Goal: Task Accomplishment & Management: Use online tool/utility

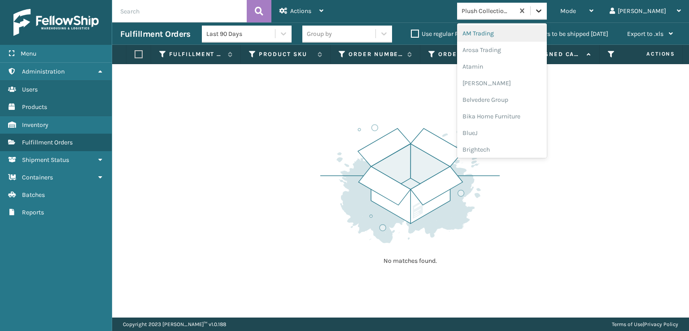
click at [543, 11] on icon at bounding box center [538, 10] width 9 height 9
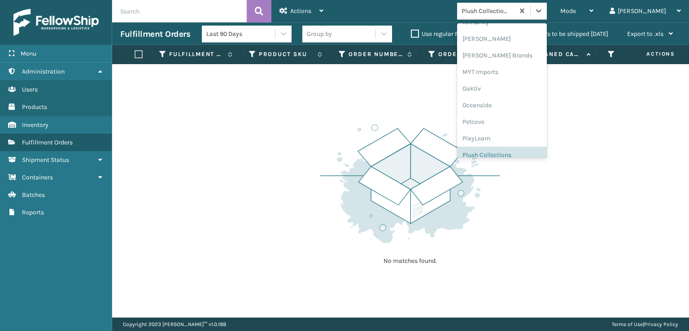
scroll to position [450, 0]
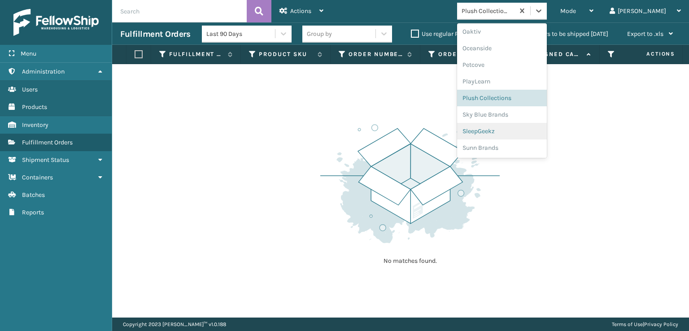
click at [516, 129] on div "SleepGeekz" at bounding box center [502, 131] width 90 height 17
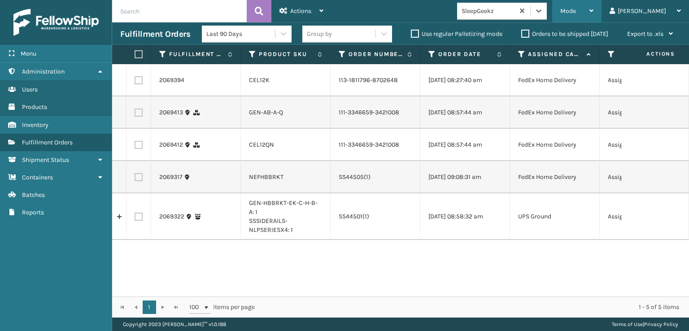
click at [596, 10] on div "Mode Regular Mode Picking Mode Labeling Mode Exit Scan Mode" at bounding box center [576, 11] width 49 height 22
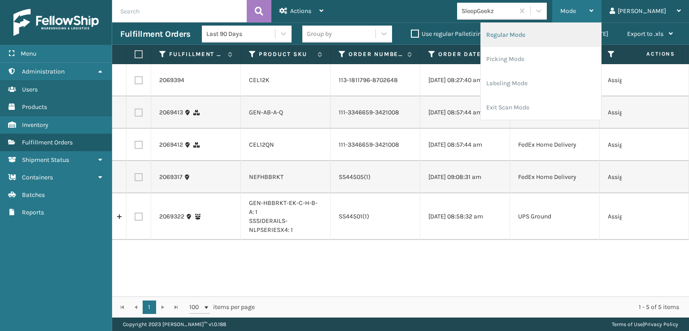
click at [529, 35] on li "Regular Mode" at bounding box center [541, 35] width 120 height 24
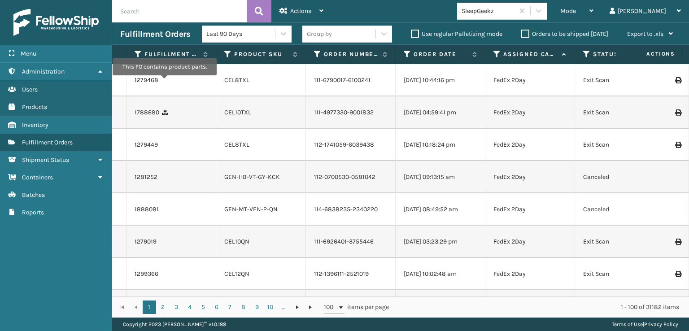
click at [137, 16] on input "text" at bounding box center [179, 11] width 135 height 22
type input "SG12404"
click at [255, 9] on icon at bounding box center [259, 10] width 9 height 13
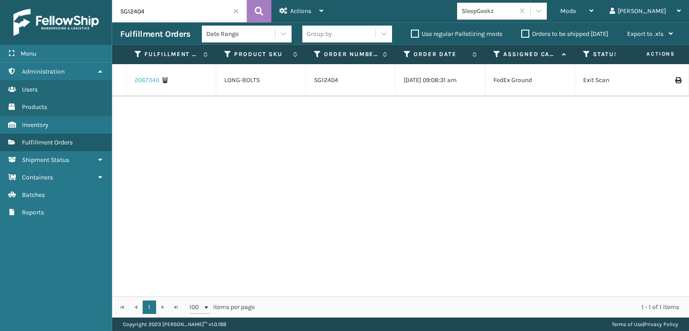
click at [139, 82] on link "2067340" at bounding box center [147, 80] width 25 height 9
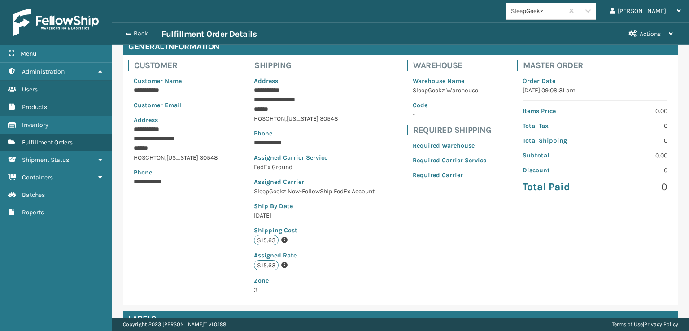
scroll to position [217, 0]
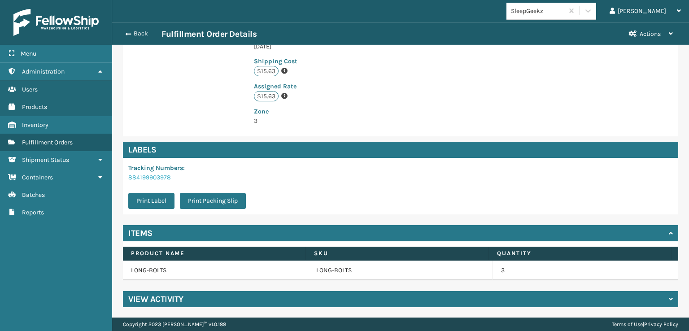
click at [145, 176] on link "884199903978" at bounding box center [149, 178] width 43 height 8
click at [145, 201] on button "Print Label" at bounding box center [151, 201] width 46 height 16
click at [130, 33] on button "Back" at bounding box center [140, 34] width 41 height 8
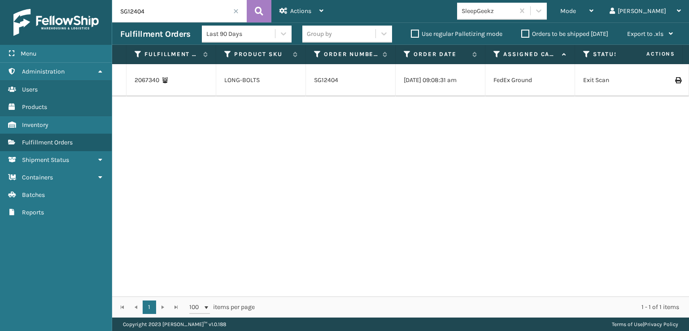
click at [155, 5] on input "SG12404" at bounding box center [179, 11] width 135 height 22
type input "SS44474"
click at [257, 13] on icon at bounding box center [259, 10] width 9 height 13
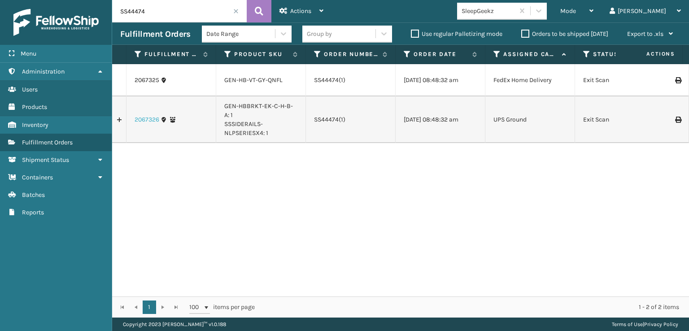
click at [144, 124] on link "2067326" at bounding box center [147, 119] width 25 height 9
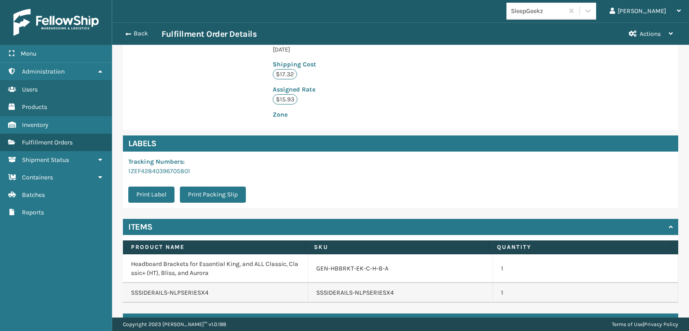
scroll to position [227, 0]
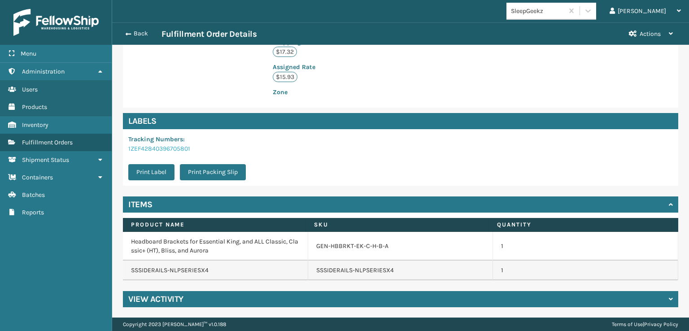
click at [157, 149] on link "1ZEF42840396705801" at bounding box center [159, 149] width 62 height 8
click at [124, 33] on span "button" at bounding box center [126, 34] width 5 height 6
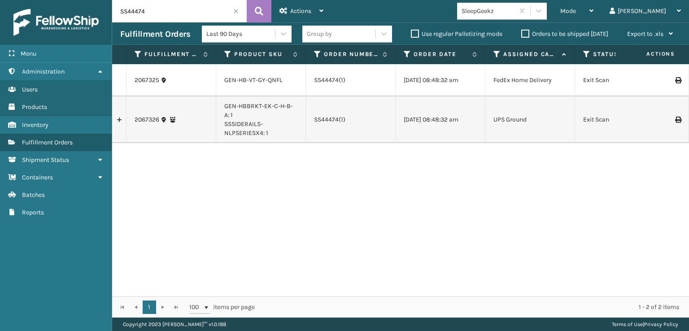
click at [159, 12] on input "SS44474" at bounding box center [179, 11] width 135 height 22
type input "884188516395"
click at [261, 13] on icon at bounding box center [259, 10] width 9 height 13
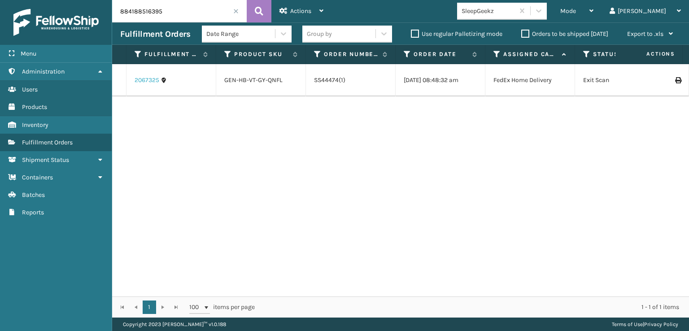
click at [142, 83] on link "2067325" at bounding box center [147, 80] width 25 height 9
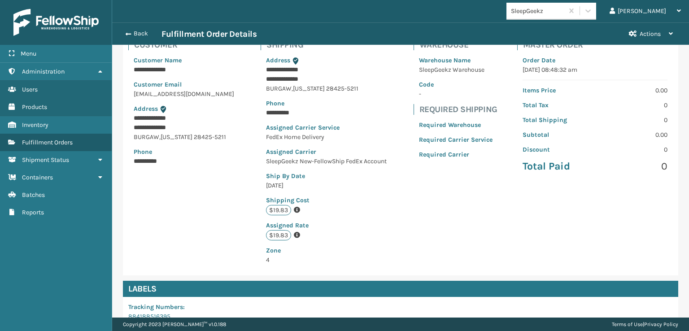
scroll to position [208, 0]
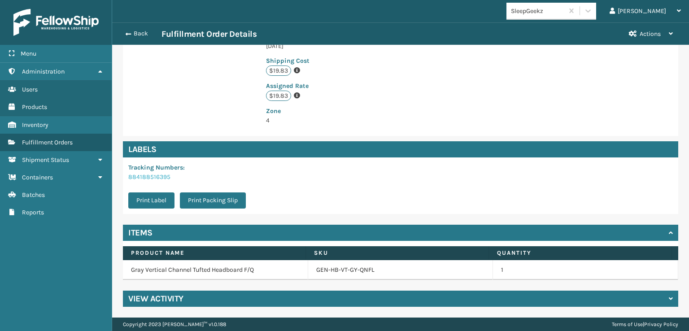
click at [149, 176] on link "884188516395" at bounding box center [149, 177] width 42 height 8
click at [147, 199] on button "Print Label" at bounding box center [151, 200] width 46 height 16
click at [131, 31] on button "Back" at bounding box center [140, 34] width 41 height 8
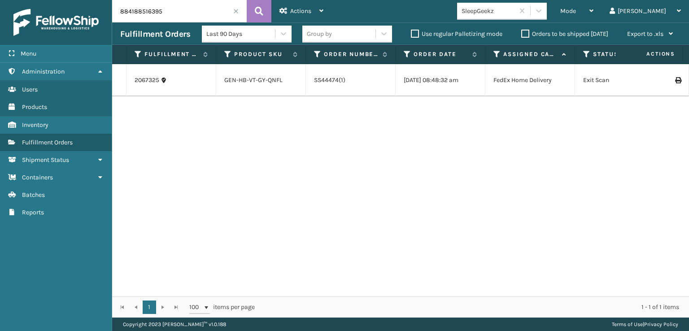
click at [235, 9] on span at bounding box center [235, 11] width 5 height 5
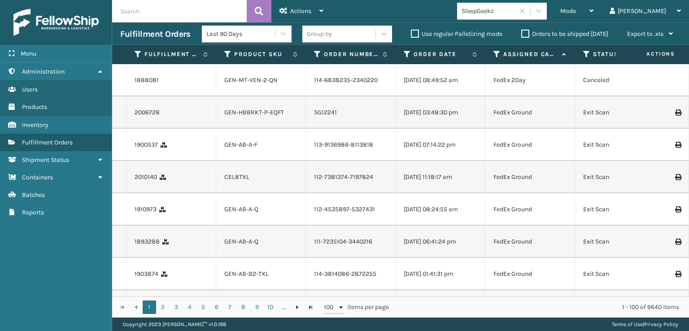
click at [585, 53] on icon at bounding box center [586, 54] width 7 height 8
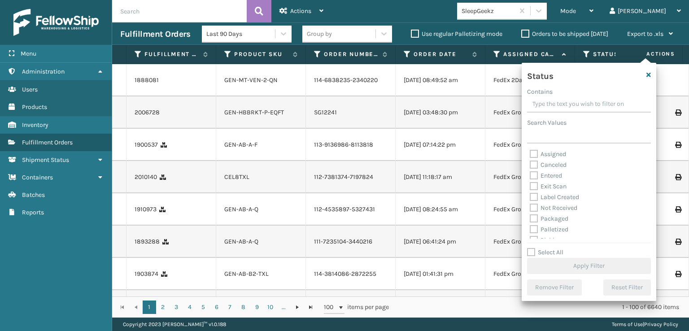
scroll to position [45, 0]
click at [532, 196] on label "Picking" at bounding box center [546, 196] width 32 height 8
click at [530, 196] on input "Picking" at bounding box center [530, 193] width 0 height 6
checkbox input "true"
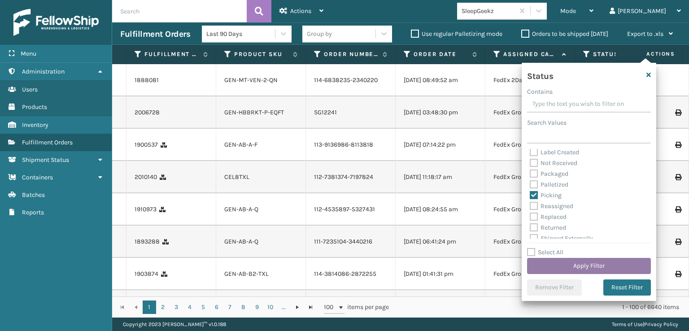
click at [588, 268] on button "Apply Filter" at bounding box center [589, 266] width 124 height 16
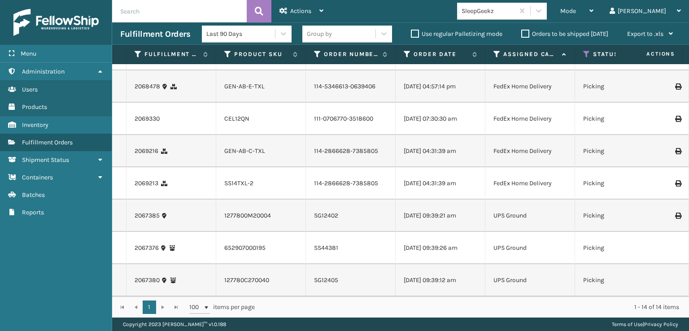
scroll to position [285, 0]
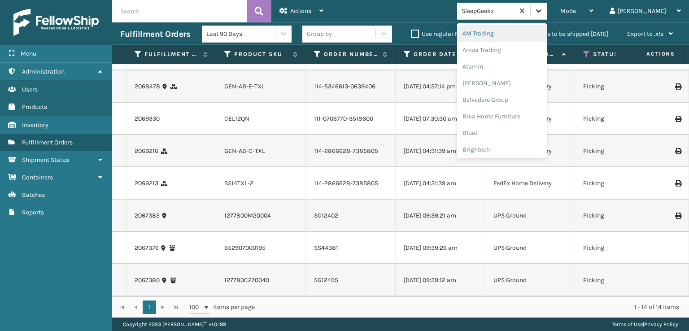
click at [543, 13] on icon at bounding box center [538, 10] width 9 height 9
click at [519, 130] on div "SleepGeekz" at bounding box center [502, 131] width 90 height 17
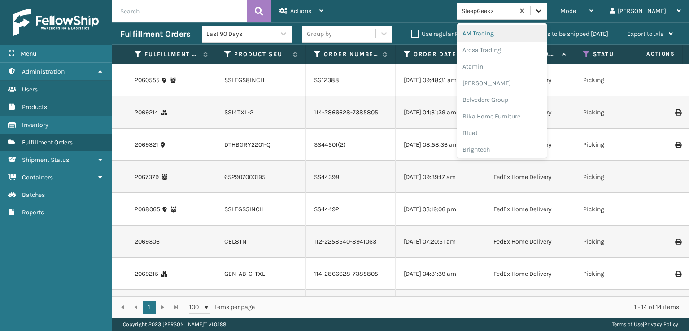
click at [543, 11] on icon at bounding box center [538, 10] width 9 height 9
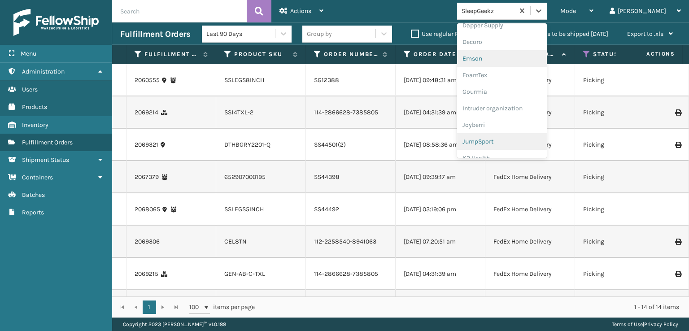
scroll to position [179, 0]
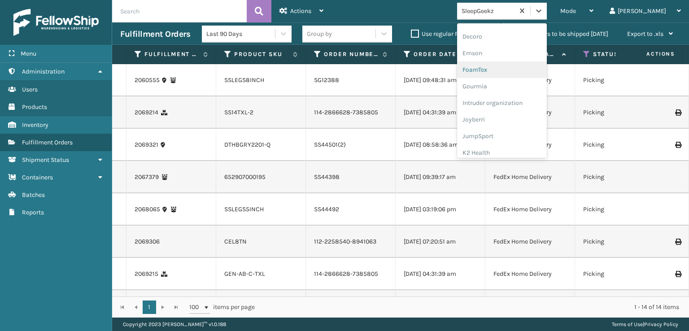
click at [510, 70] on div "FoamTex" at bounding box center [502, 69] width 90 height 17
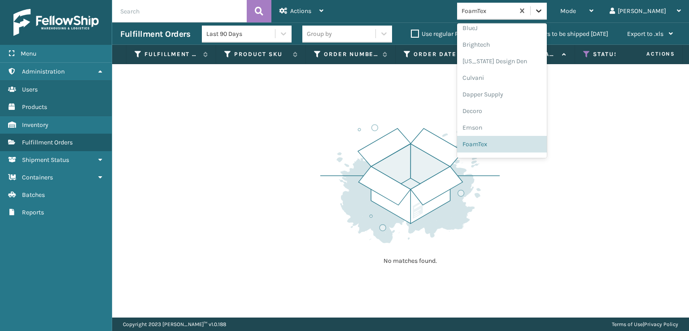
click at [543, 13] on icon at bounding box center [538, 10] width 9 height 9
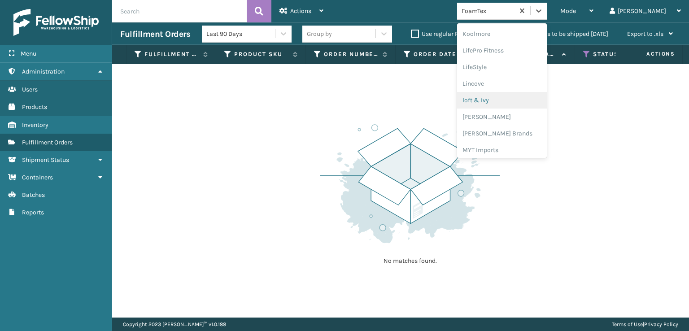
scroll to position [328, 0]
click at [519, 118] on div "[PERSON_NAME] Brands" at bounding box center [502, 120] width 90 height 17
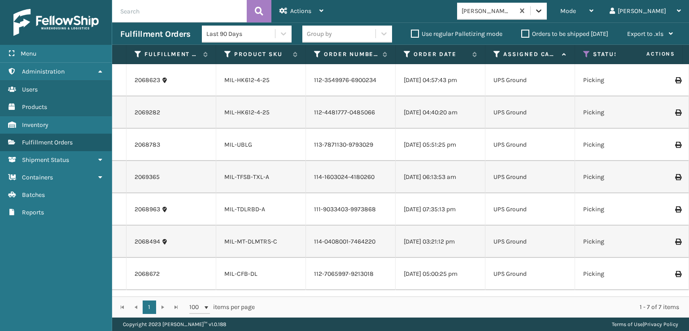
click at [543, 10] on icon at bounding box center [538, 10] width 9 height 9
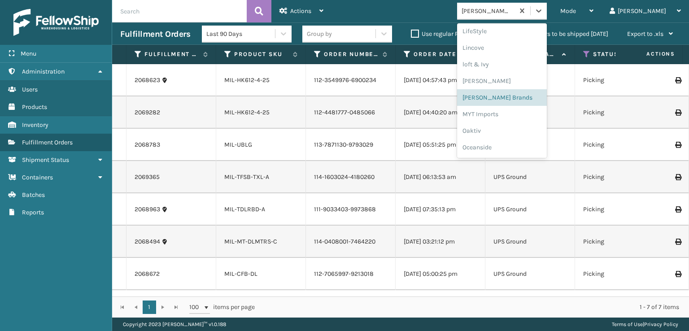
scroll to position [450, 0]
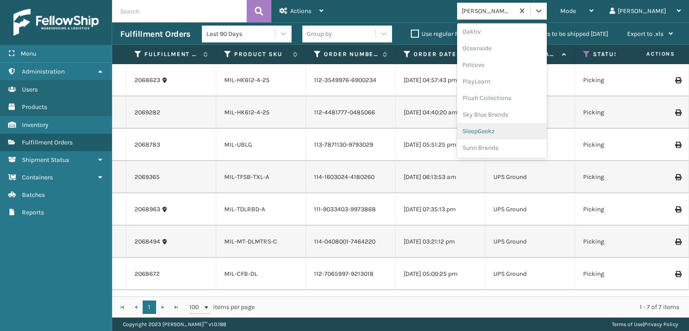
click at [516, 132] on div "SleepGeekz" at bounding box center [502, 131] width 90 height 17
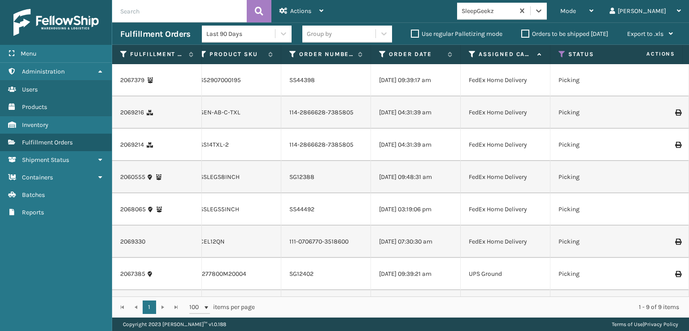
scroll to position [0, 0]
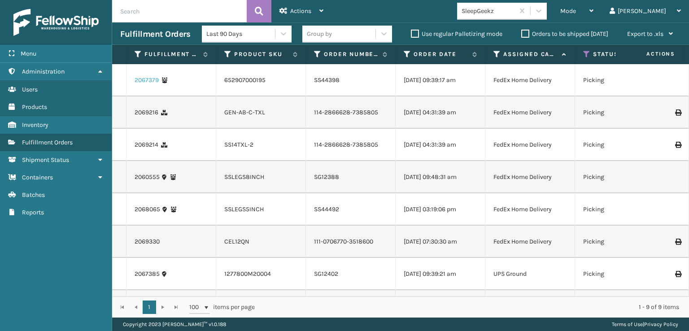
click at [141, 83] on link "2067379" at bounding box center [147, 80] width 24 height 9
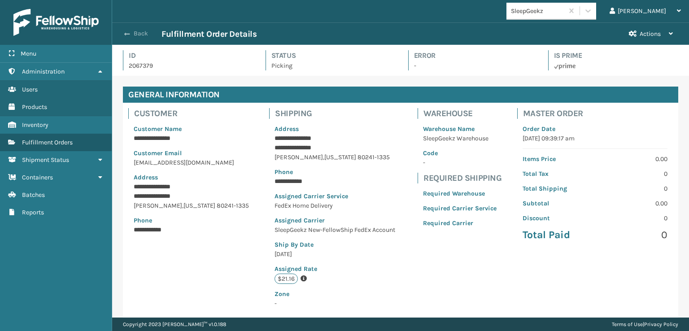
click at [129, 35] on span "button" at bounding box center [126, 34] width 5 height 6
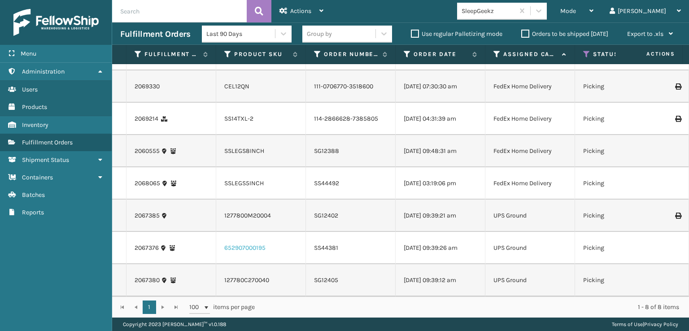
click at [236, 244] on link "652907000195" at bounding box center [244, 248] width 41 height 8
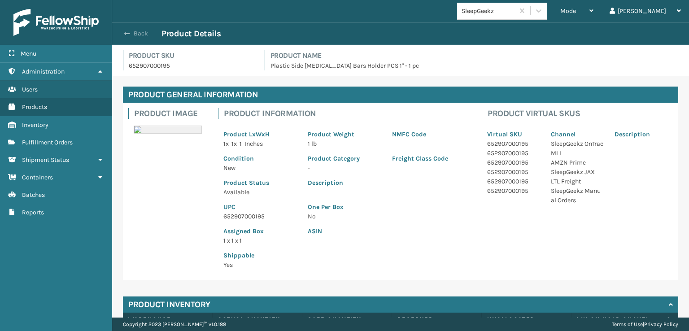
click at [125, 31] on span "button" at bounding box center [126, 34] width 5 height 6
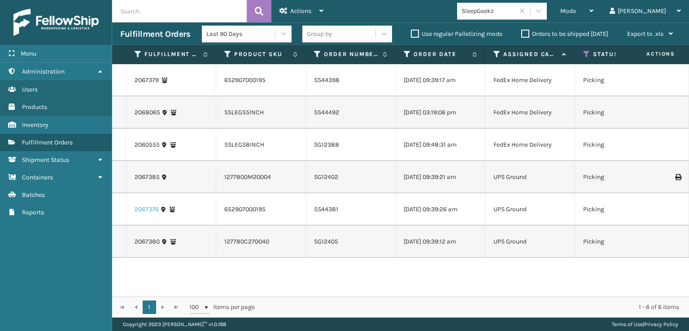
click at [145, 214] on link "2067376" at bounding box center [147, 209] width 24 height 9
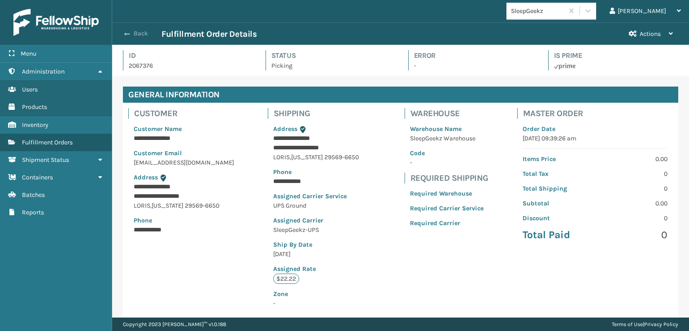
click at [127, 33] on span "button" at bounding box center [126, 34] width 5 height 6
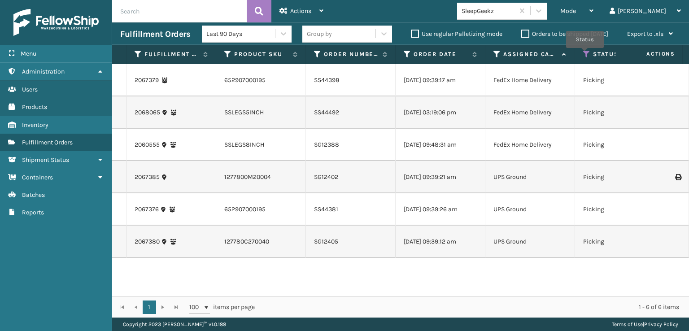
click at [585, 54] on icon at bounding box center [586, 54] width 7 height 8
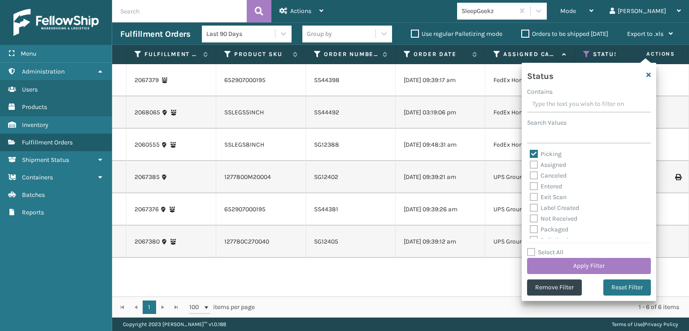
click at [532, 151] on label "Picking" at bounding box center [546, 154] width 32 height 8
click at [530, 151] on input "Picking" at bounding box center [530, 152] width 0 height 6
checkbox input "false"
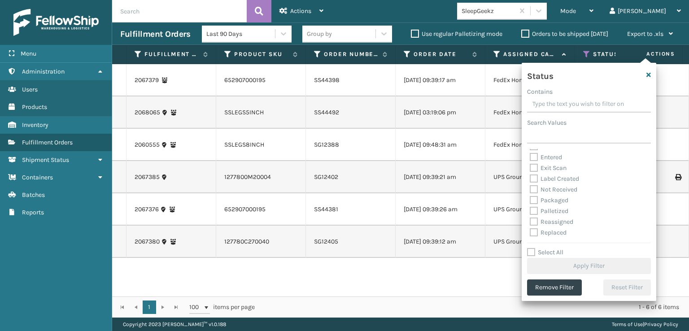
scroll to position [45, 0]
click at [534, 194] on label "Palletized" at bounding box center [549, 196] width 39 height 8
click at [530, 194] on input "Palletized" at bounding box center [530, 193] width 0 height 6
checkbox input "true"
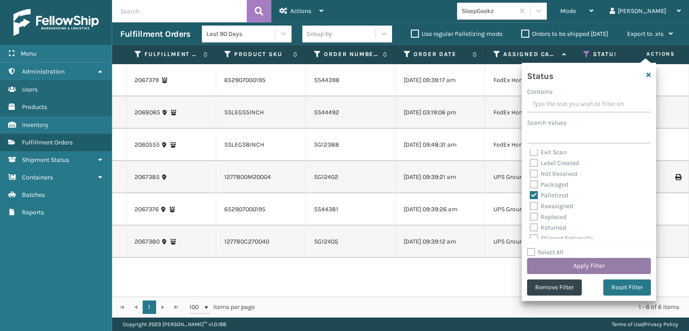
click at [574, 264] on button "Apply Filter" at bounding box center [589, 266] width 124 height 16
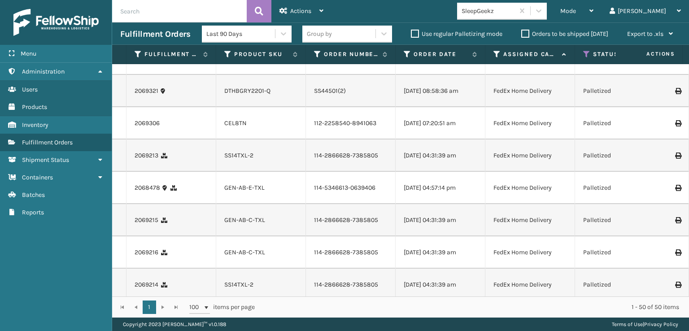
scroll to position [269, 0]
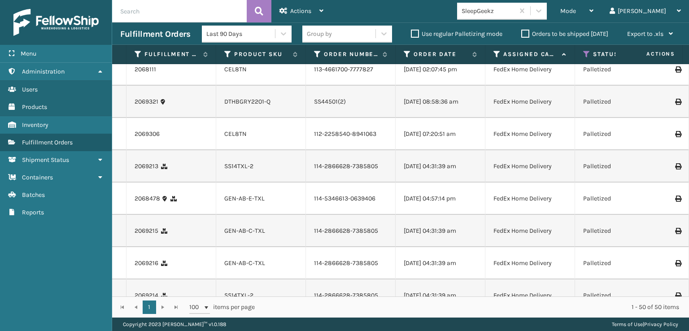
click at [675, 105] on icon at bounding box center [677, 102] width 5 height 6
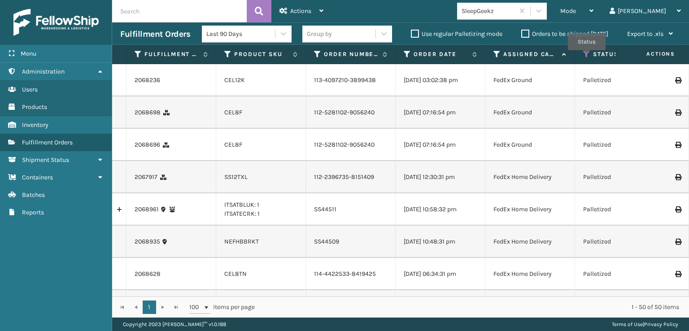
click at [587, 57] on icon at bounding box center [586, 54] width 7 height 8
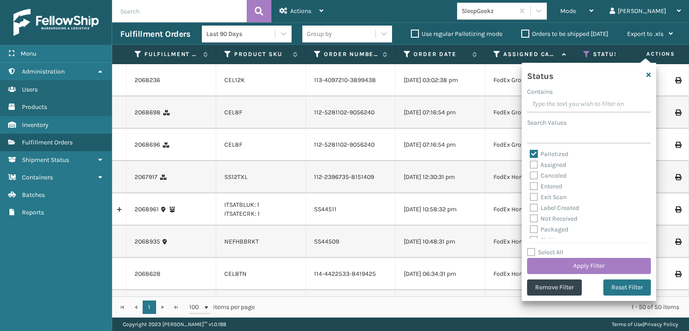
click at [533, 156] on label "Palletized" at bounding box center [549, 154] width 39 height 8
click at [530, 155] on input "Palletized" at bounding box center [530, 152] width 0 height 6
checkbox input "false"
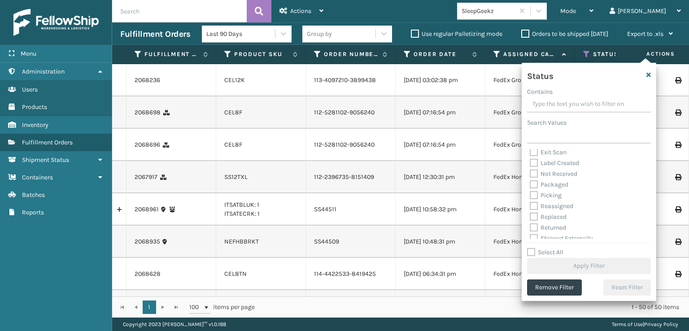
scroll to position [50, 0]
click at [534, 191] on label "Picking" at bounding box center [546, 190] width 32 height 8
click at [530, 191] on input "Picking" at bounding box center [530, 188] width 0 height 6
checkbox input "true"
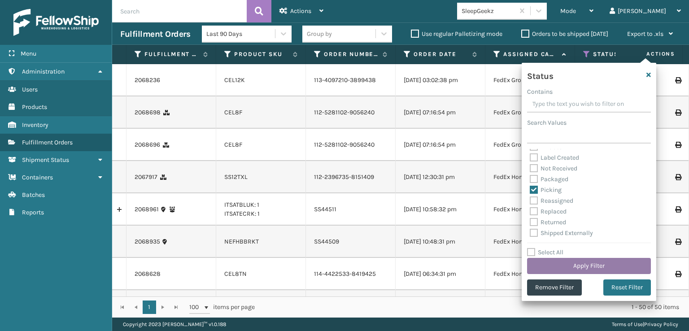
click at [570, 262] on button "Apply Filter" at bounding box center [589, 266] width 124 height 16
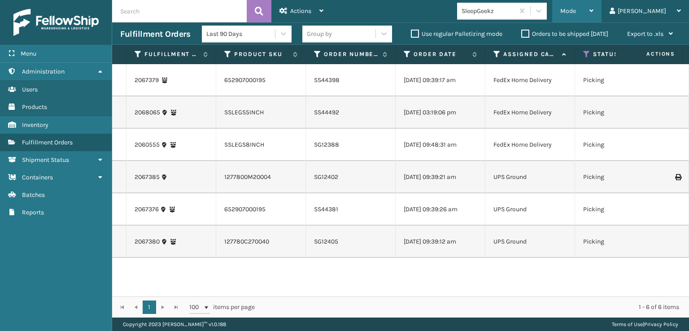
click at [576, 11] on span "Mode" at bounding box center [568, 11] width 16 height 8
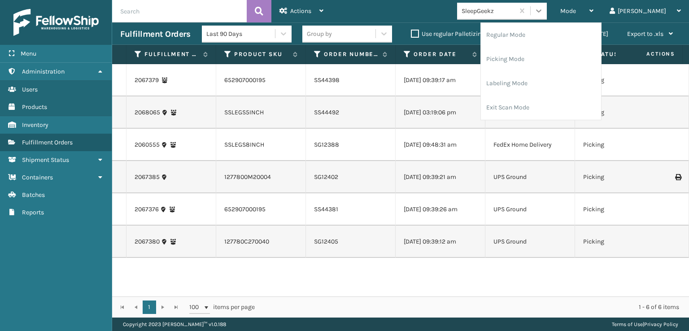
click at [543, 11] on icon at bounding box center [538, 10] width 9 height 9
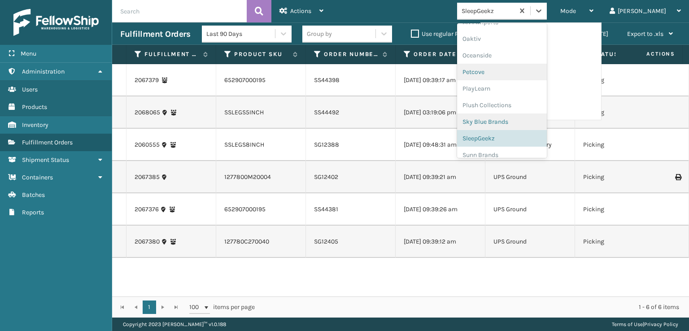
scroll to position [450, 0]
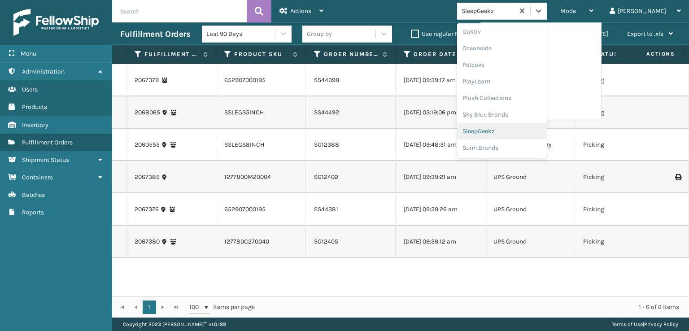
click at [515, 130] on div "SleepGeekz" at bounding box center [502, 131] width 90 height 17
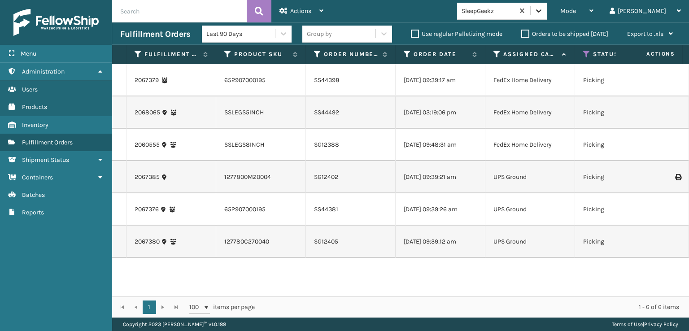
click at [542, 11] on icon at bounding box center [538, 10] width 5 height 3
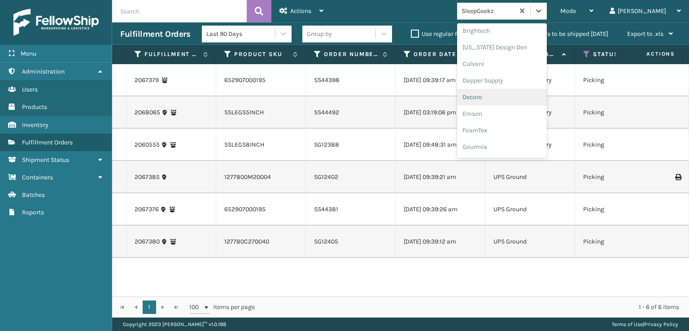
scroll to position [135, 0]
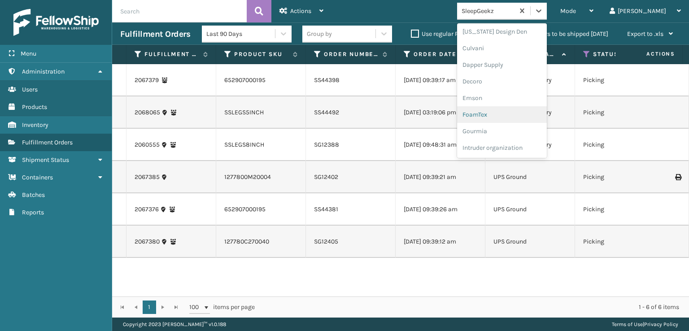
click at [513, 113] on div "FoamTex" at bounding box center [502, 114] width 90 height 17
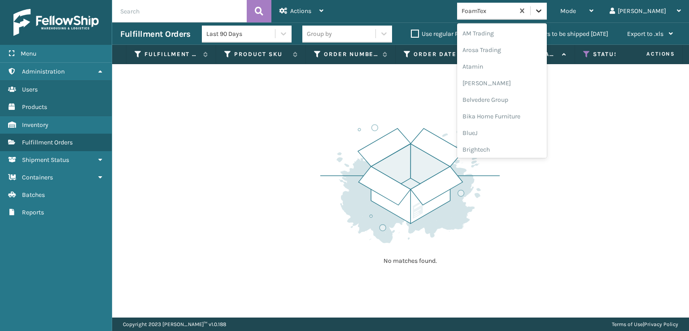
click at [543, 11] on icon at bounding box center [538, 10] width 9 height 9
click at [515, 121] on div "[PERSON_NAME] Brands" at bounding box center [502, 120] width 90 height 17
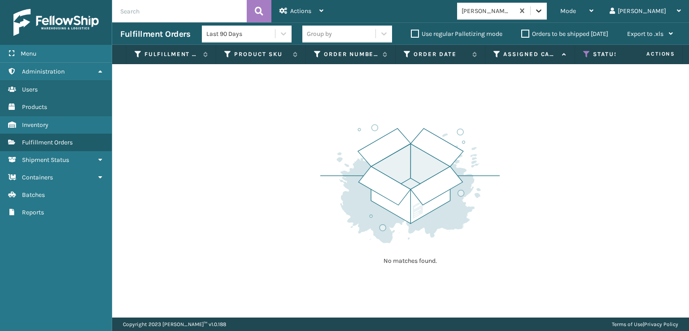
click at [543, 11] on icon at bounding box center [538, 10] width 9 height 9
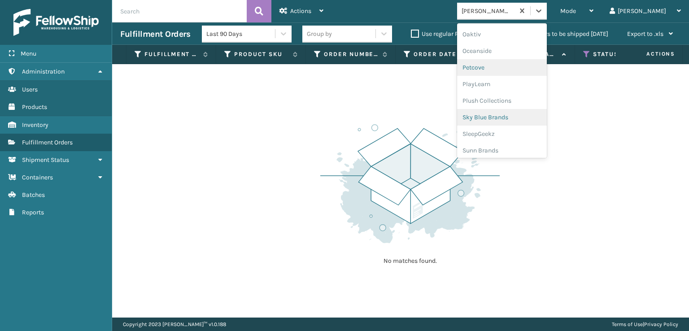
scroll to position [450, 0]
click at [509, 98] on div "Plush Collections" at bounding box center [502, 98] width 90 height 17
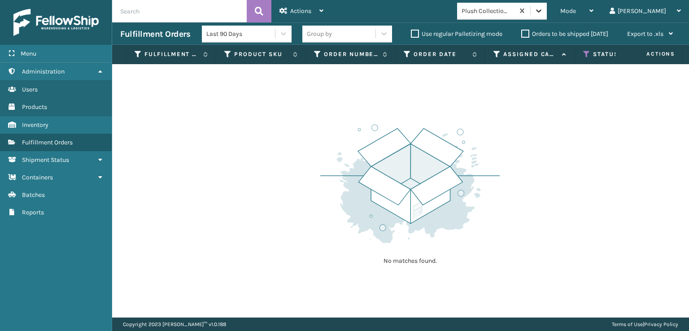
click at [543, 9] on icon at bounding box center [538, 10] width 9 height 9
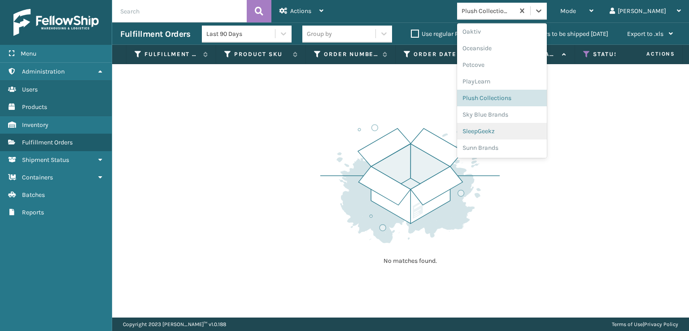
click at [513, 129] on div "SleepGeekz" at bounding box center [502, 131] width 90 height 17
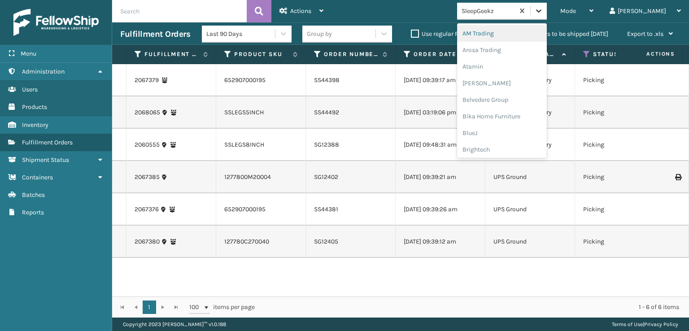
click at [543, 11] on icon at bounding box center [538, 10] width 9 height 9
click at [515, 131] on div "SleepGeekz" at bounding box center [502, 131] width 90 height 17
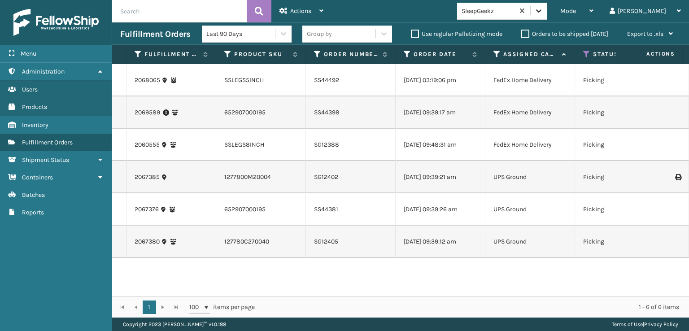
click at [543, 9] on icon at bounding box center [538, 10] width 9 height 9
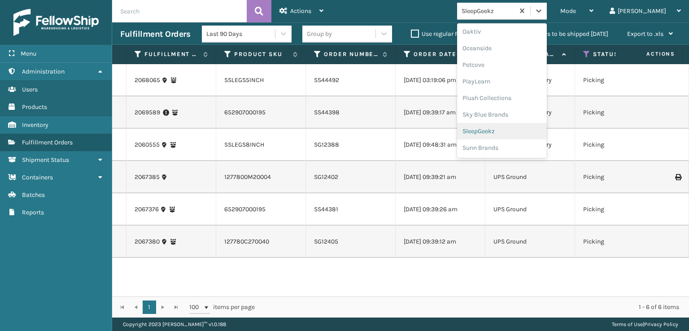
click at [523, 131] on div "SleepGeekz" at bounding box center [502, 131] width 90 height 17
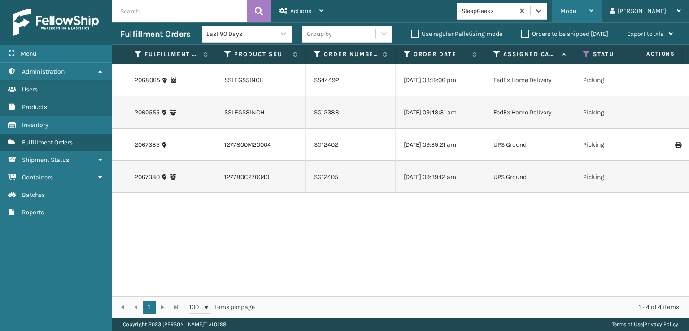
click at [576, 11] on span "Mode" at bounding box center [568, 11] width 16 height 8
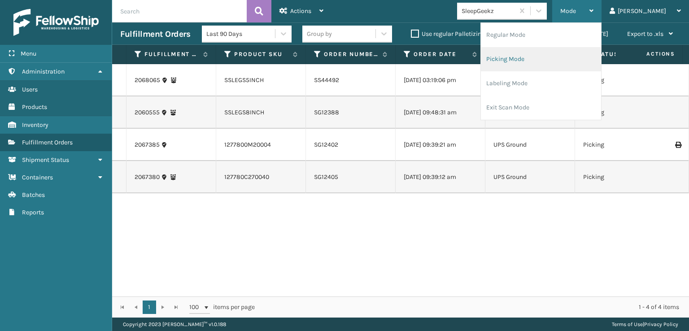
click at [534, 59] on li "Picking Mode" at bounding box center [541, 59] width 120 height 24
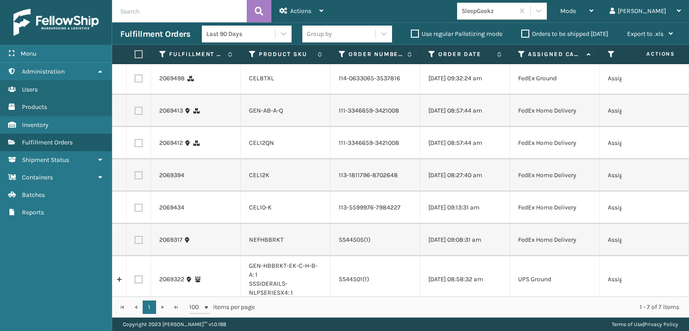
scroll to position [0, 0]
click at [140, 79] on label at bounding box center [139, 80] width 8 height 8
click at [135, 79] on input "checkbox" at bounding box center [135, 79] width 0 height 6
checkbox input "true"
click at [139, 117] on label at bounding box center [139, 113] width 8 height 8
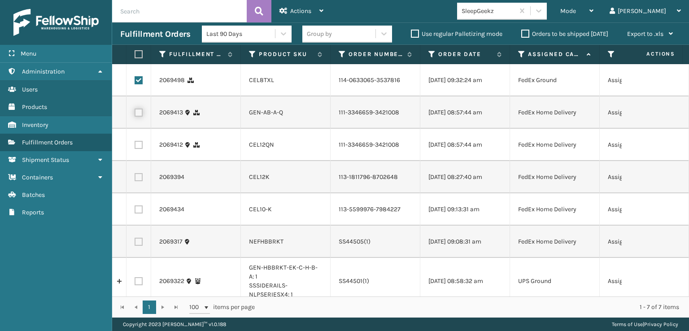
click at [135, 114] on input "checkbox" at bounding box center [135, 112] width 0 height 6
checkbox input "true"
click at [140, 149] on label at bounding box center [139, 145] width 8 height 8
click at [135, 147] on input "checkbox" at bounding box center [135, 144] width 0 height 6
checkbox input "true"
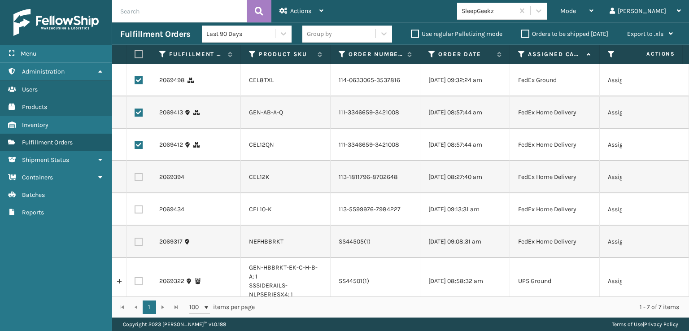
click at [140, 181] on label at bounding box center [139, 177] width 8 height 8
click at [135, 179] on input "checkbox" at bounding box center [135, 176] width 0 height 6
checkbox input "true"
click at [140, 214] on label at bounding box center [139, 210] width 8 height 8
click at [135, 211] on input "checkbox" at bounding box center [135, 209] width 0 height 6
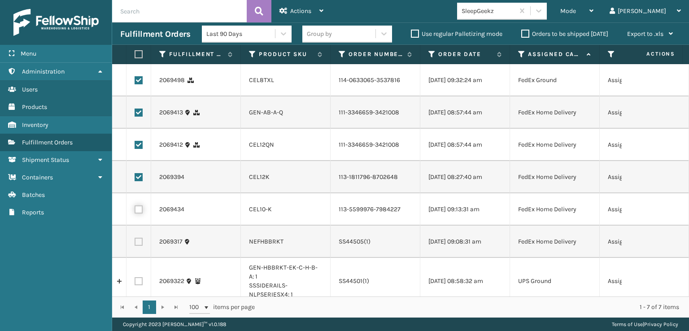
checkbox input "true"
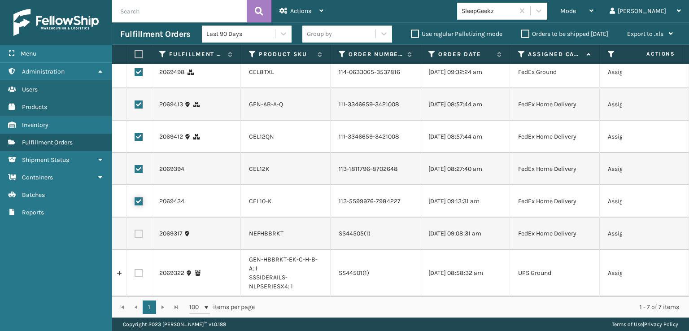
scroll to position [47, 0]
click at [307, 5] on div "Actions" at bounding box center [302, 11] width 44 height 22
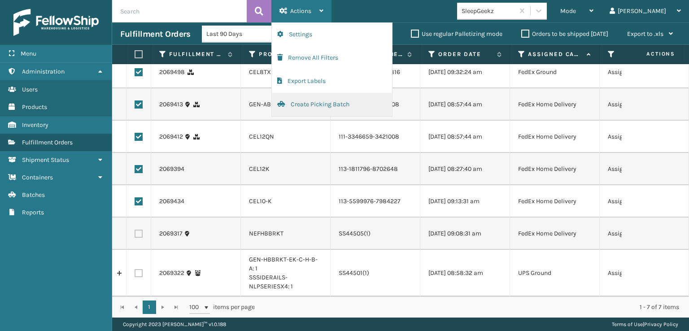
click at [321, 104] on button "Create Picking Batch" at bounding box center [332, 104] width 120 height 23
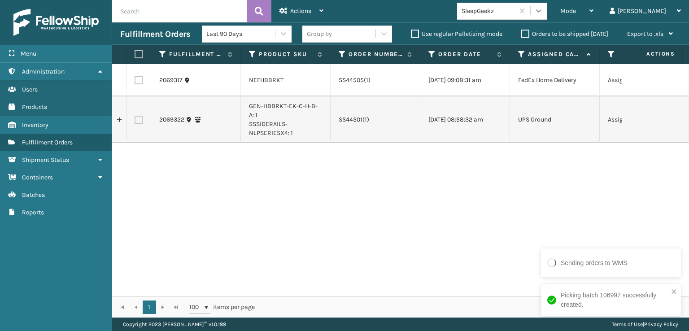
click at [543, 13] on icon at bounding box center [538, 10] width 9 height 9
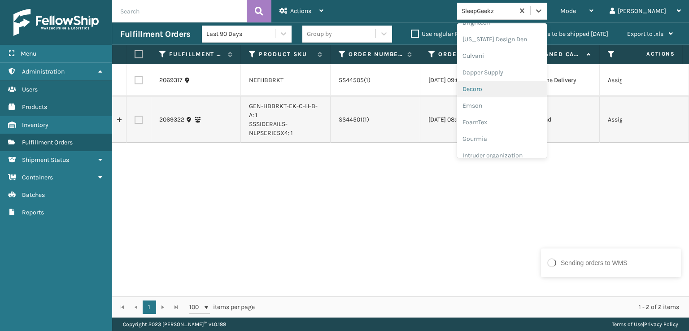
scroll to position [179, 0]
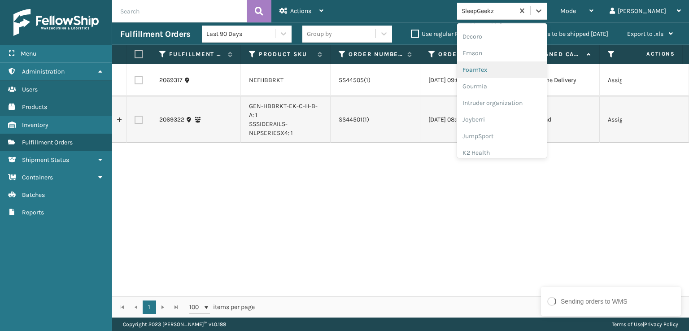
click at [514, 68] on div "FoamTex" at bounding box center [502, 69] width 90 height 17
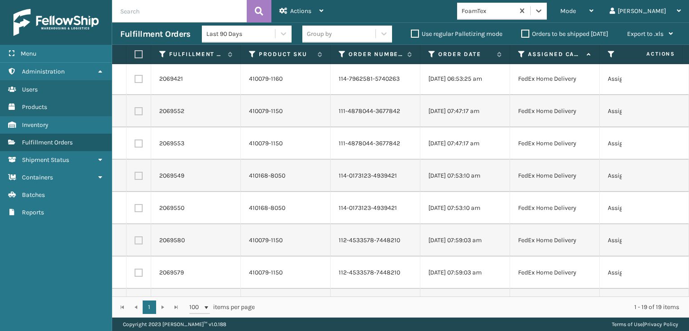
scroll to position [0, 0]
click at [138, 54] on label at bounding box center [137, 54] width 5 height 8
click at [135, 54] on input "checkbox" at bounding box center [135, 55] width 0 height 6
checkbox input "true"
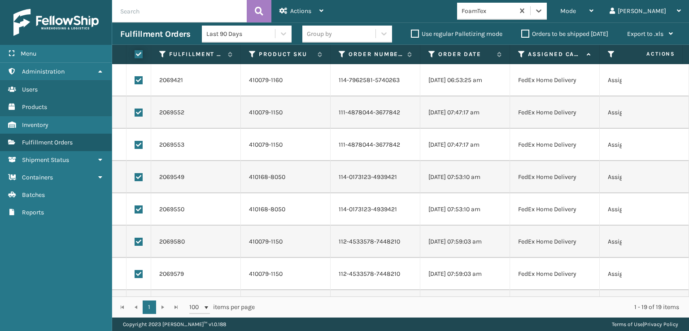
checkbox input "true"
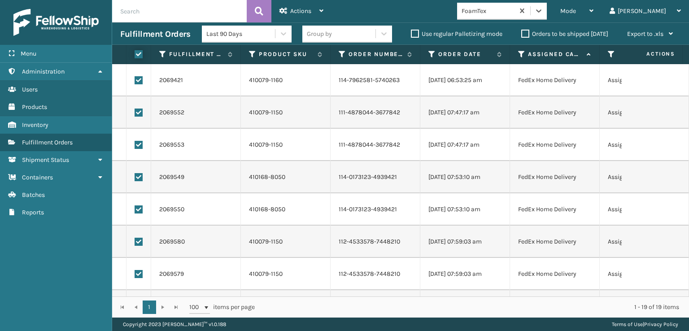
checkbox input "true"
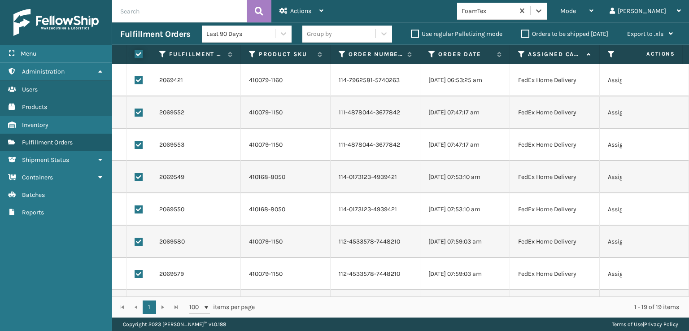
checkbox input "true"
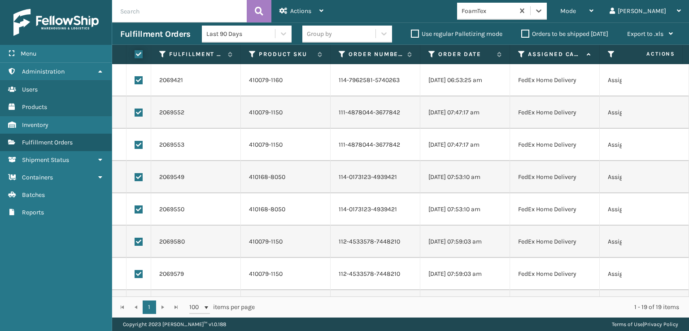
checkbox input "true"
click at [291, 2] on div "Actions" at bounding box center [302, 11] width 44 height 22
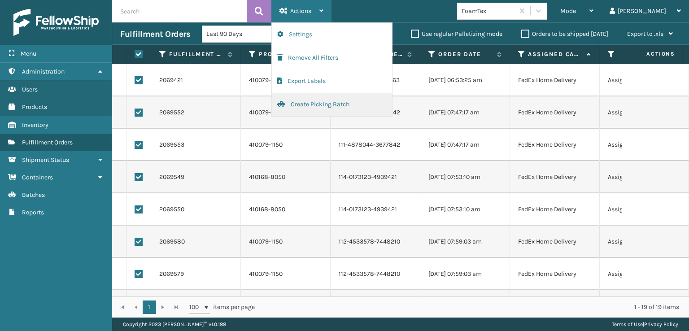
click at [308, 105] on button "Create Picking Batch" at bounding box center [332, 104] width 120 height 23
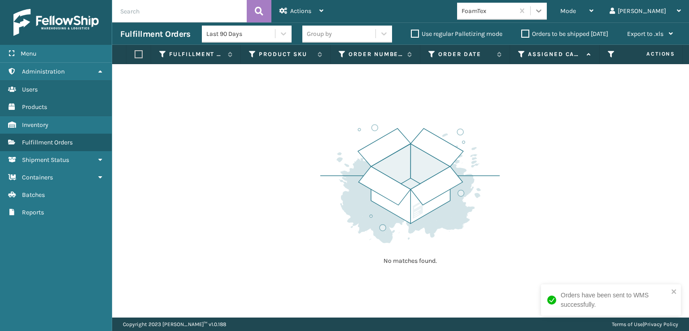
click at [543, 15] on icon at bounding box center [538, 10] width 9 height 9
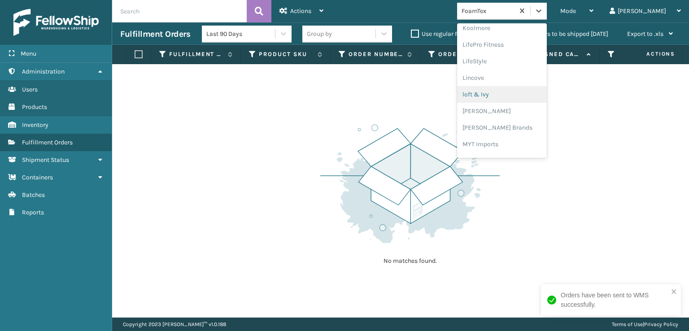
scroll to position [373, 0]
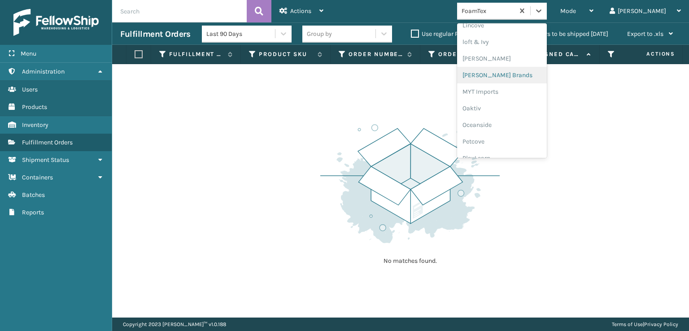
click at [510, 73] on div "[PERSON_NAME] Brands" at bounding box center [502, 75] width 90 height 17
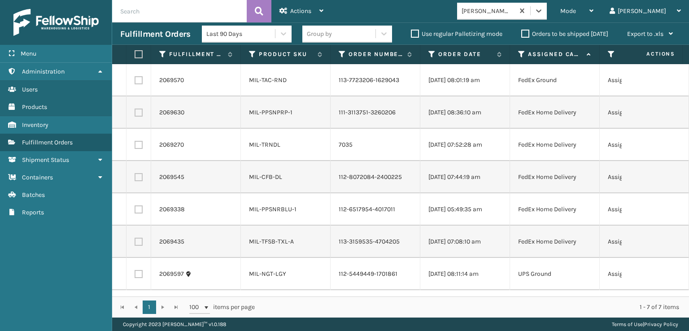
scroll to position [0, 0]
click at [138, 56] on label at bounding box center [137, 54] width 5 height 8
click at [135, 56] on input "checkbox" at bounding box center [135, 55] width 0 height 6
checkbox input "true"
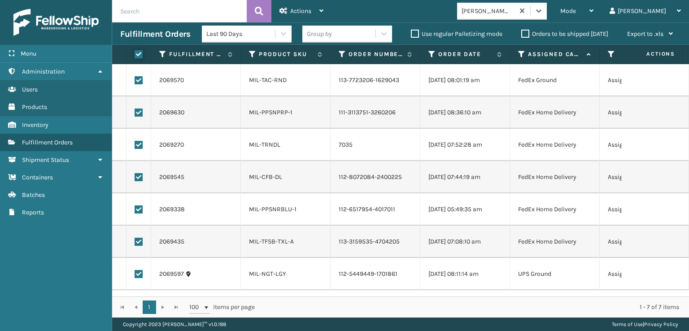
checkbox input "true"
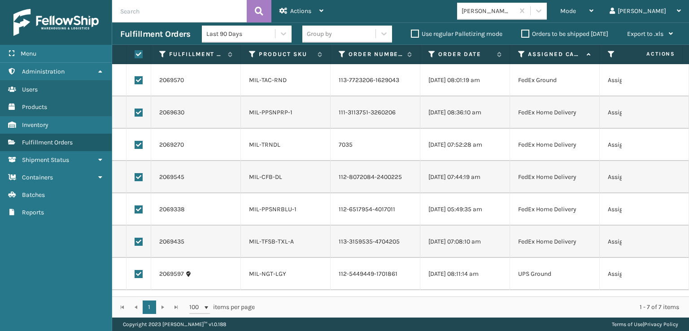
click at [140, 272] on label at bounding box center [139, 274] width 8 height 8
click at [135, 272] on input "checkbox" at bounding box center [135, 273] width 0 height 6
checkbox input "false"
click at [309, 8] on span "Actions" at bounding box center [300, 11] width 21 height 8
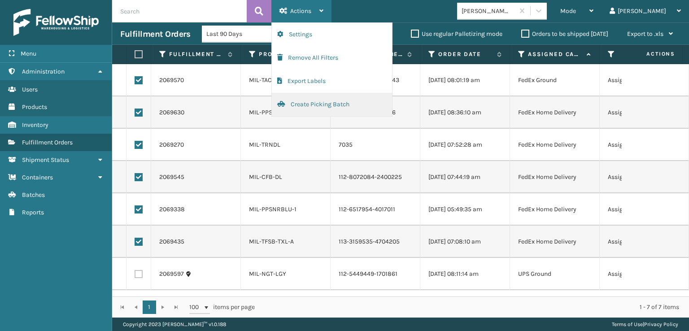
click at [307, 105] on button "Create Picking Batch" at bounding box center [332, 104] width 120 height 23
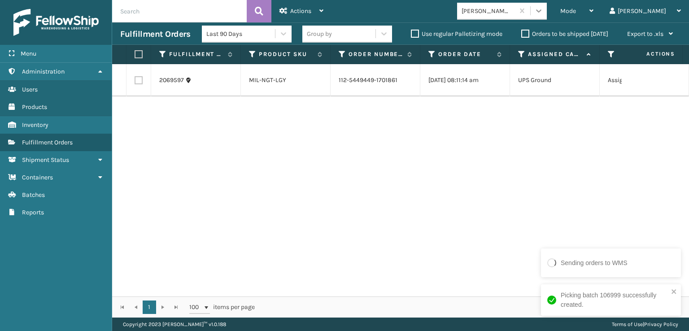
click at [543, 11] on icon at bounding box center [538, 10] width 9 height 9
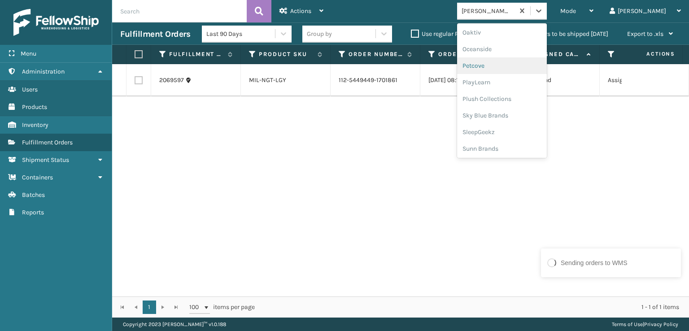
scroll to position [450, 0]
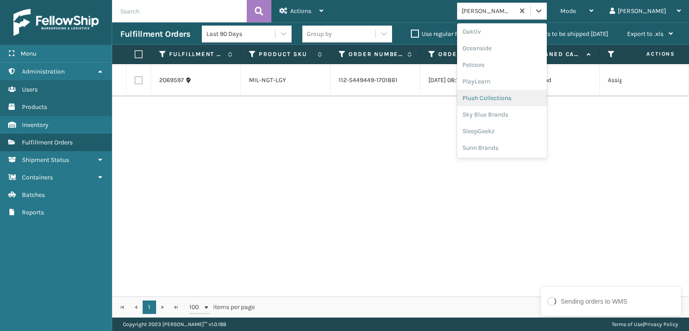
click at [504, 97] on div "Plush Collections" at bounding box center [502, 98] width 90 height 17
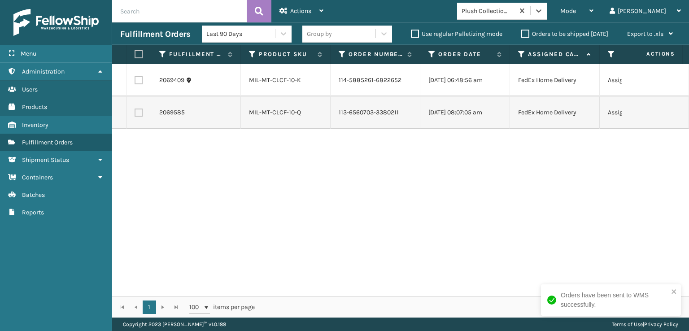
click at [139, 56] on label at bounding box center [137, 54] width 5 height 8
click at [135, 56] on input "checkbox" at bounding box center [135, 55] width 0 height 6
checkbox input "true"
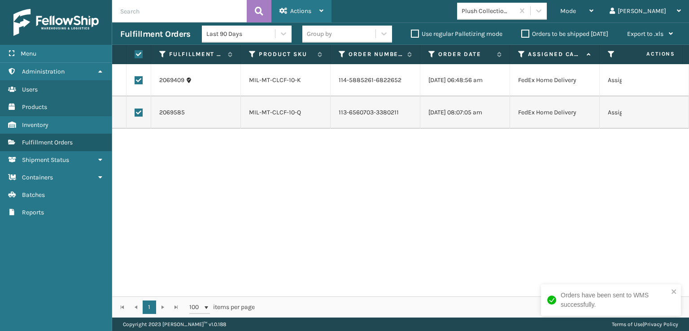
click at [302, 8] on span "Actions" at bounding box center [300, 11] width 21 height 8
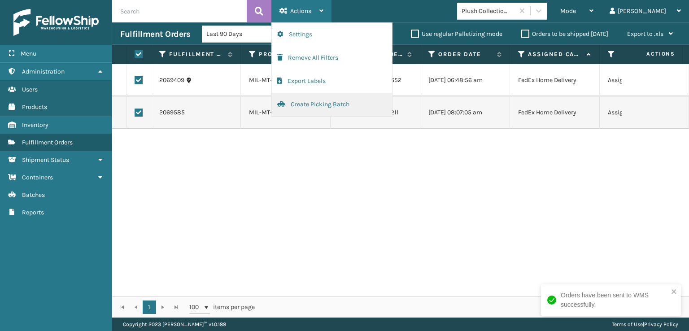
click at [339, 106] on button "Create Picking Batch" at bounding box center [332, 104] width 120 height 23
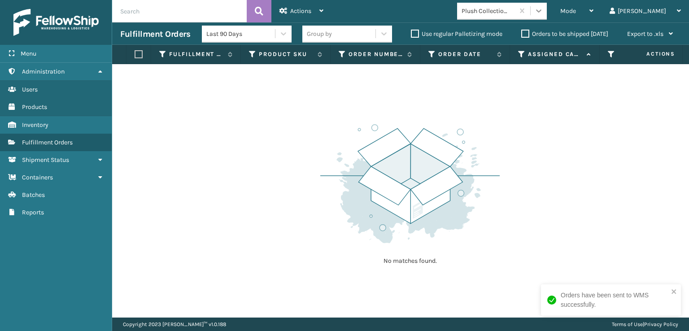
click at [542, 10] on icon at bounding box center [538, 10] width 5 height 3
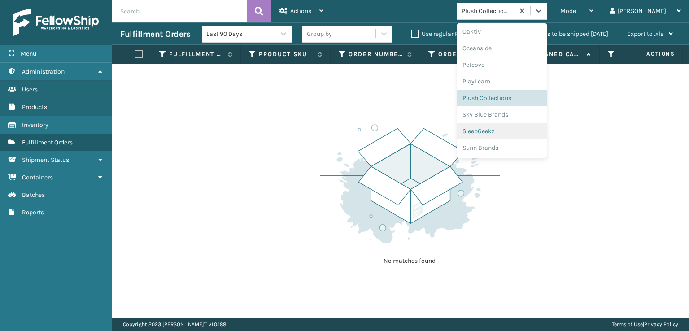
click at [518, 130] on div "SleepGeekz" at bounding box center [502, 131] width 90 height 17
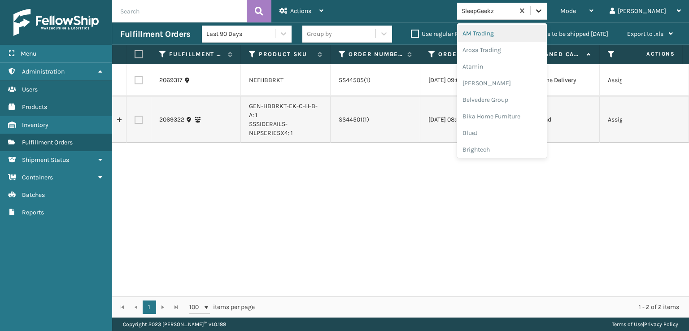
click at [542, 11] on icon at bounding box center [538, 10] width 5 height 3
click at [519, 133] on div "SleepGeekz" at bounding box center [502, 131] width 90 height 17
click at [543, 7] on icon at bounding box center [538, 10] width 9 height 9
click at [514, 115] on div "FoamTex" at bounding box center [502, 114] width 90 height 17
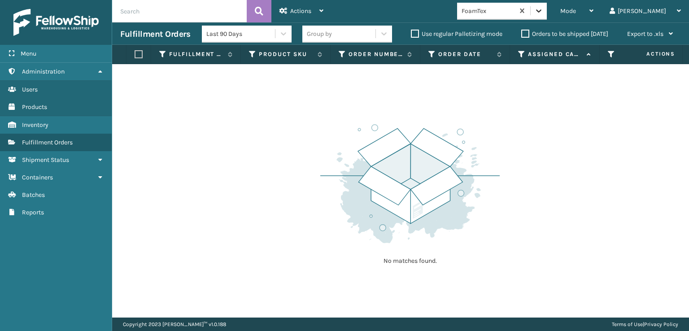
click at [543, 14] on icon at bounding box center [538, 10] width 9 height 9
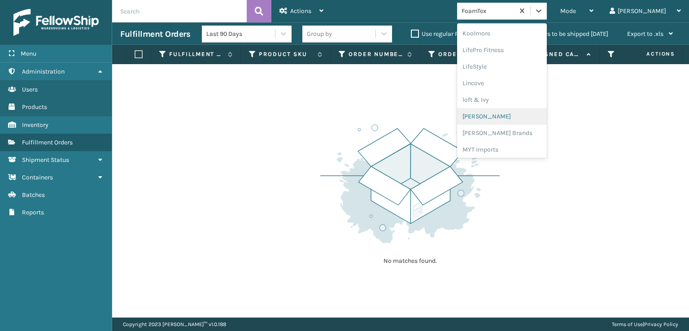
scroll to position [373, 0]
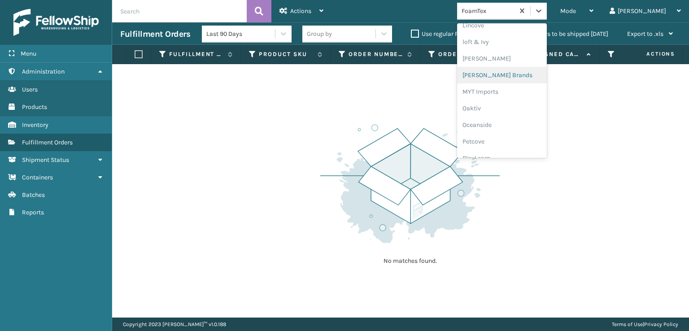
click at [512, 74] on div "[PERSON_NAME] Brands" at bounding box center [502, 75] width 90 height 17
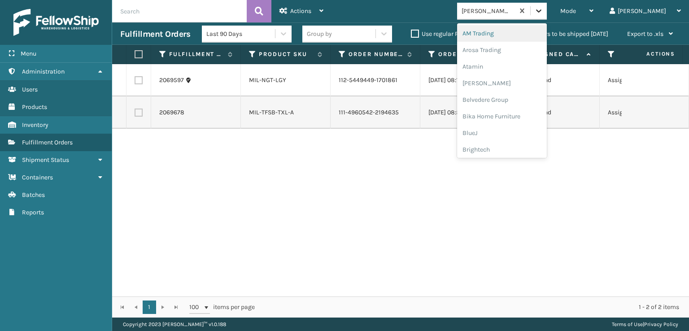
click at [543, 9] on icon at bounding box center [538, 10] width 9 height 9
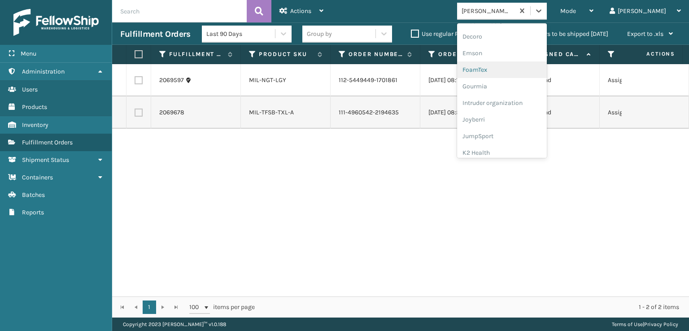
click at [512, 70] on div "FoamTex" at bounding box center [502, 69] width 90 height 17
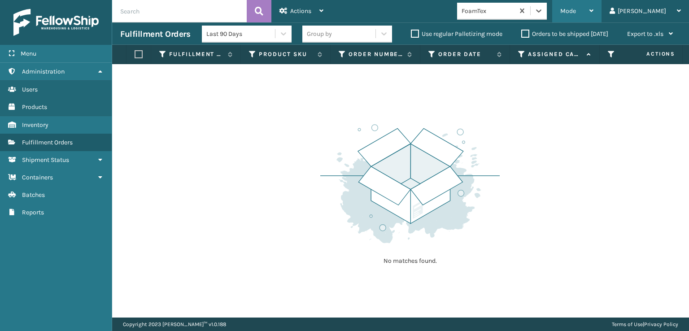
click at [576, 11] on span "Mode" at bounding box center [568, 11] width 16 height 8
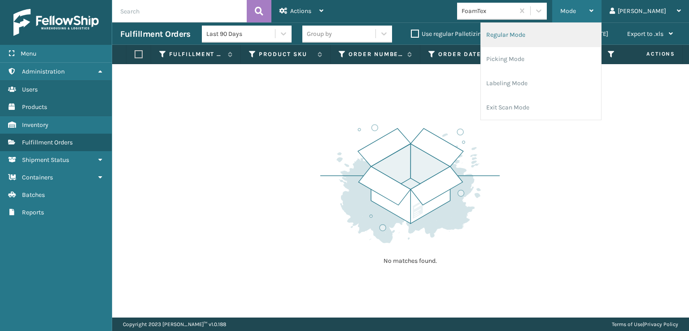
click at [534, 35] on li "Regular Mode" at bounding box center [541, 35] width 120 height 24
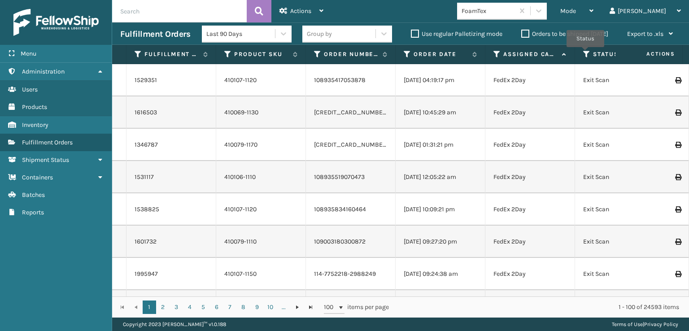
click at [586, 53] on icon at bounding box center [586, 54] width 7 height 8
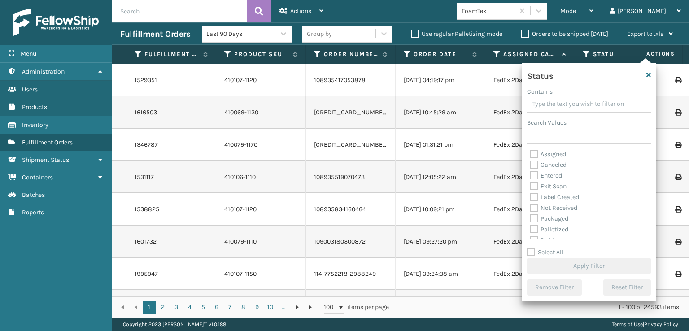
scroll to position [45, 0]
click at [534, 194] on label "Picking" at bounding box center [546, 196] width 32 height 8
click at [530, 194] on input "Picking" at bounding box center [530, 193] width 0 height 6
checkbox input "true"
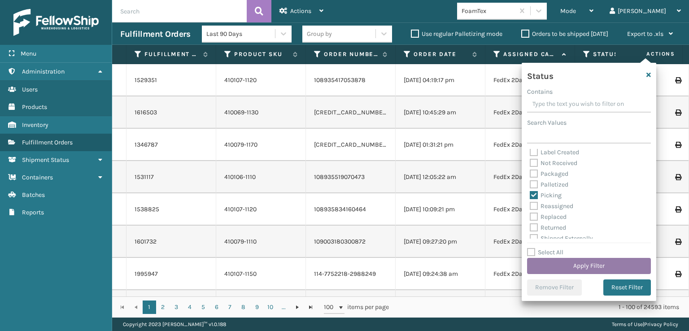
click at [570, 262] on button "Apply Filter" at bounding box center [589, 266] width 124 height 16
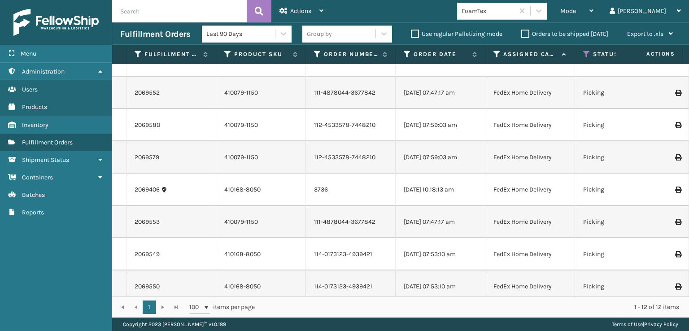
scroll to position [0, 0]
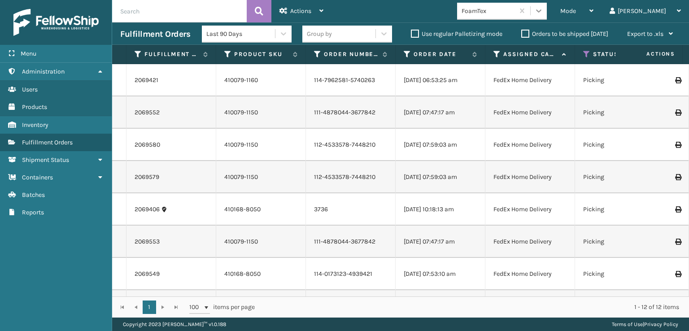
click at [543, 9] on icon at bounding box center [538, 10] width 9 height 9
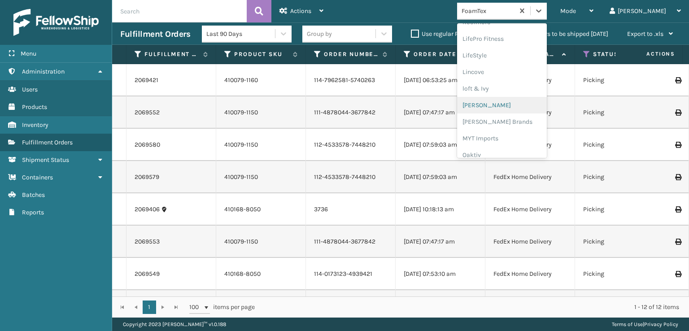
scroll to position [373, 0]
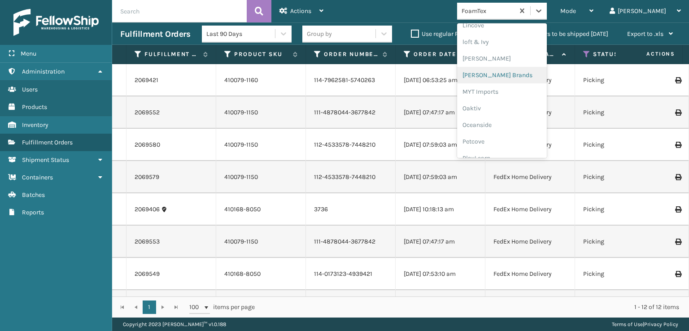
click at [512, 71] on div "[PERSON_NAME] Brands" at bounding box center [502, 75] width 90 height 17
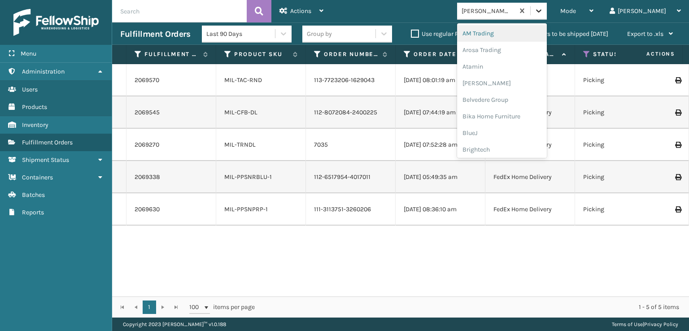
click at [543, 13] on icon at bounding box center [538, 10] width 9 height 9
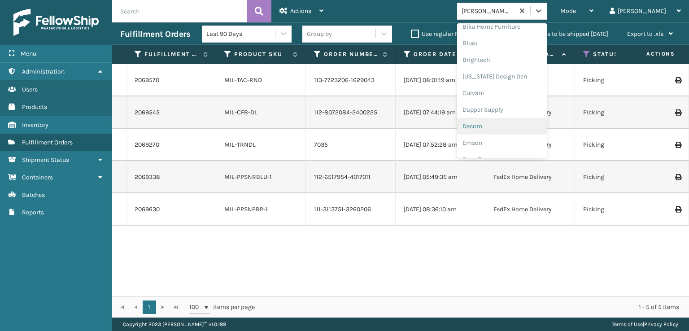
scroll to position [179, 0]
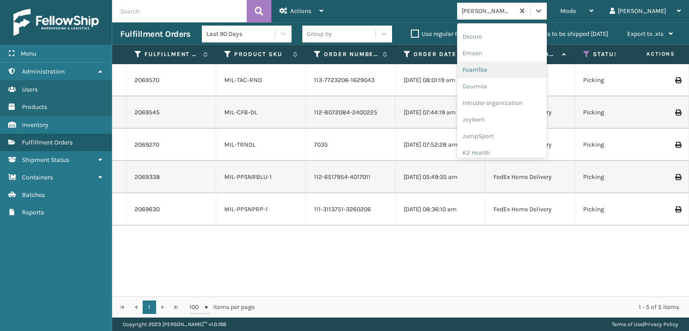
click at [512, 70] on div "FoamTex" at bounding box center [502, 69] width 90 height 17
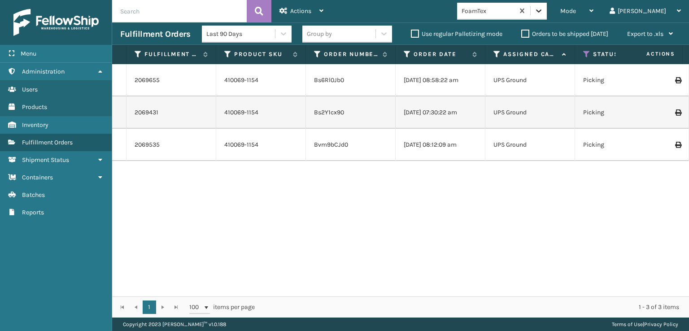
click at [543, 13] on icon at bounding box center [538, 10] width 9 height 9
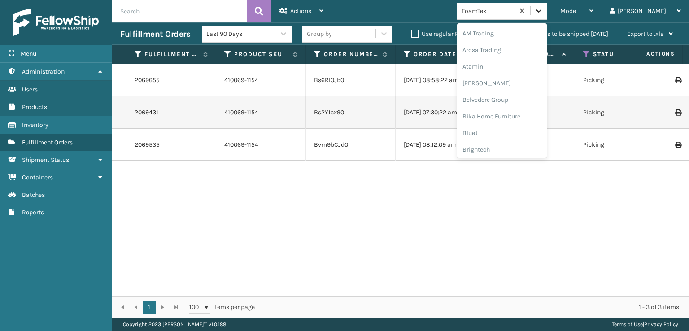
scroll to position [105, 0]
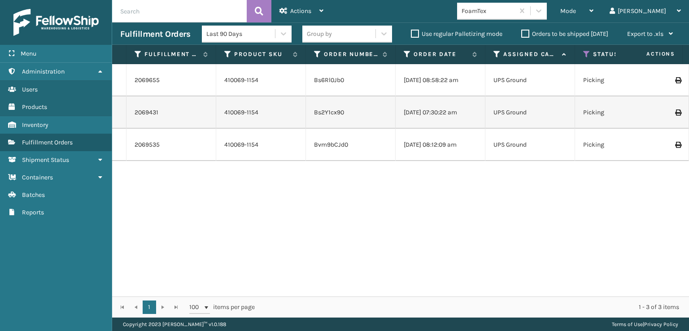
click at [433, 257] on div "2069655 410069-1154 Bs6Rl0Jb0 [DATE] 08:58:22 am UPS Ground Picking [DATE] [DAT…" at bounding box center [400, 180] width 577 height 232
click at [543, 11] on icon at bounding box center [538, 10] width 9 height 9
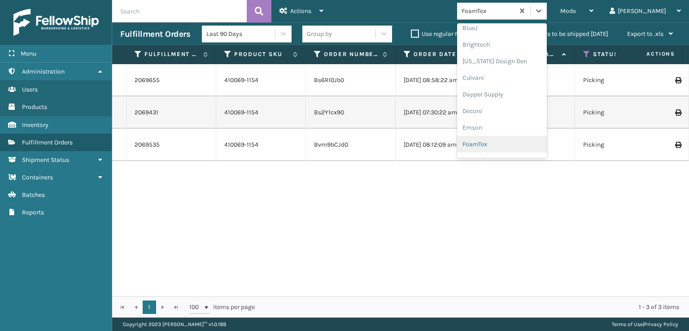
click at [519, 148] on div "FoamTex" at bounding box center [502, 144] width 90 height 17
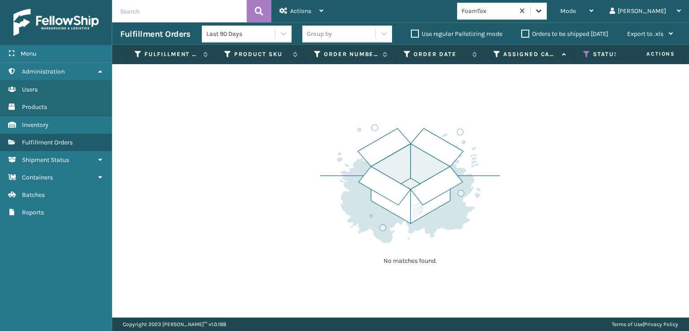
click at [542, 11] on icon at bounding box center [538, 10] width 5 height 3
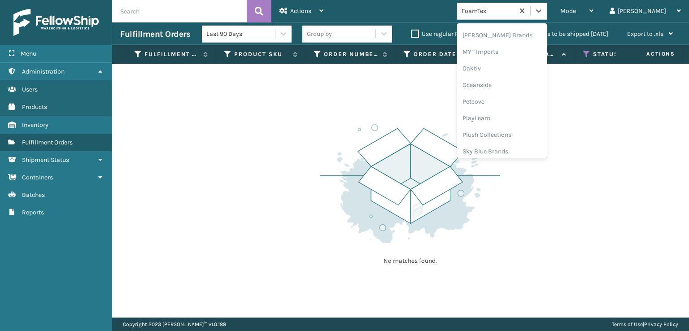
scroll to position [418, 0]
click at [521, 28] on div "[PERSON_NAME] Brands" at bounding box center [502, 30] width 90 height 17
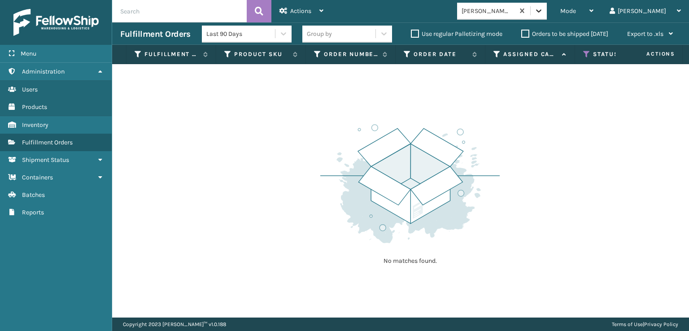
click at [543, 7] on icon at bounding box center [538, 10] width 9 height 9
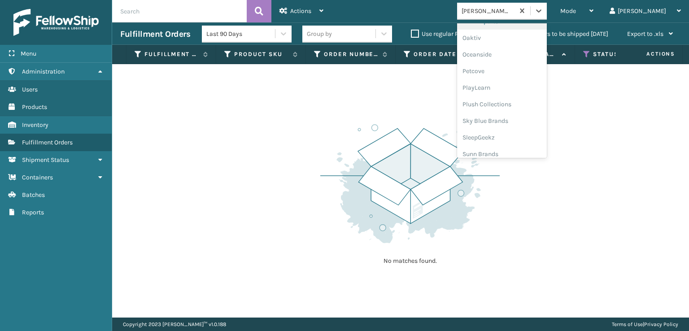
scroll to position [450, 0]
click at [526, 97] on div "Plush Collections" at bounding box center [502, 98] width 90 height 17
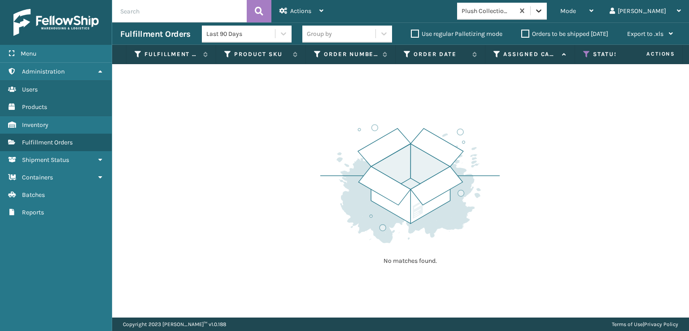
click at [542, 10] on icon at bounding box center [538, 10] width 5 height 3
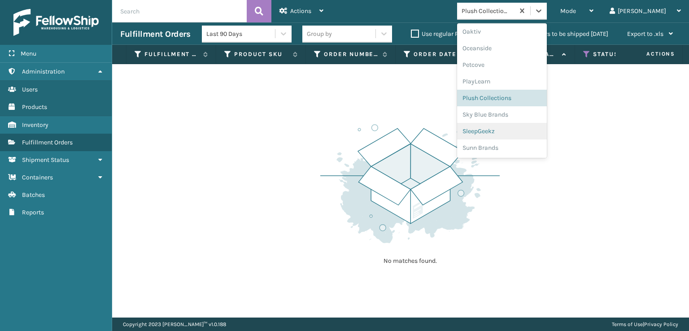
click at [528, 130] on div "SleepGeekz" at bounding box center [502, 131] width 90 height 17
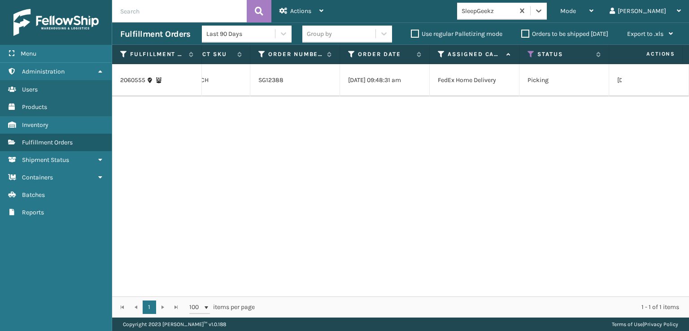
scroll to position [0, 0]
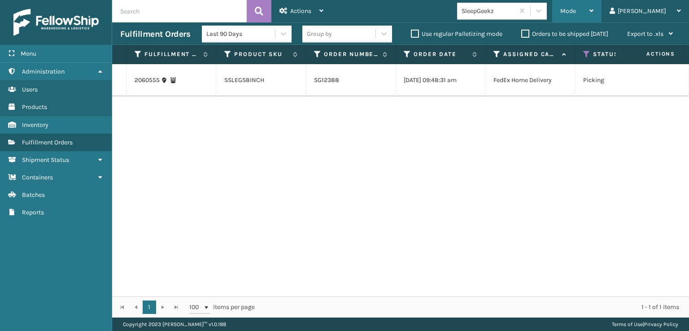
click at [596, 9] on div "Mode Regular Mode Picking Mode Labeling Mode Exit Scan Mode" at bounding box center [576, 11] width 49 height 22
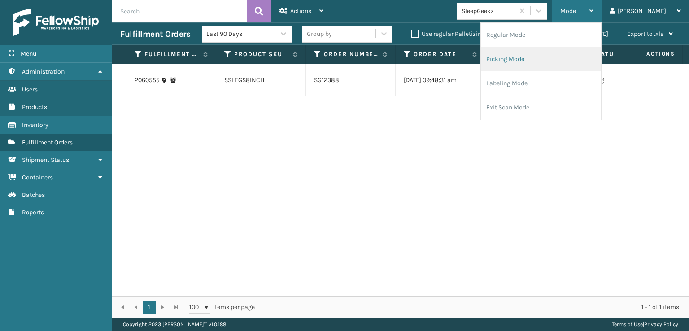
click at [534, 59] on li "Picking Mode" at bounding box center [541, 59] width 120 height 24
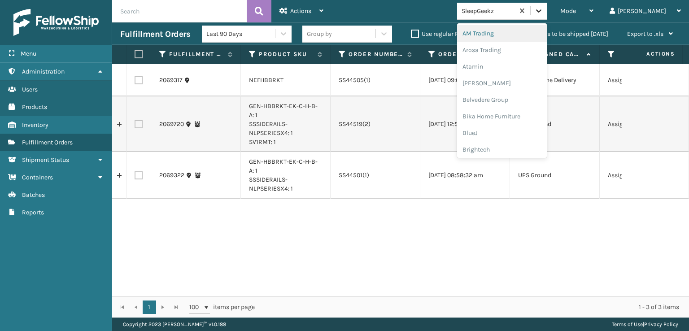
click at [543, 10] on icon at bounding box center [538, 10] width 9 height 9
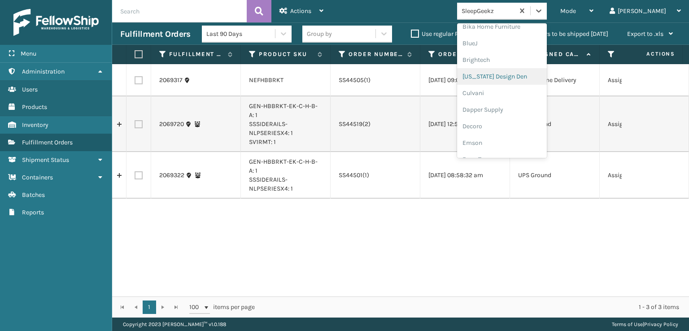
scroll to position [135, 0]
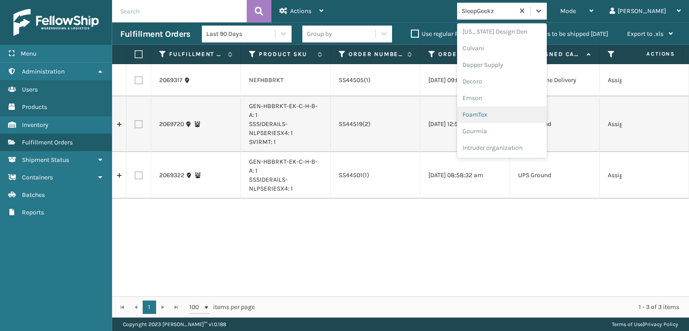
click at [514, 117] on div "FoamTex" at bounding box center [502, 114] width 90 height 17
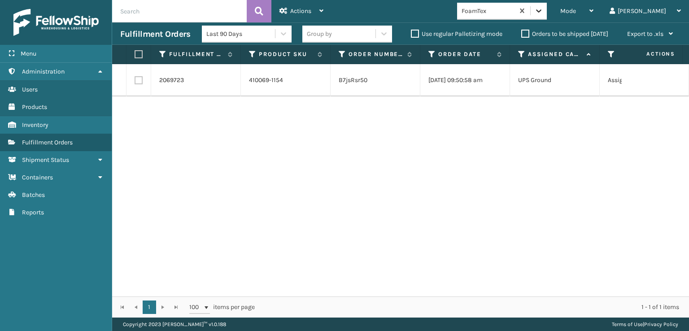
click at [543, 11] on icon at bounding box center [538, 10] width 9 height 9
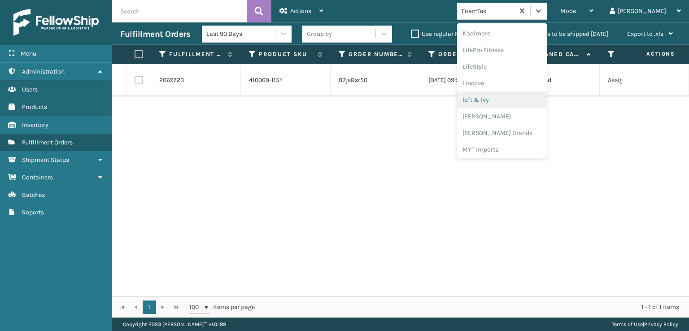
scroll to position [328, 0]
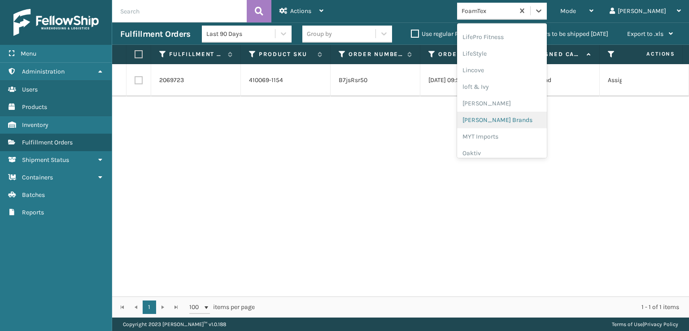
click at [511, 118] on div "[PERSON_NAME] Brands" at bounding box center [502, 120] width 90 height 17
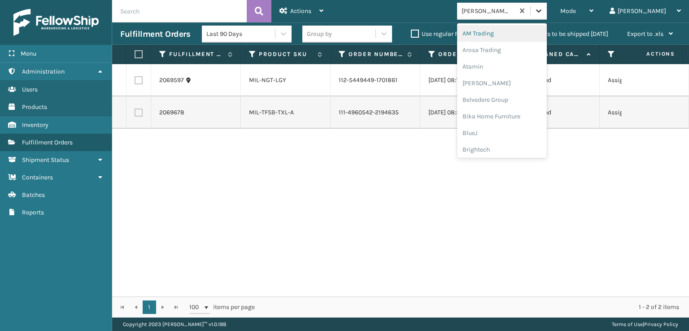
click at [543, 7] on icon at bounding box center [538, 10] width 9 height 9
click at [507, 131] on div "Plush Collections" at bounding box center [502, 130] width 90 height 17
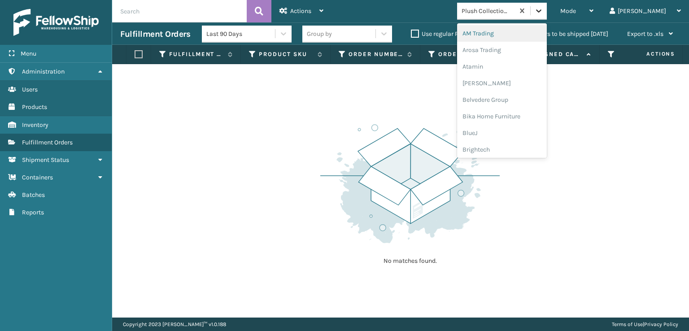
click at [542, 10] on icon at bounding box center [538, 10] width 5 height 3
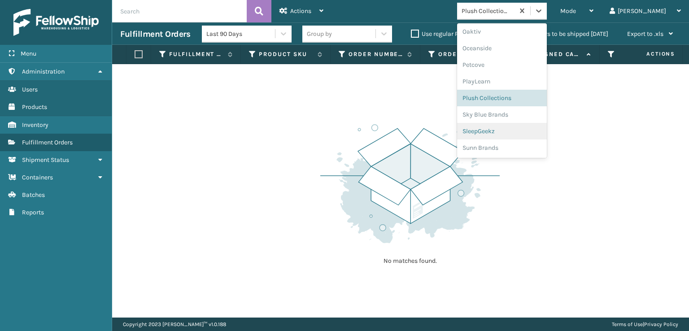
click at [524, 131] on div "SleepGeekz" at bounding box center [502, 131] width 90 height 17
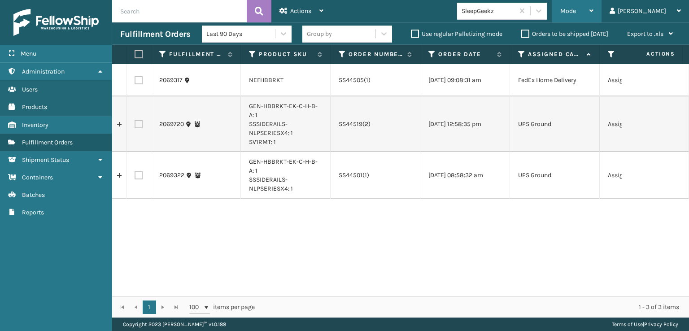
click at [594, 4] on div "Mode" at bounding box center [576, 11] width 33 height 22
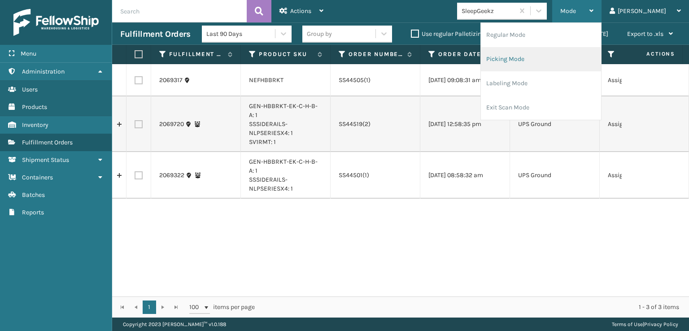
click at [528, 61] on li "Picking Mode" at bounding box center [541, 59] width 120 height 24
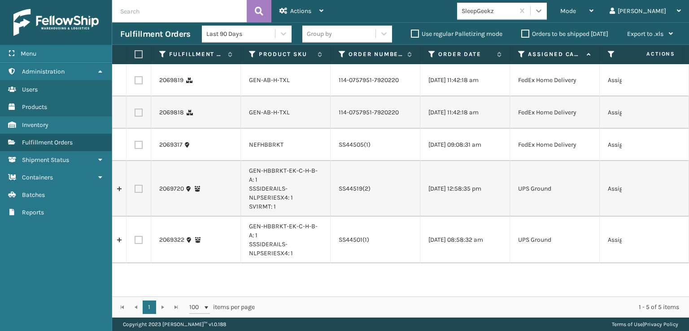
click at [542, 12] on icon at bounding box center [538, 10] width 5 height 3
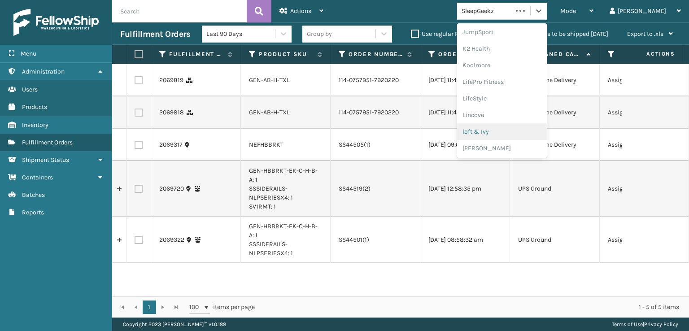
scroll to position [327, 0]
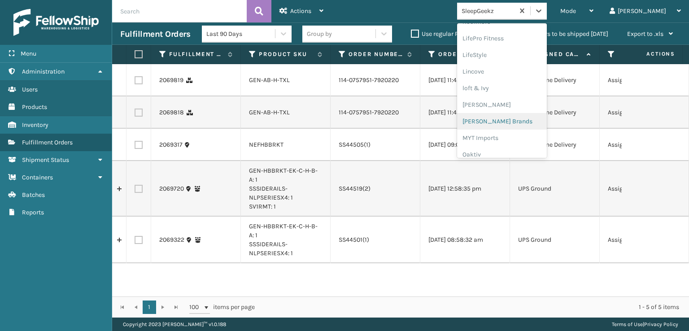
click at [522, 118] on div "[PERSON_NAME] Brands" at bounding box center [502, 121] width 90 height 17
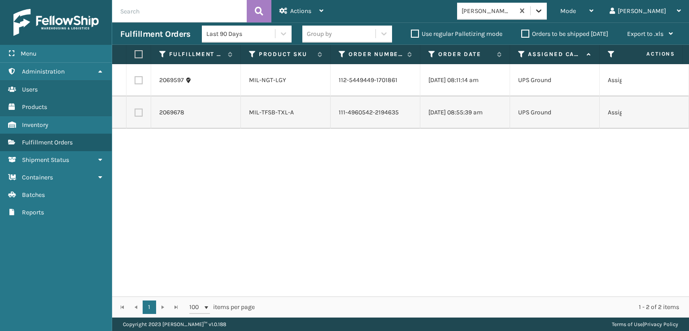
click at [543, 13] on icon at bounding box center [538, 10] width 9 height 9
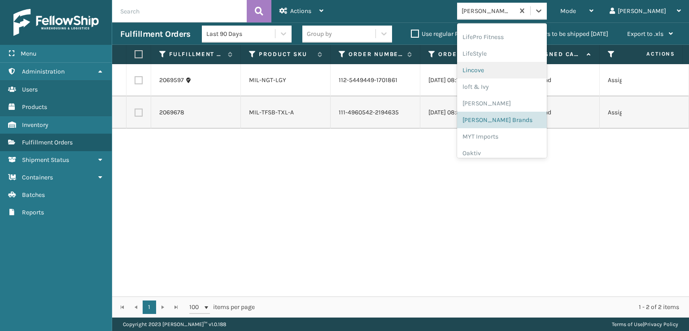
scroll to position [450, 0]
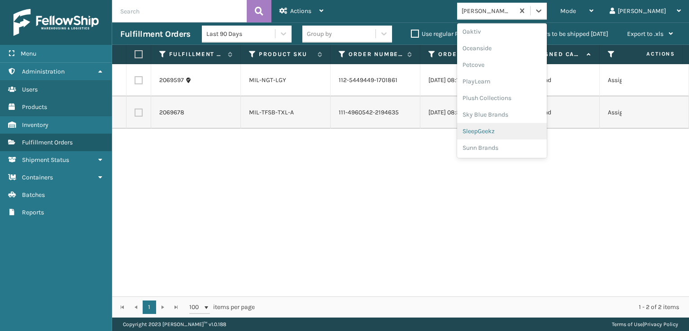
click at [525, 131] on div "SleepGeekz" at bounding box center [502, 131] width 90 height 17
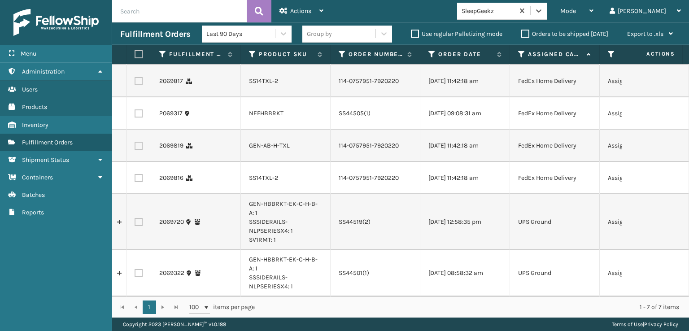
scroll to position [0, 0]
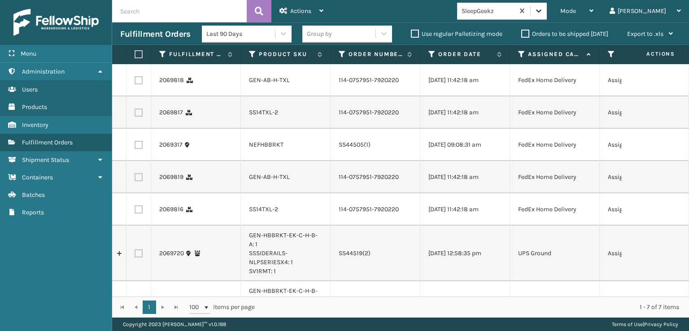
click at [543, 9] on icon at bounding box center [538, 10] width 9 height 9
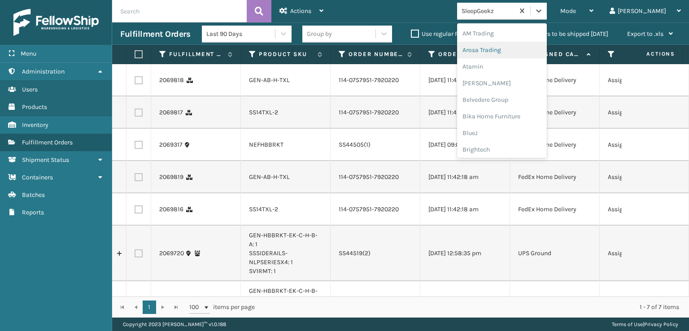
scroll to position [179, 0]
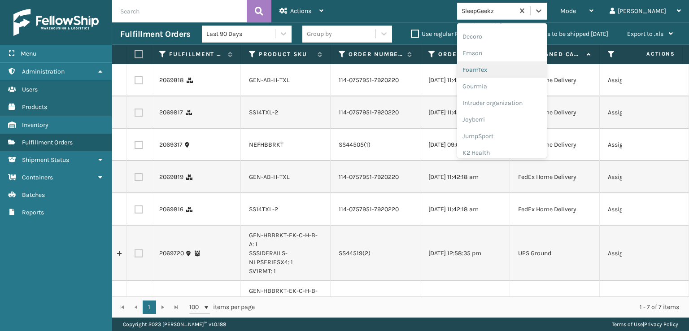
click at [515, 72] on div "FoamTex" at bounding box center [502, 69] width 90 height 17
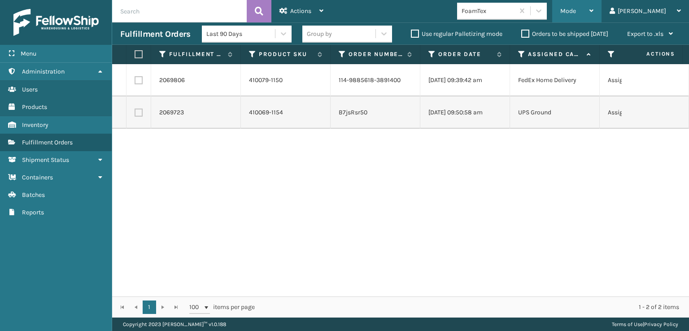
click at [594, 6] on div "Mode" at bounding box center [576, 11] width 33 height 22
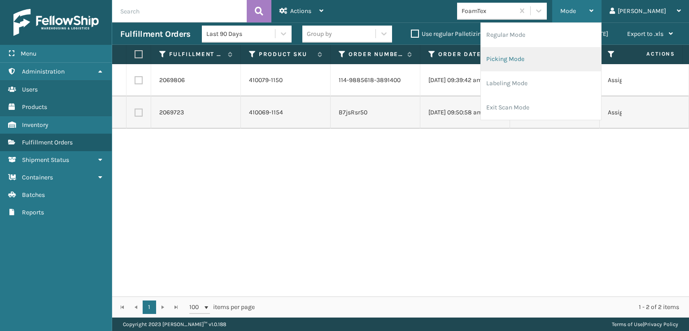
click at [537, 58] on li "Picking Mode" at bounding box center [541, 59] width 120 height 24
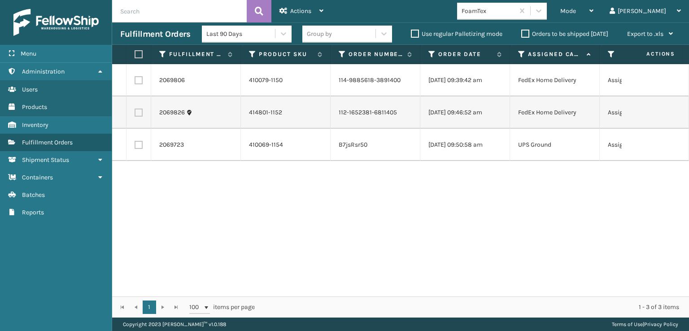
click at [139, 55] on label at bounding box center [137, 54] width 5 height 8
click at [135, 55] on input "checkbox" at bounding box center [135, 55] width 0 height 6
checkbox input "true"
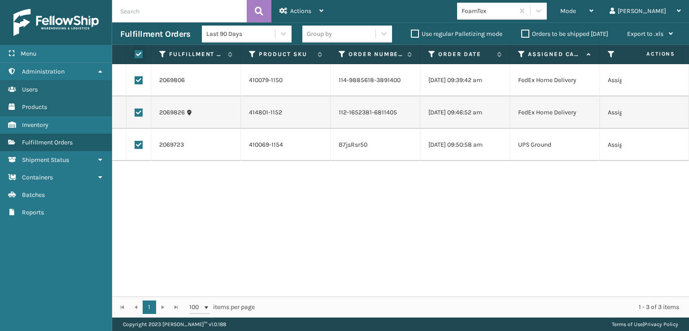
checkbox input "true"
click at [288, 12] on div "Actions" at bounding box center [302, 11] width 44 height 22
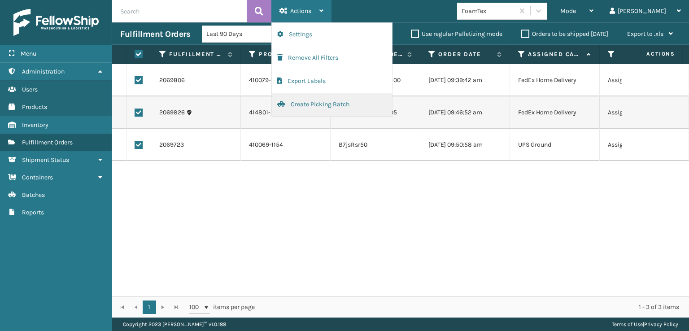
click at [299, 100] on button "Create Picking Batch" at bounding box center [332, 104] width 120 height 23
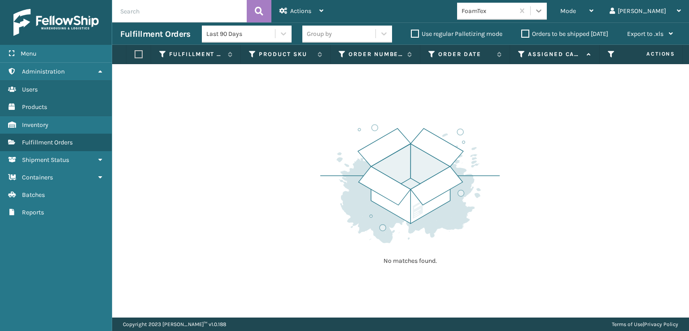
click at [547, 16] on div at bounding box center [539, 11] width 16 height 16
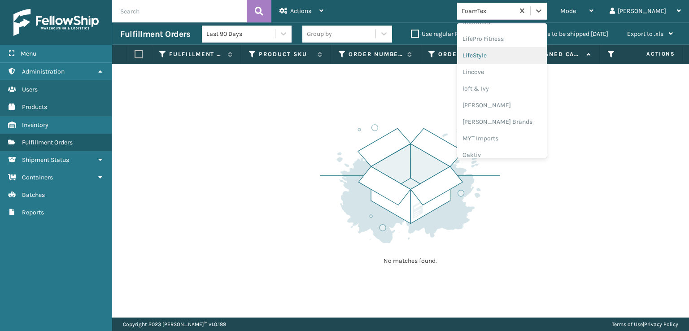
scroll to position [373, 0]
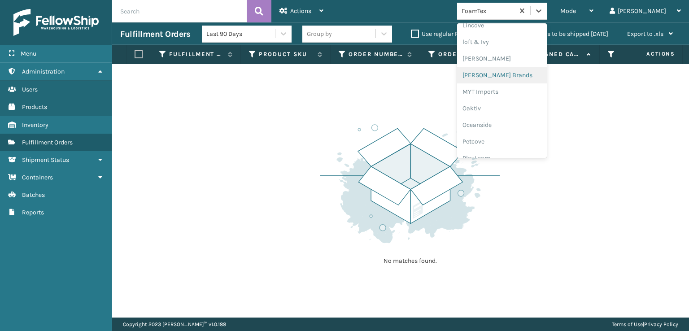
click at [523, 75] on div "[PERSON_NAME] Brands" at bounding box center [502, 75] width 90 height 17
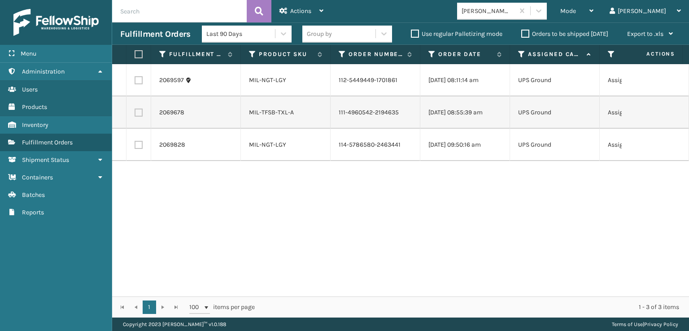
click at [140, 56] on label at bounding box center [137, 54] width 5 height 8
click at [135, 56] on input "checkbox" at bounding box center [135, 55] width 0 height 6
checkbox input "true"
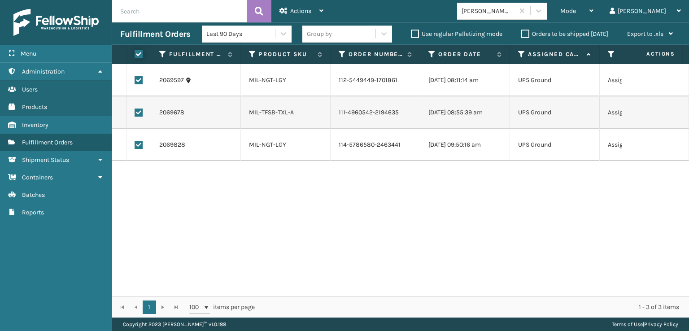
checkbox input "true"
click at [298, 16] on div "Actions" at bounding box center [302, 11] width 44 height 22
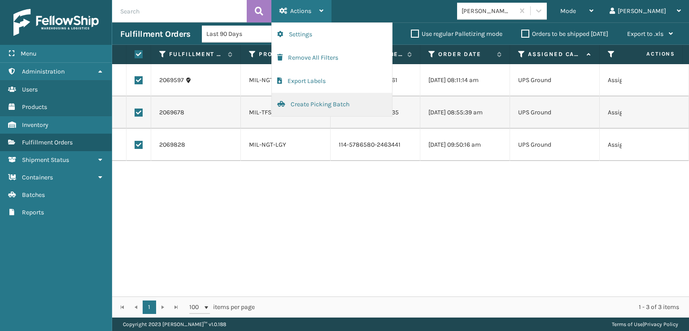
click at [324, 104] on button "Create Picking Batch" at bounding box center [332, 104] width 120 height 23
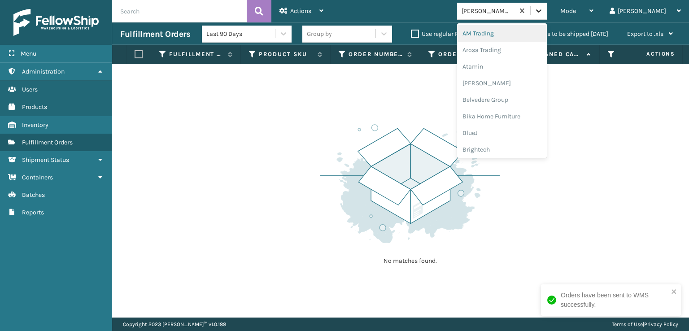
click at [543, 8] on icon at bounding box center [538, 10] width 9 height 9
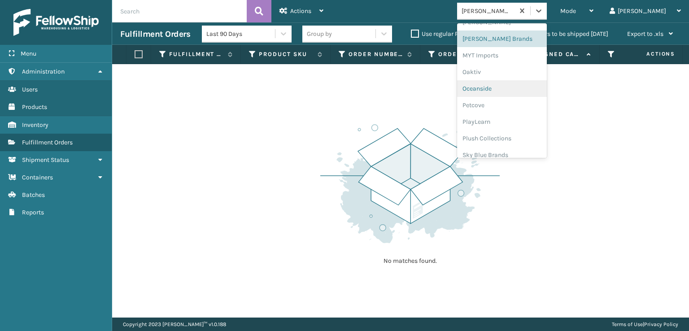
scroll to position [450, 0]
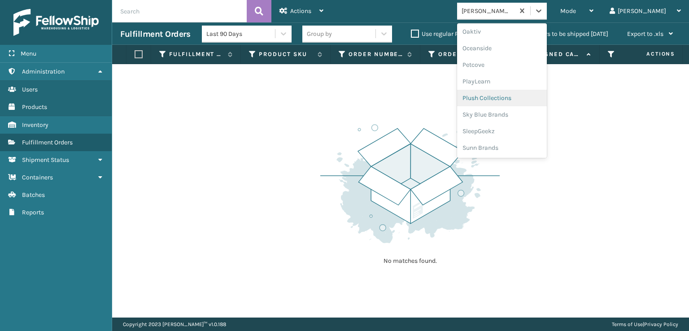
click at [517, 100] on div "Plush Collections" at bounding box center [502, 98] width 90 height 17
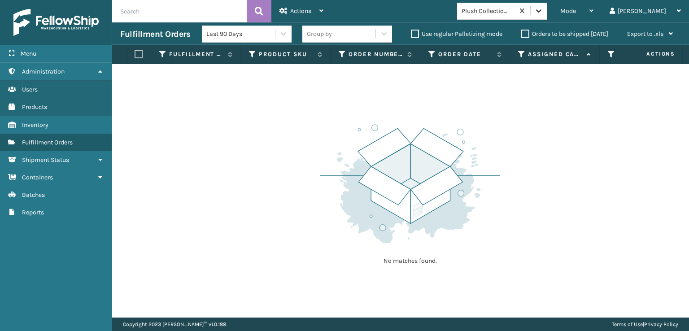
click at [543, 13] on icon at bounding box center [538, 10] width 9 height 9
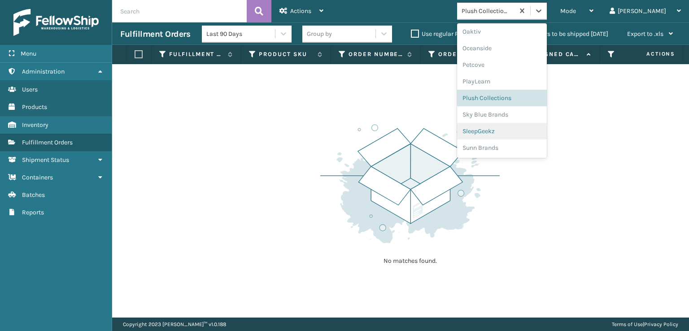
click at [519, 131] on div "SleepGeekz" at bounding box center [502, 131] width 90 height 17
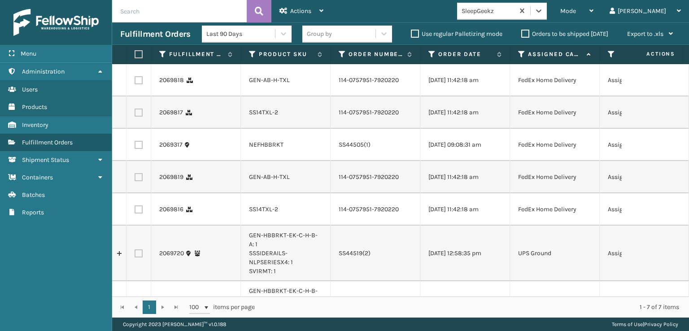
click at [140, 82] on label at bounding box center [139, 80] width 8 height 8
click at [135, 82] on input "checkbox" at bounding box center [135, 79] width 0 height 6
checkbox input "true"
click at [135, 117] on label at bounding box center [139, 113] width 8 height 8
click at [135, 114] on input "checkbox" at bounding box center [135, 112] width 0 height 6
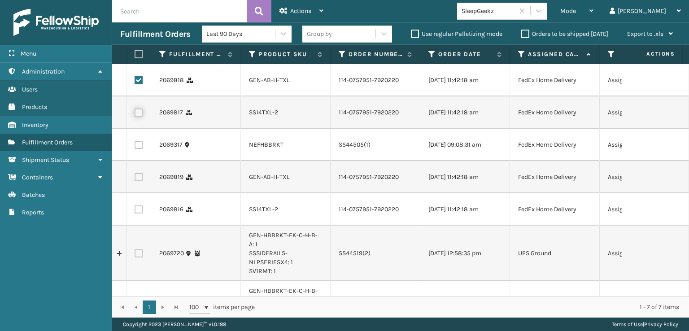
checkbox input "true"
click at [137, 181] on label at bounding box center [139, 177] width 8 height 8
click at [135, 179] on input "checkbox" at bounding box center [135, 176] width 0 height 6
checkbox input "true"
click at [140, 214] on label at bounding box center [139, 210] width 8 height 8
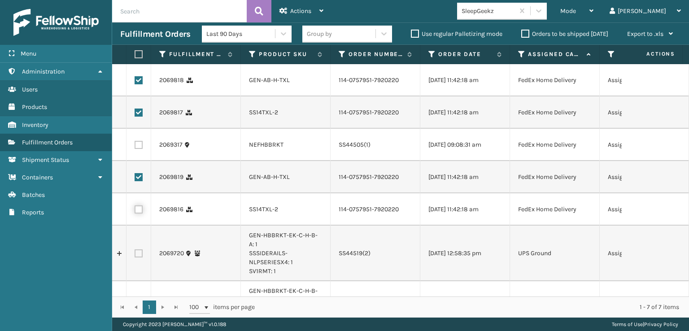
click at [135, 211] on input "checkbox" at bounding box center [135, 209] width 0 height 6
checkbox input "true"
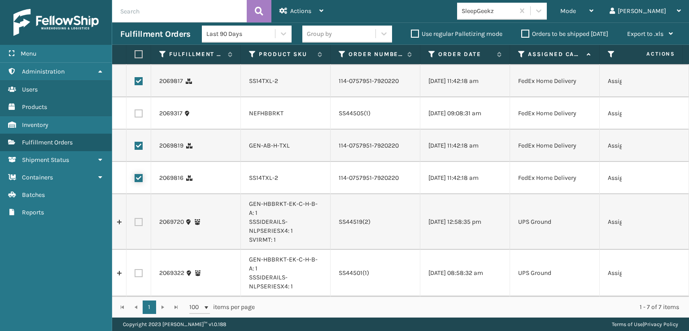
scroll to position [0, 0]
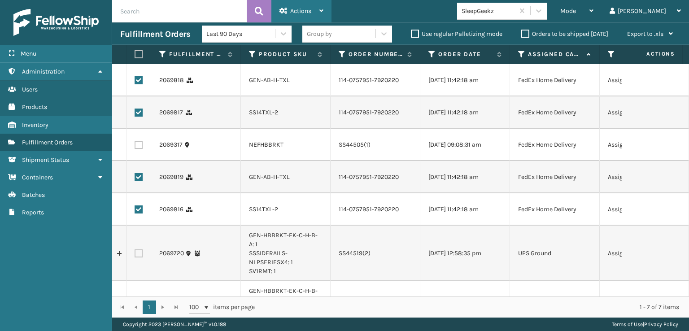
click at [289, 8] on div "Actions" at bounding box center [302, 11] width 44 height 22
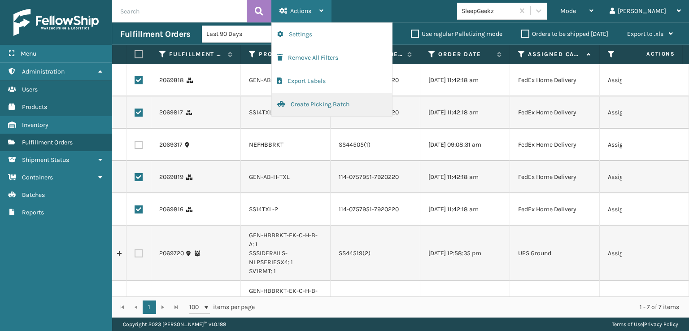
click at [303, 106] on button "Create Picking Batch" at bounding box center [332, 104] width 120 height 23
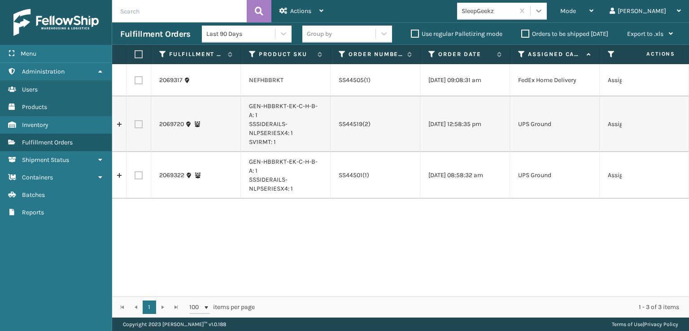
click at [543, 8] on icon at bounding box center [538, 10] width 9 height 9
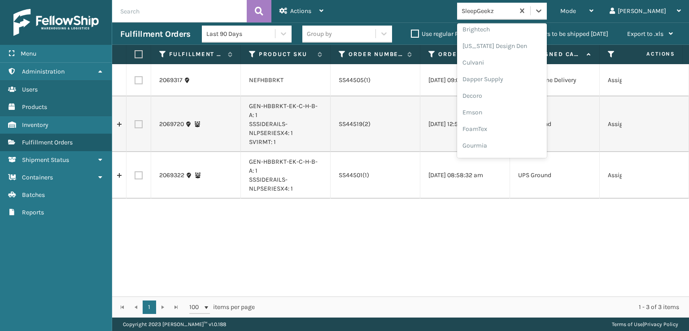
scroll to position [135, 0]
click at [517, 116] on div "FoamTex" at bounding box center [502, 114] width 90 height 17
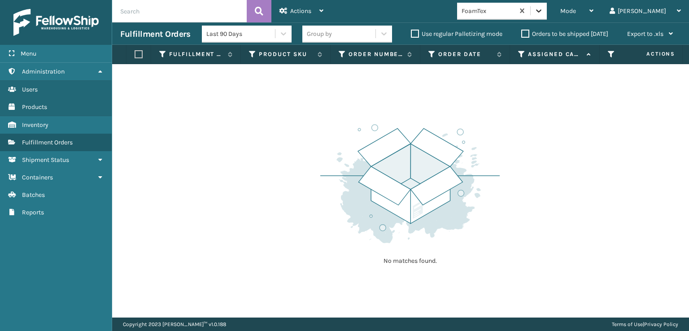
click at [543, 9] on icon at bounding box center [538, 10] width 9 height 9
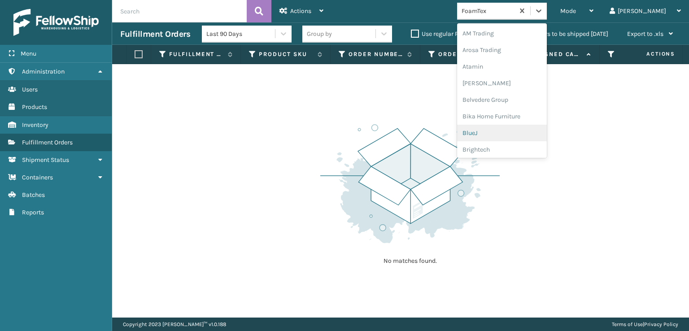
scroll to position [105, 0]
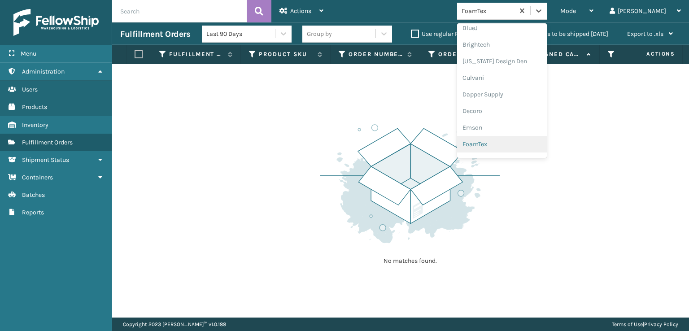
click at [510, 146] on div "FoamTex" at bounding box center [502, 144] width 90 height 17
click at [543, 12] on icon at bounding box center [538, 10] width 9 height 9
click at [510, 142] on div "FoamTex" at bounding box center [502, 144] width 90 height 17
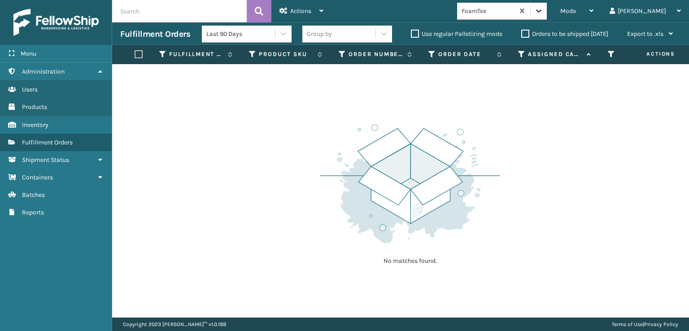
click at [543, 10] on icon at bounding box center [538, 10] width 9 height 9
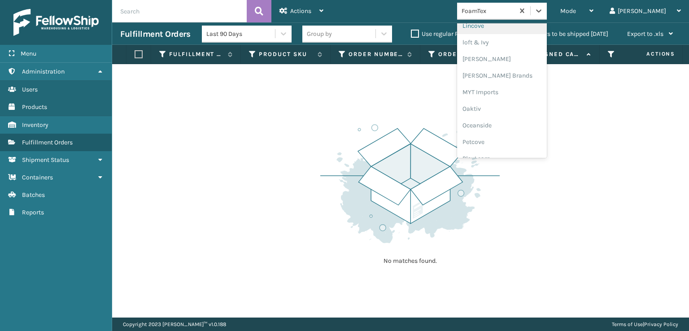
scroll to position [373, 0]
click at [515, 74] on div "[PERSON_NAME] Brands" at bounding box center [502, 75] width 90 height 17
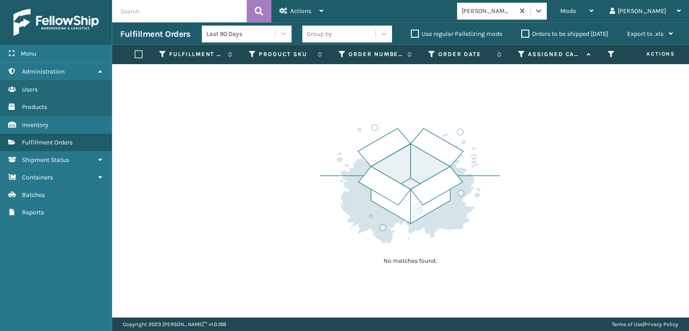
click at [573, 20] on div "Mode Regular Mode Picking Mode Labeling Mode Exit Scan Mode option [PERSON_NAME…" at bounding box center [511, 11] width 358 height 22
click at [543, 13] on icon at bounding box center [538, 10] width 9 height 9
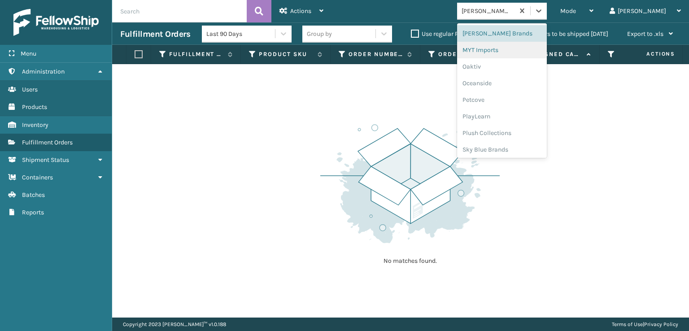
scroll to position [450, 0]
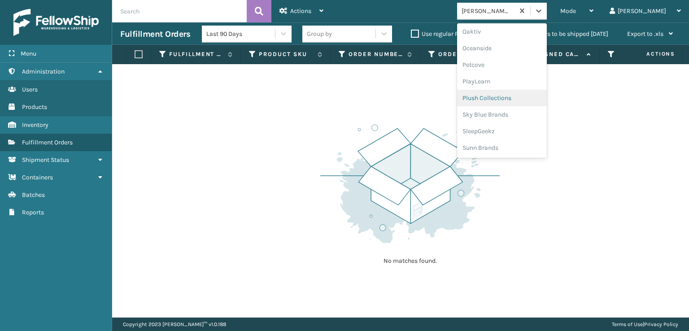
click at [517, 100] on div "Plush Collections" at bounding box center [502, 98] width 90 height 17
click at [543, 9] on icon at bounding box center [538, 10] width 9 height 9
click at [512, 133] on div "SleepGeekz" at bounding box center [502, 131] width 90 height 17
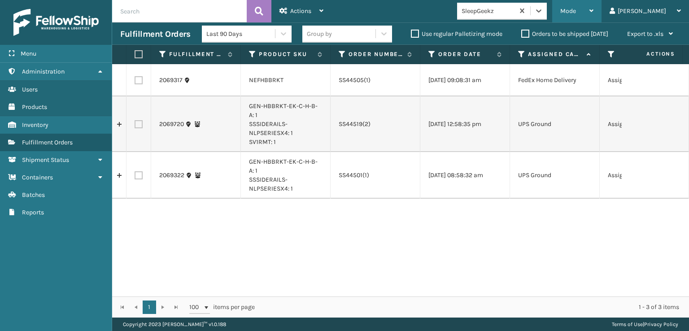
click at [576, 13] on span "Mode" at bounding box center [568, 11] width 16 height 8
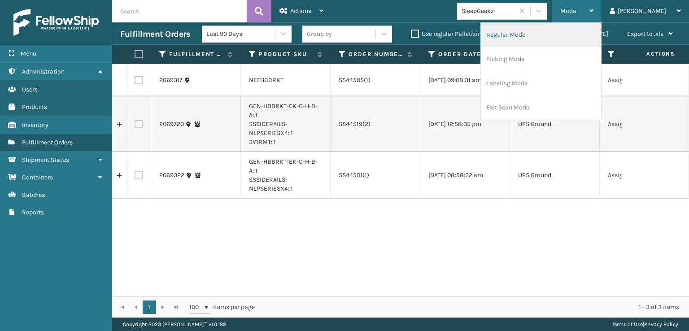
click at [552, 35] on li "Regular Mode" at bounding box center [541, 35] width 120 height 24
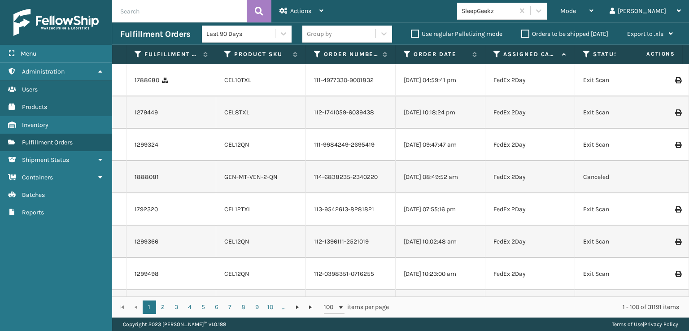
click at [136, 13] on input "text" at bounding box center [179, 11] width 135 height 22
type input "2067376"
click at [255, 13] on icon at bounding box center [259, 10] width 9 height 13
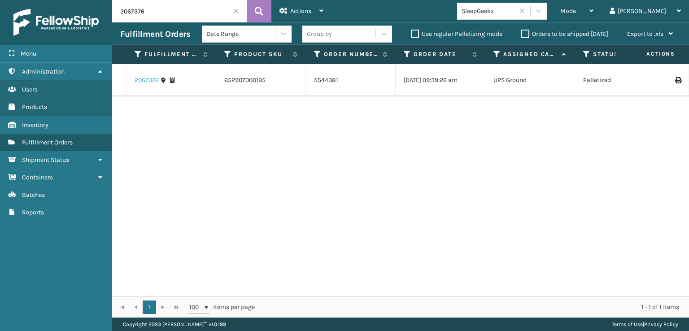
click at [142, 80] on link "2067376" at bounding box center [147, 80] width 24 height 9
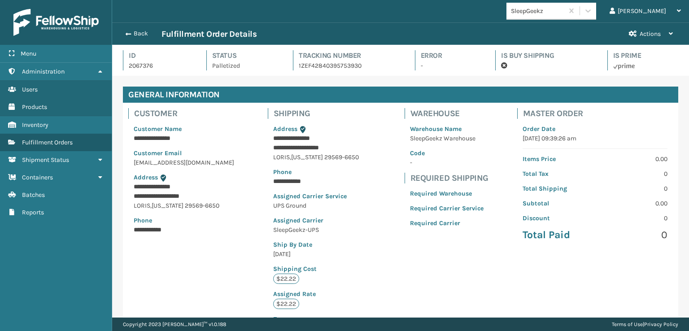
scroll to position [22, 577]
click at [137, 30] on button "Back" at bounding box center [140, 34] width 41 height 8
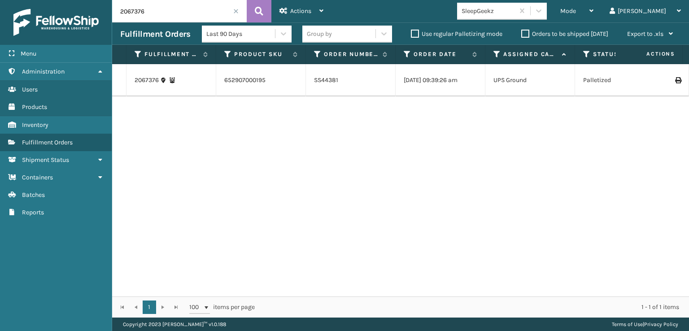
click at [236, 9] on span at bounding box center [235, 11] width 5 height 5
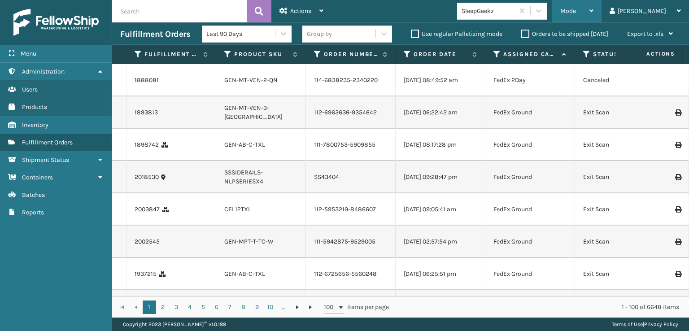
click at [595, 11] on div "Mode Regular Mode Picking Mode Labeling Mode Exit Scan Mode" at bounding box center [576, 11] width 49 height 22
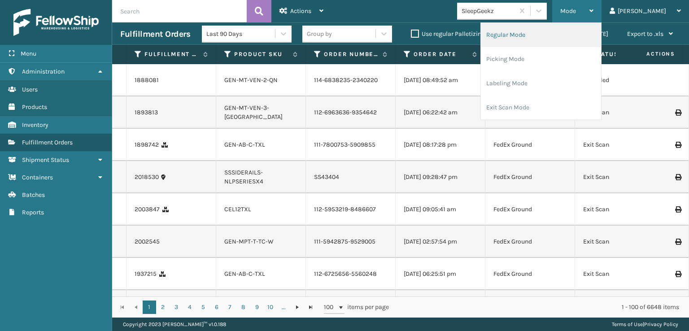
click at [547, 34] on li "Regular Mode" at bounding box center [541, 35] width 120 height 24
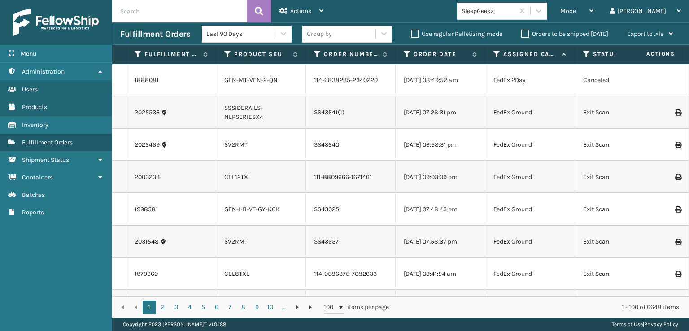
click at [586, 54] on icon at bounding box center [586, 54] width 7 height 8
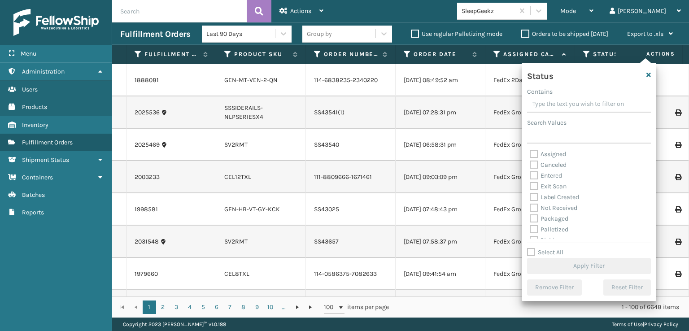
scroll to position [45, 0]
click at [534, 198] on label "Picking" at bounding box center [546, 196] width 32 height 8
click at [530, 196] on input "Picking" at bounding box center [530, 193] width 0 height 6
checkbox input "true"
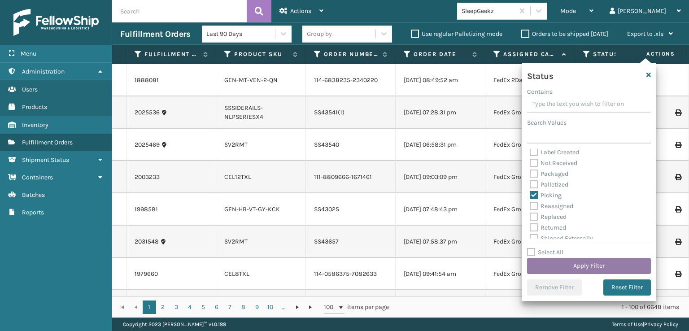
click at [558, 261] on button "Apply Filter" at bounding box center [589, 266] width 124 height 16
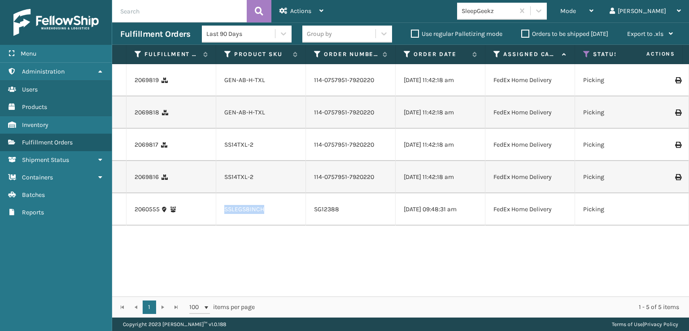
drag, startPoint x: 270, startPoint y: 233, endPoint x: 223, endPoint y: 241, distance: 46.8
click at [223, 226] on td "SSLEGS8INCH" at bounding box center [261, 209] width 90 height 32
copy link "SSLEGS8INCH"
click at [576, 13] on span "Mode" at bounding box center [568, 11] width 16 height 8
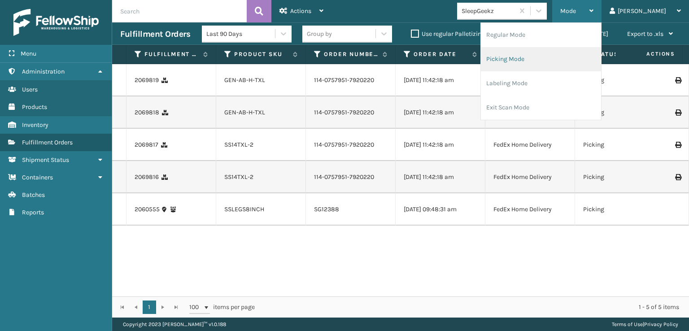
click at [528, 60] on li "Picking Mode" at bounding box center [541, 59] width 120 height 24
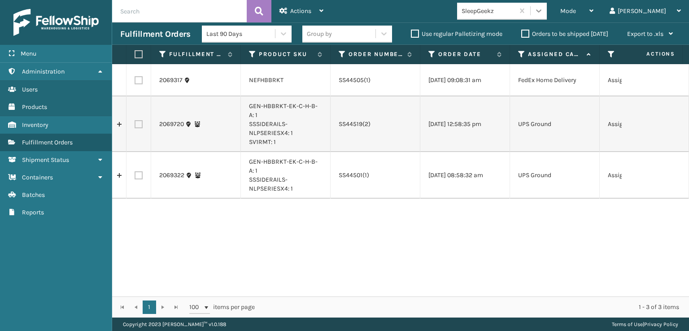
click at [543, 11] on icon at bounding box center [538, 10] width 9 height 9
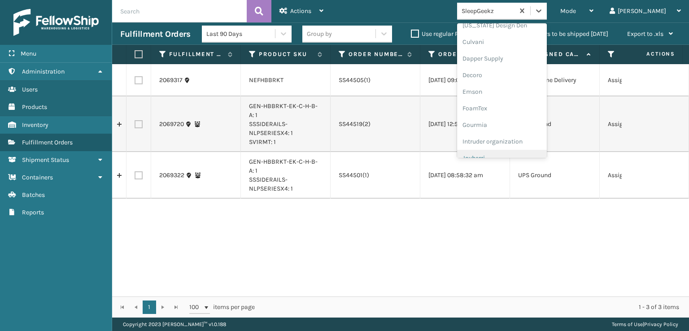
scroll to position [179, 0]
click at [506, 72] on div "FoamTex" at bounding box center [502, 69] width 90 height 17
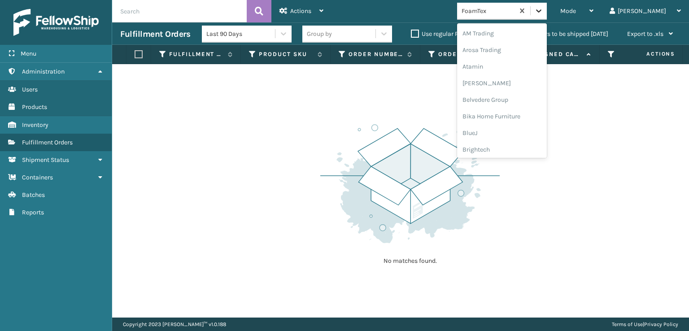
click at [543, 12] on icon at bounding box center [538, 10] width 9 height 9
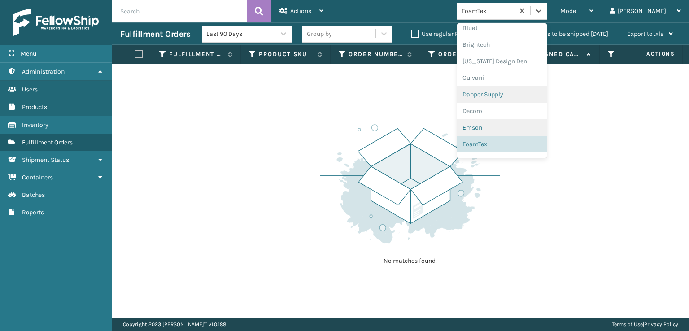
scroll to position [240, 0]
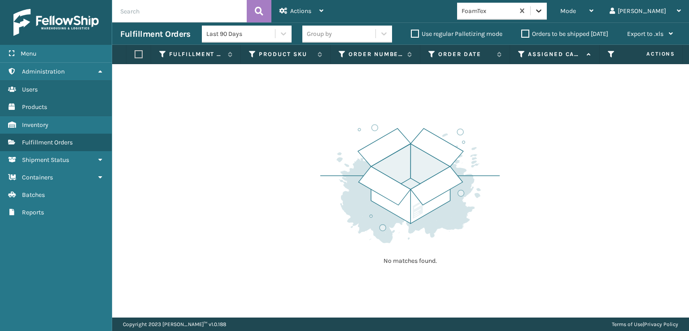
click at [542, 10] on icon at bounding box center [538, 10] width 5 height 3
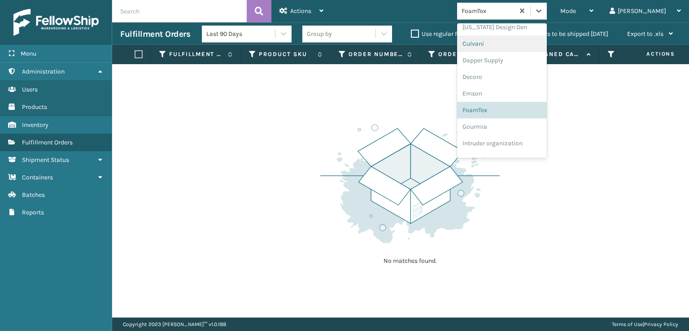
scroll to position [195, 0]
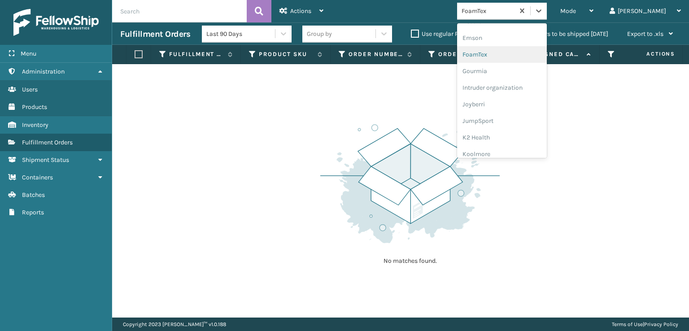
click at [503, 52] on div "FoamTex" at bounding box center [502, 54] width 90 height 17
click at [543, 13] on icon at bounding box center [538, 10] width 9 height 9
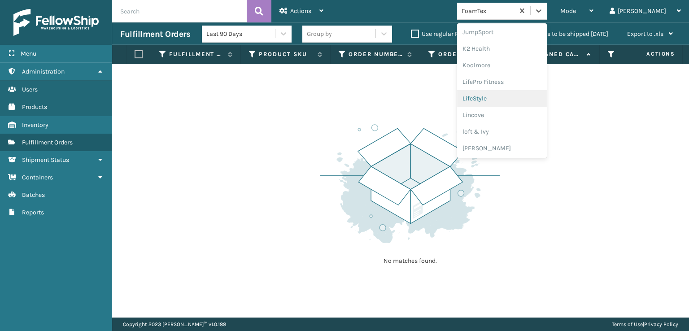
scroll to position [328, 0]
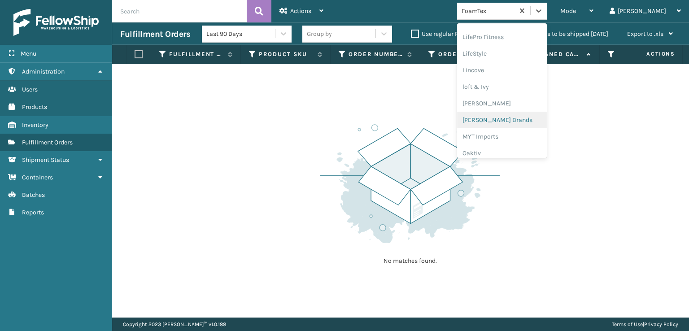
click at [524, 117] on div "[PERSON_NAME] Brands" at bounding box center [502, 120] width 90 height 17
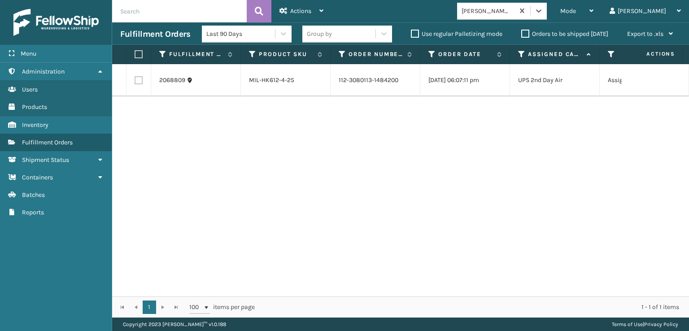
click at [138, 81] on label at bounding box center [139, 80] width 8 height 8
click at [135, 81] on input "checkbox" at bounding box center [135, 79] width 0 height 6
checkbox input "true"
click at [299, 9] on span "Actions" at bounding box center [300, 11] width 21 height 8
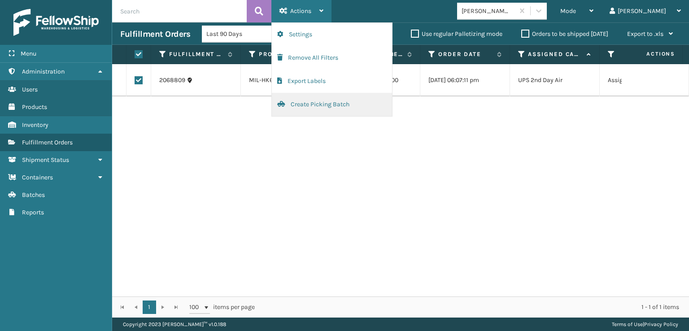
click at [315, 107] on button "Create Picking Batch" at bounding box center [332, 104] width 120 height 23
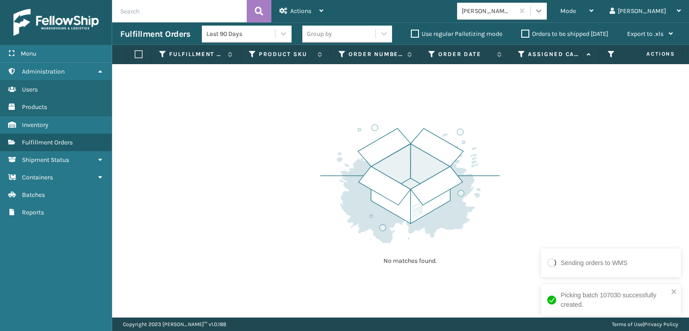
click at [542, 10] on icon at bounding box center [538, 10] width 5 height 3
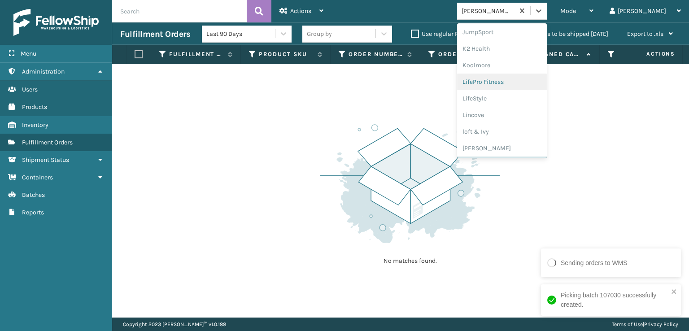
scroll to position [418, 0]
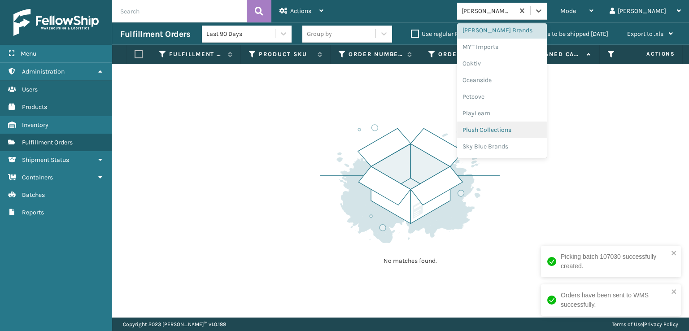
click at [513, 130] on div "Plush Collections" at bounding box center [502, 130] width 90 height 17
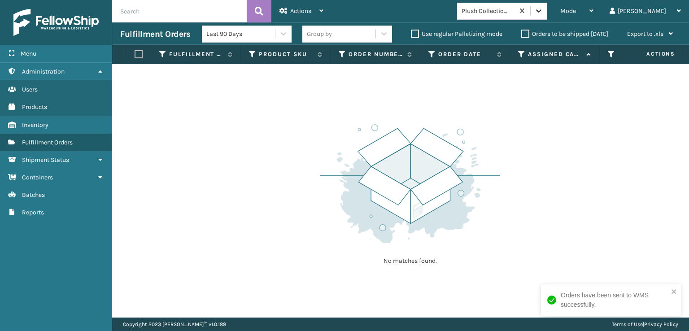
click at [543, 11] on icon at bounding box center [538, 10] width 9 height 9
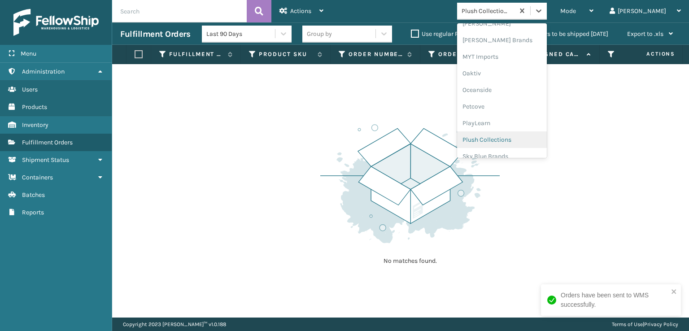
scroll to position [450, 0]
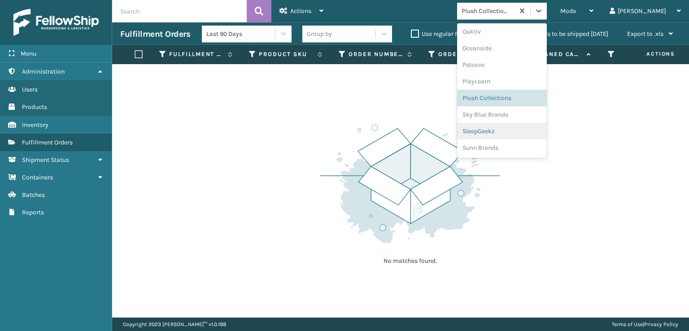
click at [520, 131] on div "SleepGeekz" at bounding box center [502, 131] width 90 height 17
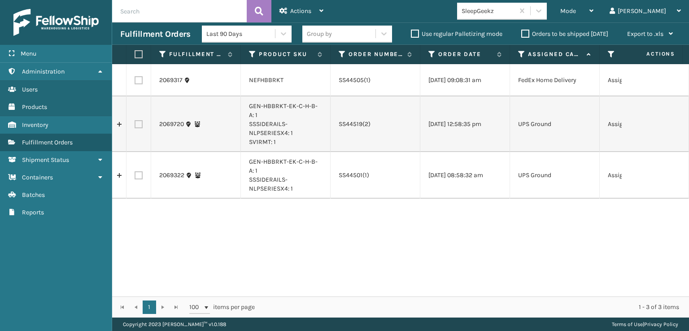
click at [137, 179] on label at bounding box center [139, 175] width 8 height 8
click at [135, 177] on input "checkbox" at bounding box center [135, 174] width 0 height 6
checkbox input "true"
click at [139, 128] on label at bounding box center [139, 124] width 8 height 8
click at [135, 126] on input "checkbox" at bounding box center [135, 123] width 0 height 6
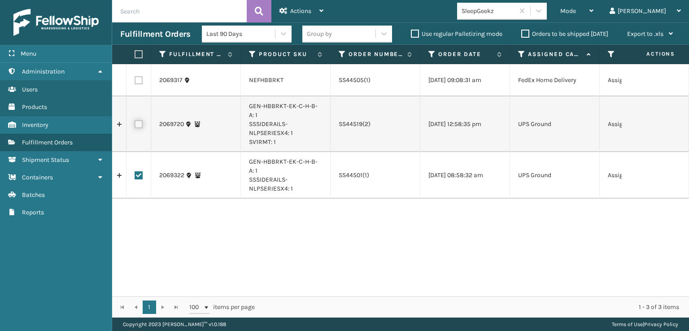
checkbox input "true"
click at [137, 83] on label at bounding box center [139, 80] width 8 height 8
click at [135, 82] on input "checkbox" at bounding box center [135, 79] width 0 height 6
checkbox input "true"
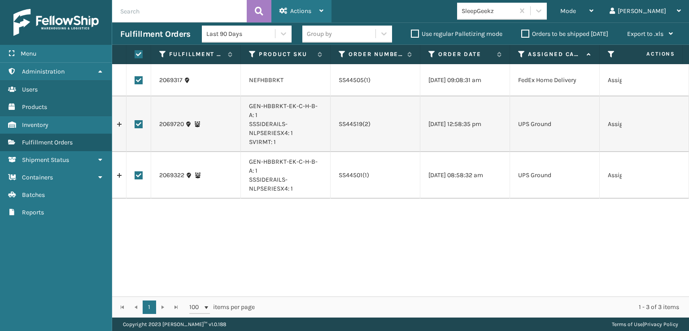
click at [302, 9] on span "Actions" at bounding box center [300, 11] width 21 height 8
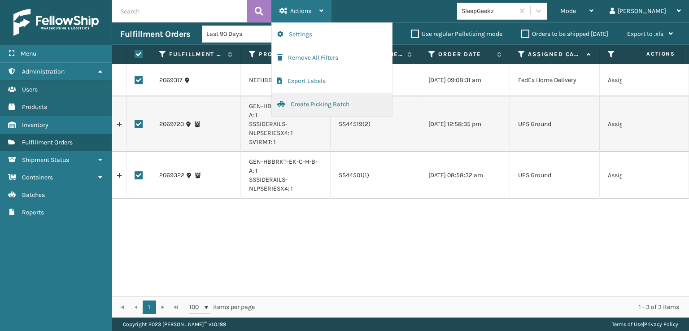
click at [300, 106] on button "Create Picking Batch" at bounding box center [332, 104] width 120 height 23
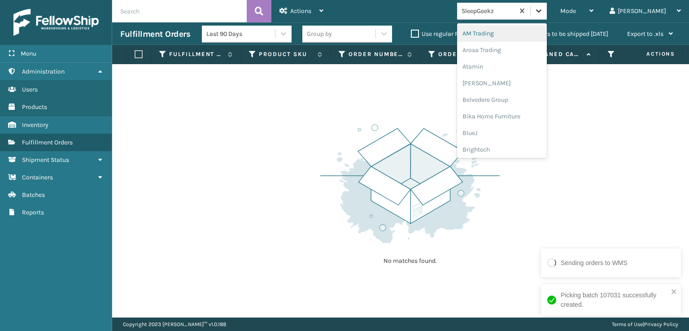
click at [543, 9] on icon at bounding box center [538, 10] width 9 height 9
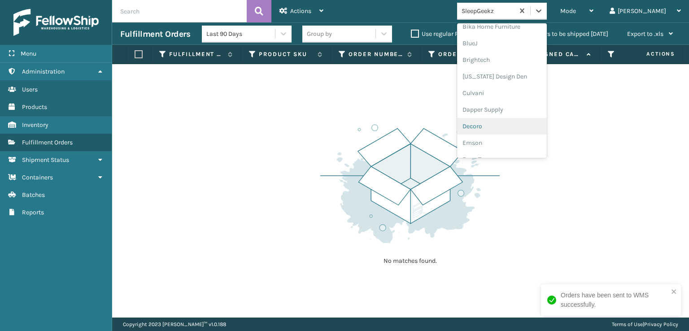
scroll to position [135, 0]
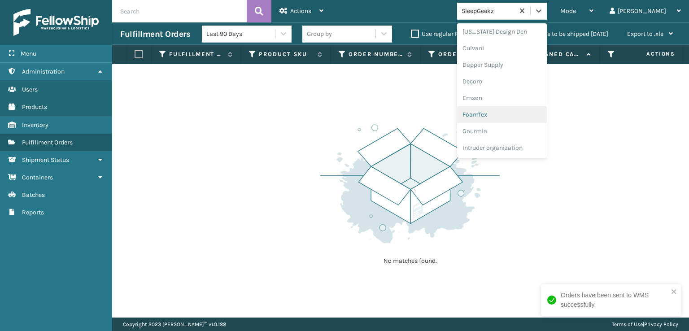
click at [511, 112] on div "FoamTex" at bounding box center [502, 114] width 90 height 17
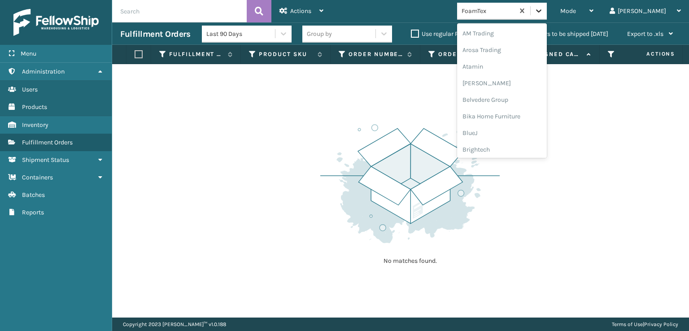
click at [543, 9] on icon at bounding box center [538, 10] width 9 height 9
click at [521, 144] on div "FoamTex" at bounding box center [502, 144] width 90 height 17
click at [547, 4] on div at bounding box center [539, 11] width 16 height 16
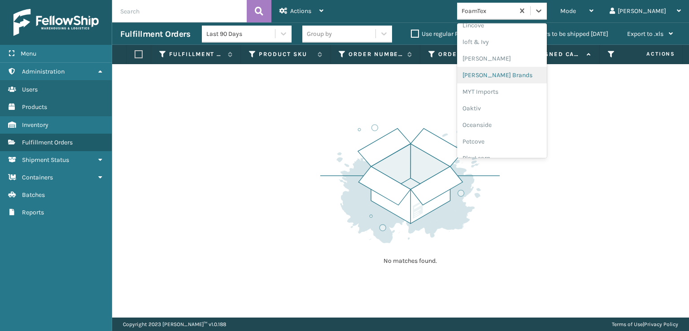
click at [513, 74] on div "[PERSON_NAME] Brands" at bounding box center [502, 75] width 90 height 17
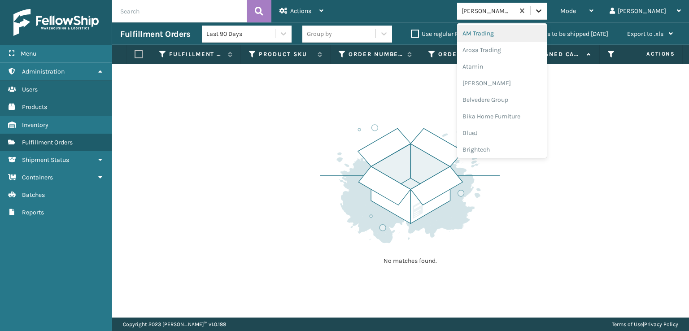
click at [543, 12] on icon at bounding box center [538, 10] width 9 height 9
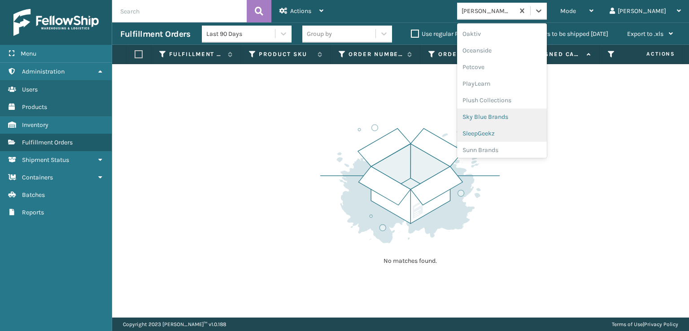
scroll to position [450, 0]
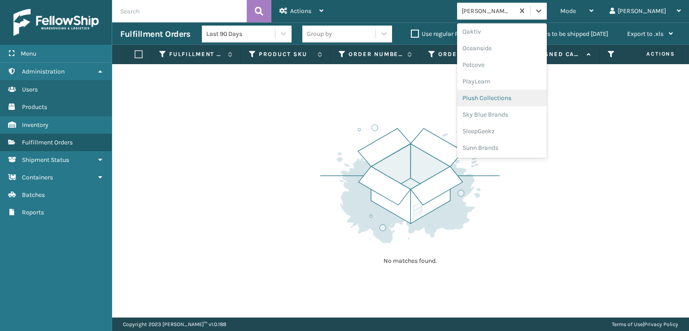
click at [512, 101] on div "Plush Collections" at bounding box center [502, 98] width 90 height 17
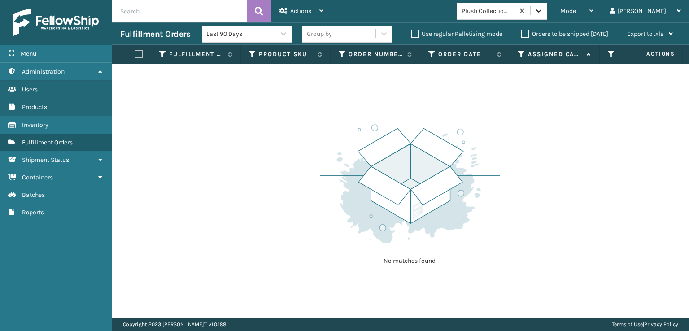
click at [543, 9] on icon at bounding box center [538, 10] width 9 height 9
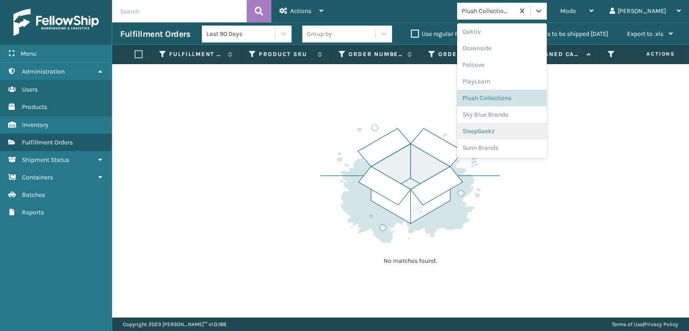
click at [514, 133] on div "SleepGeekz" at bounding box center [502, 131] width 90 height 17
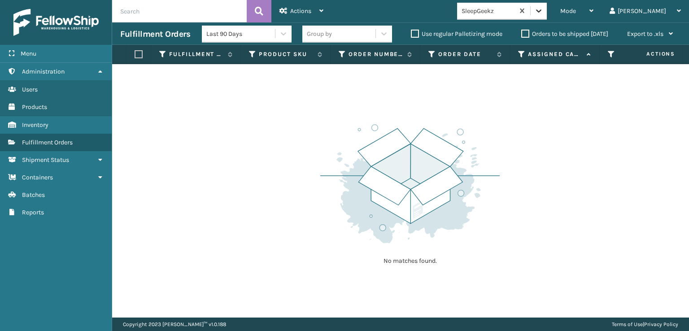
click at [543, 11] on icon at bounding box center [538, 10] width 9 height 9
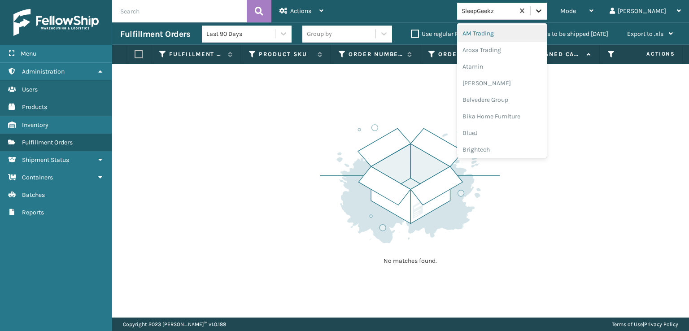
click at [543, 11] on icon at bounding box center [538, 10] width 9 height 9
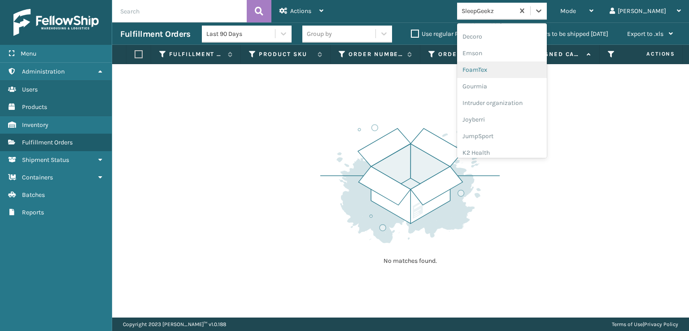
click at [512, 67] on div "FoamTex" at bounding box center [502, 69] width 90 height 17
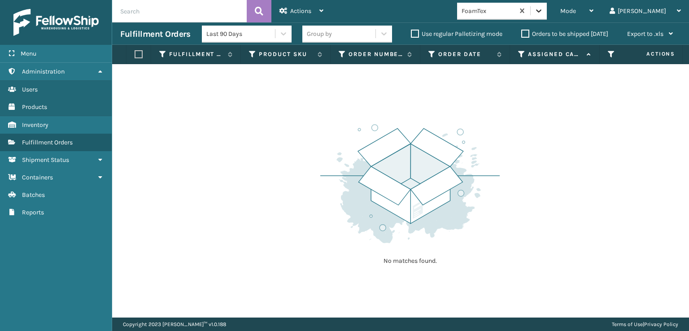
click at [543, 15] on icon at bounding box center [538, 10] width 9 height 9
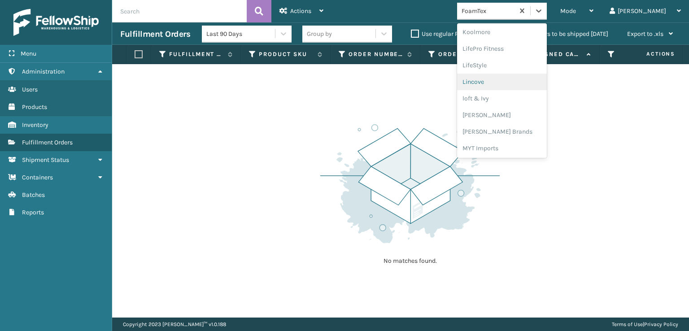
scroll to position [328, 0]
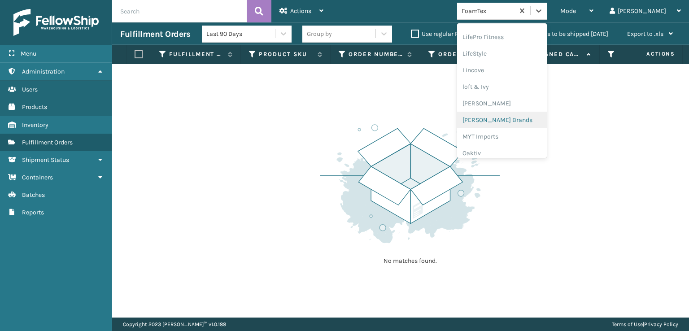
click at [515, 117] on div "[PERSON_NAME] Brands" at bounding box center [502, 120] width 90 height 17
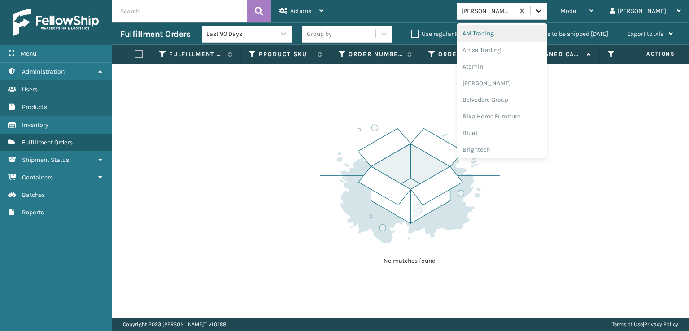
click at [543, 13] on icon at bounding box center [538, 10] width 9 height 9
click at [516, 115] on div "FoamTex" at bounding box center [502, 114] width 90 height 17
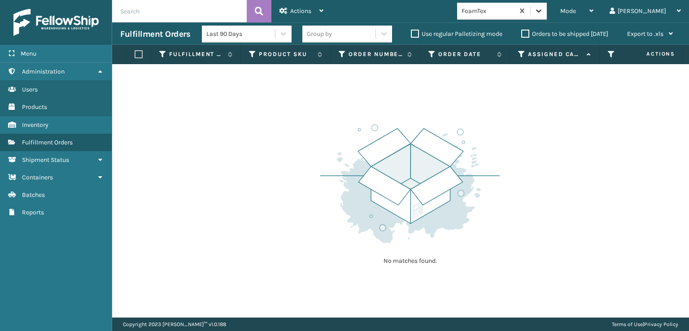
click at [543, 11] on icon at bounding box center [538, 10] width 9 height 9
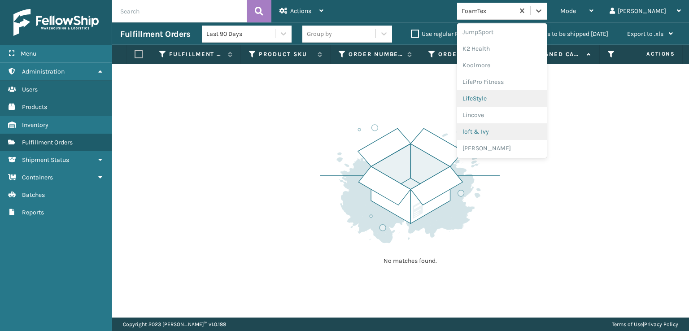
scroll to position [328, 0]
click at [521, 119] on div "[PERSON_NAME] Brands" at bounding box center [502, 120] width 90 height 17
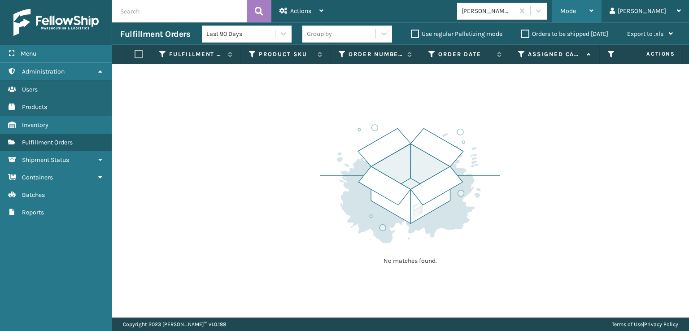
click at [594, 6] on div "Mode" at bounding box center [576, 11] width 33 height 22
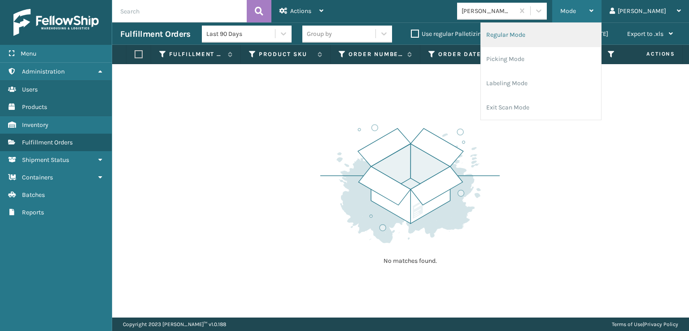
click at [538, 33] on li "Regular Mode" at bounding box center [541, 35] width 120 height 24
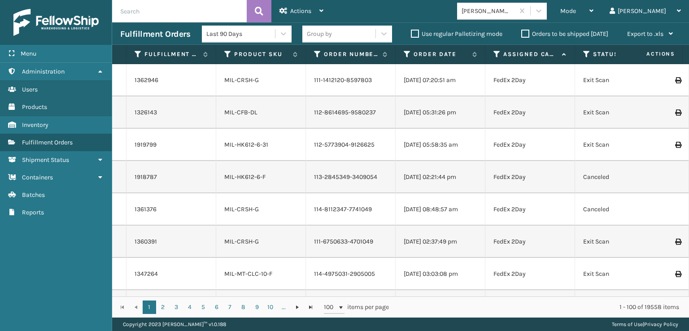
click at [583, 52] on th "Status" at bounding box center [620, 54] width 90 height 19
click at [586, 54] on icon at bounding box center [586, 54] width 7 height 8
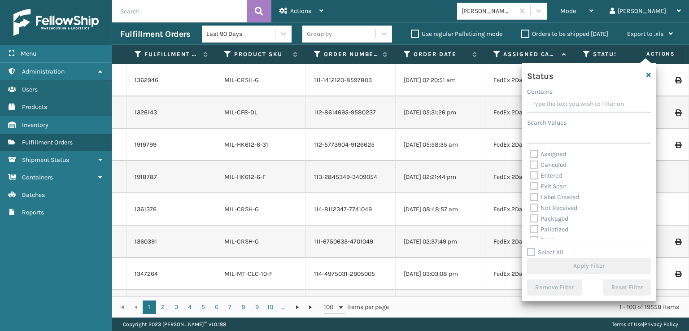
scroll to position [45, 0]
click at [535, 196] on label "Picking" at bounding box center [546, 196] width 32 height 8
click at [530, 196] on input "Picking" at bounding box center [530, 193] width 0 height 6
checkbox input "true"
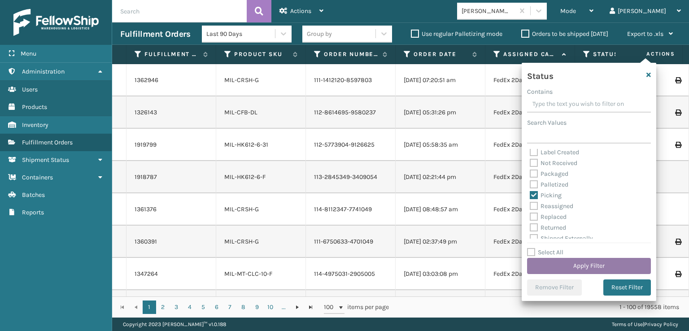
click at [585, 262] on button "Apply Filter" at bounding box center [589, 266] width 124 height 16
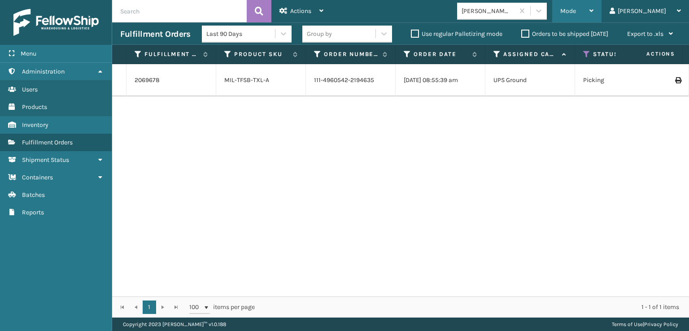
click at [576, 9] on span "Mode" at bounding box center [568, 11] width 16 height 8
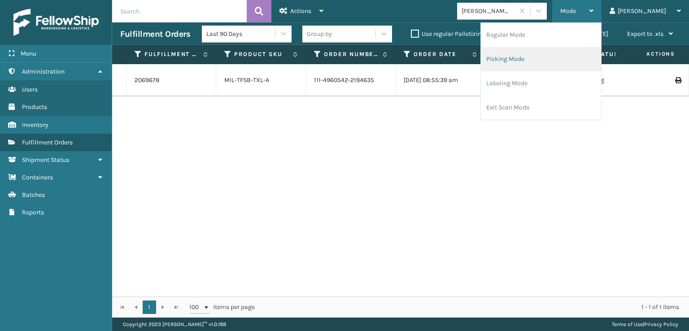
click at [544, 61] on li "Picking Mode" at bounding box center [541, 59] width 120 height 24
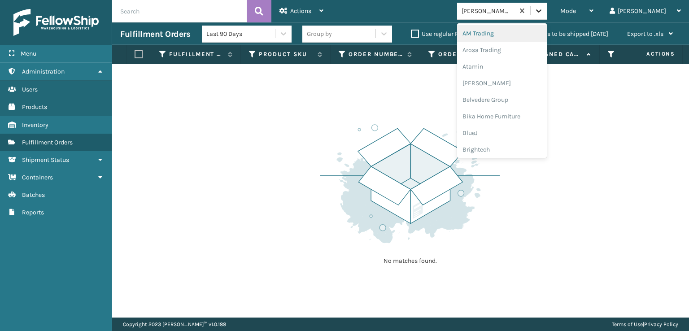
click at [543, 15] on icon at bounding box center [538, 10] width 9 height 9
click at [518, 112] on div "FoamTex" at bounding box center [502, 114] width 90 height 17
click at [543, 13] on icon at bounding box center [538, 10] width 9 height 9
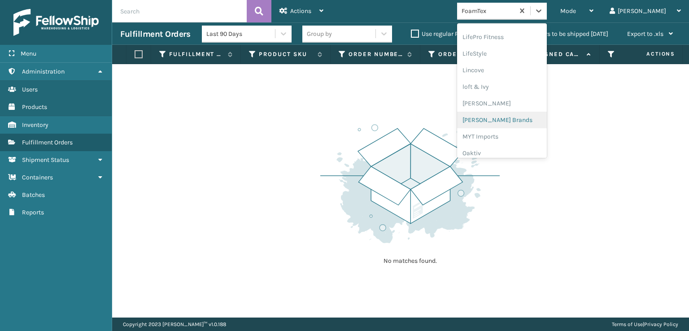
click at [530, 119] on div "[PERSON_NAME] Brands" at bounding box center [502, 120] width 90 height 17
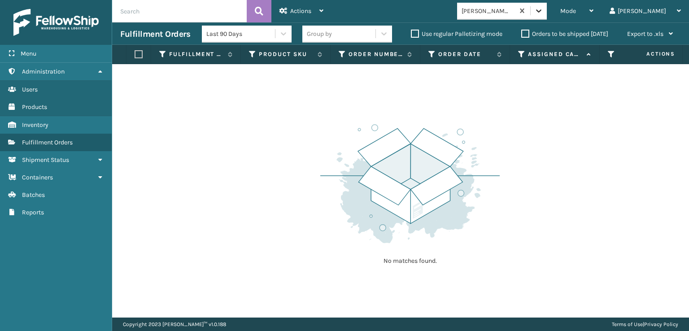
click at [543, 13] on icon at bounding box center [538, 10] width 9 height 9
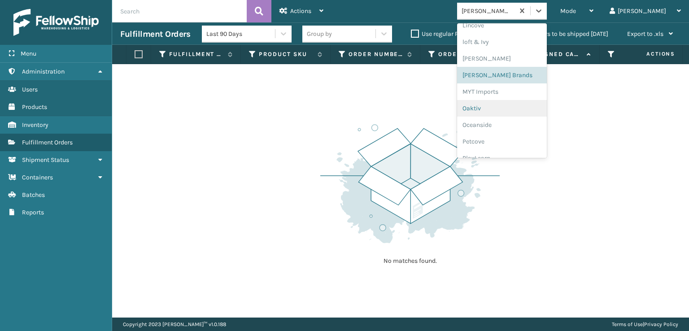
scroll to position [450, 0]
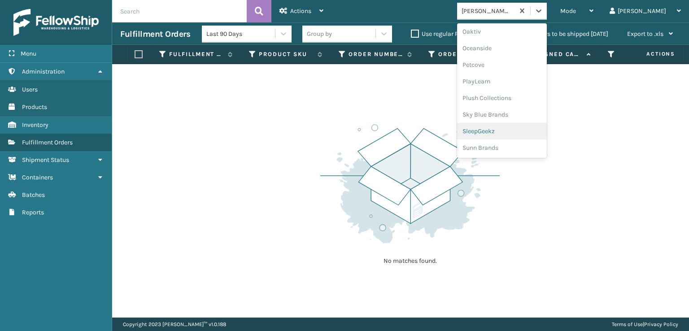
click at [517, 132] on div "SleepGeekz" at bounding box center [502, 131] width 90 height 17
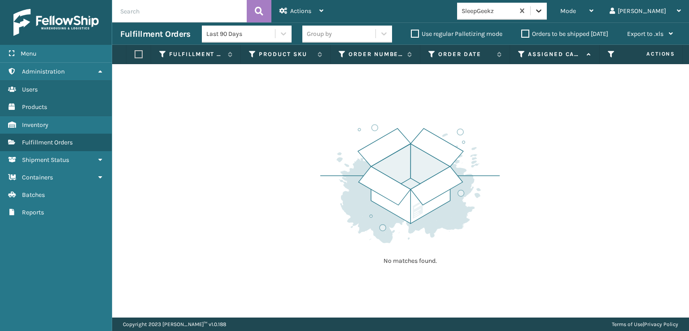
click at [542, 10] on icon at bounding box center [538, 10] width 5 height 3
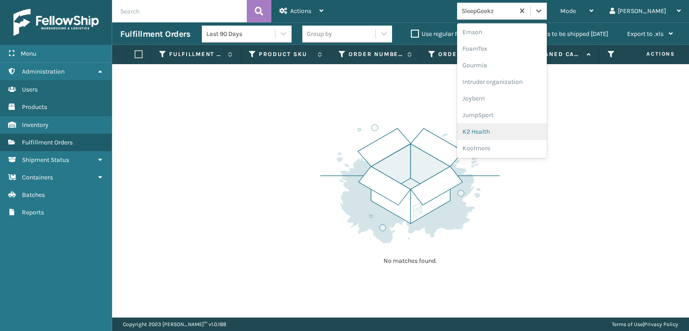
scroll to position [194, 0]
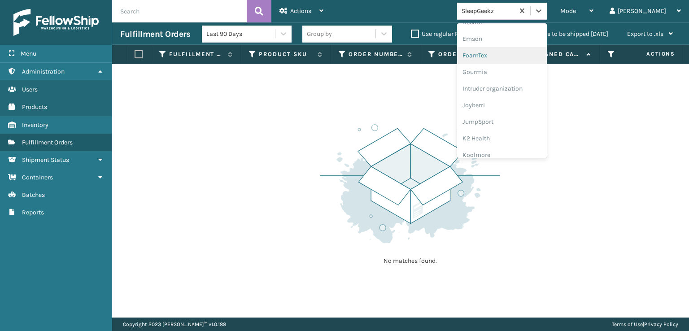
click at [510, 53] on div "FoamTex" at bounding box center [502, 55] width 90 height 17
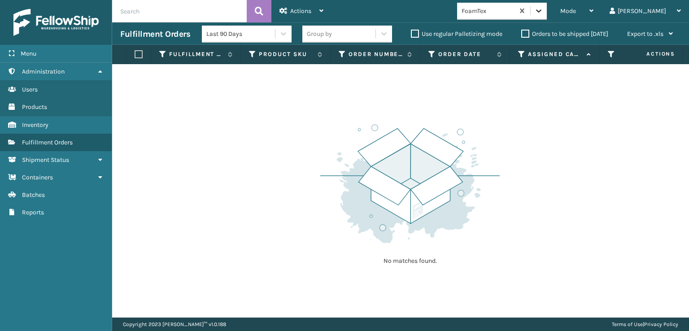
click at [543, 11] on icon at bounding box center [538, 10] width 9 height 9
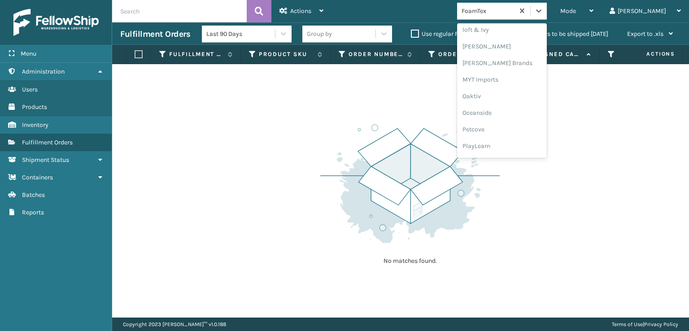
scroll to position [450, 0]
click at [515, 133] on div "SleepGeekz" at bounding box center [502, 131] width 90 height 17
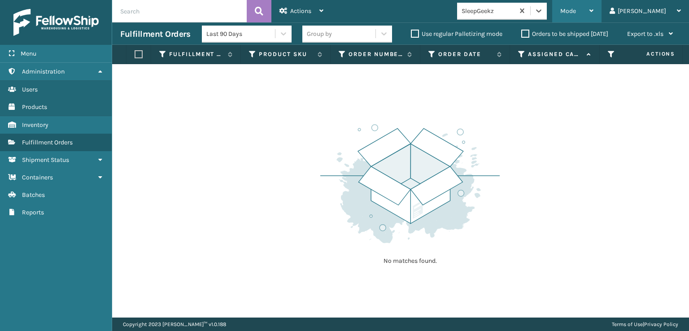
click at [576, 13] on span "Mode" at bounding box center [568, 11] width 16 height 8
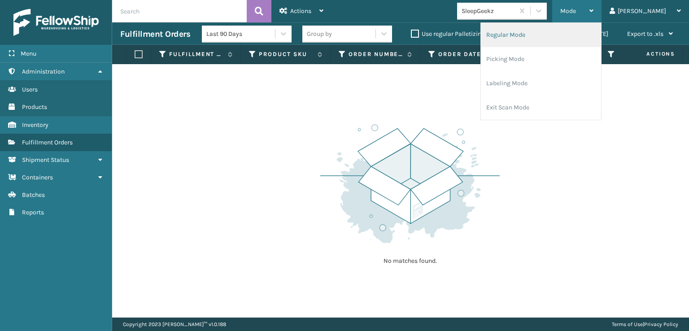
click at [538, 36] on li "Regular Mode" at bounding box center [541, 35] width 120 height 24
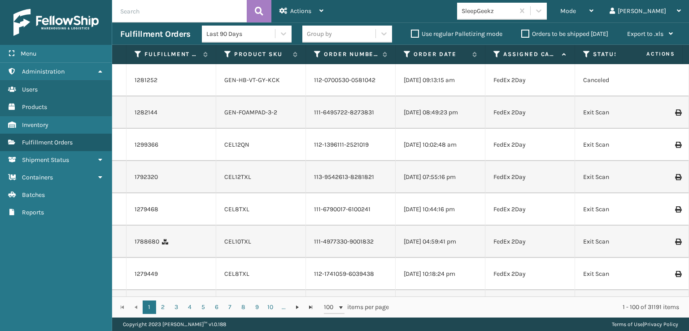
click at [585, 53] on icon at bounding box center [586, 54] width 7 height 8
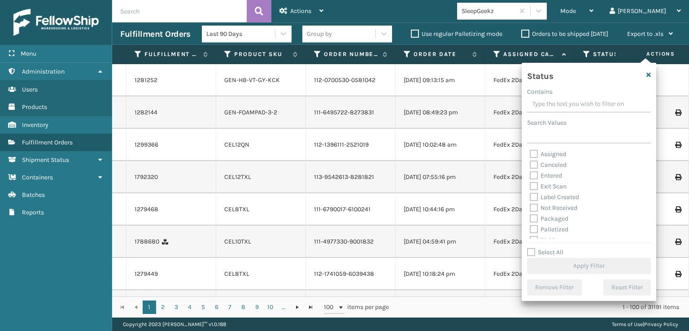
scroll to position [45, 0]
click at [533, 197] on label "Picking" at bounding box center [546, 196] width 32 height 8
click at [530, 196] on input "Picking" at bounding box center [530, 193] width 0 height 6
checkbox input "true"
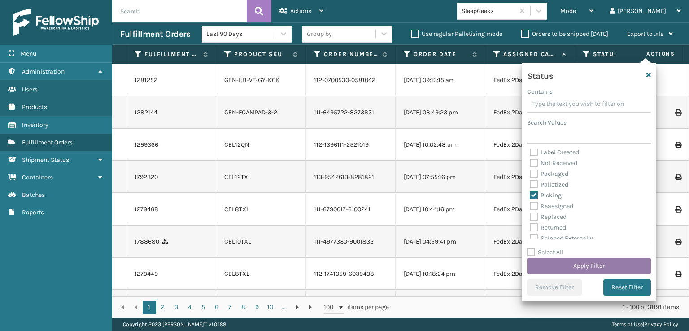
click at [560, 269] on button "Apply Filter" at bounding box center [589, 266] width 124 height 16
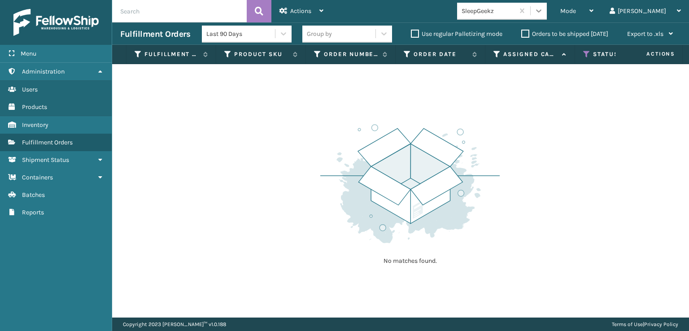
click at [543, 9] on icon at bounding box center [538, 10] width 9 height 9
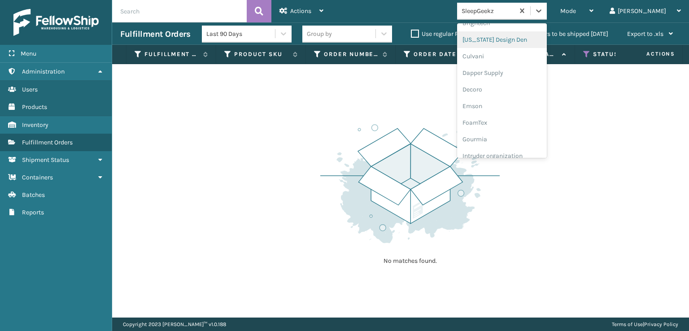
scroll to position [135, 0]
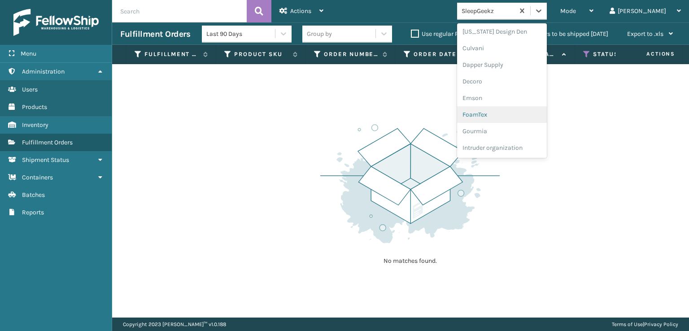
click at [520, 115] on div "FoamTex" at bounding box center [502, 114] width 90 height 17
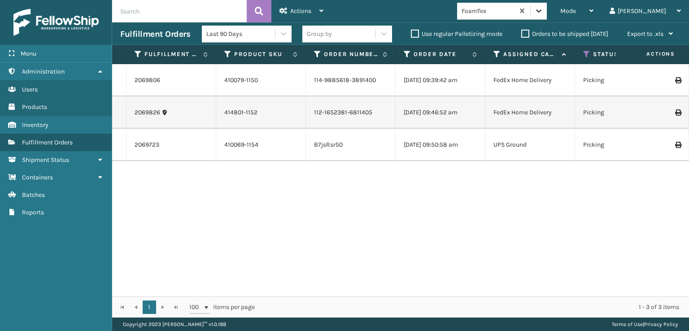
click at [543, 15] on icon at bounding box center [538, 10] width 9 height 9
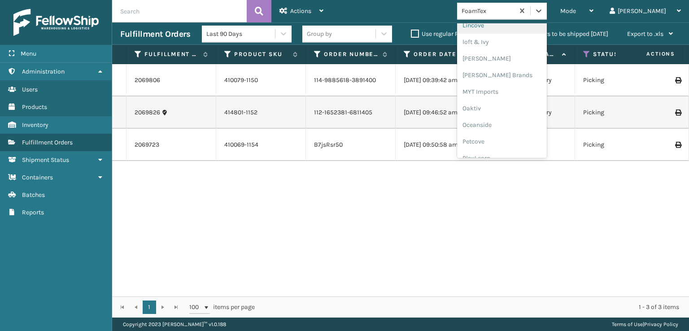
scroll to position [373, 0]
click at [529, 74] on div "[PERSON_NAME] Brands" at bounding box center [502, 75] width 90 height 17
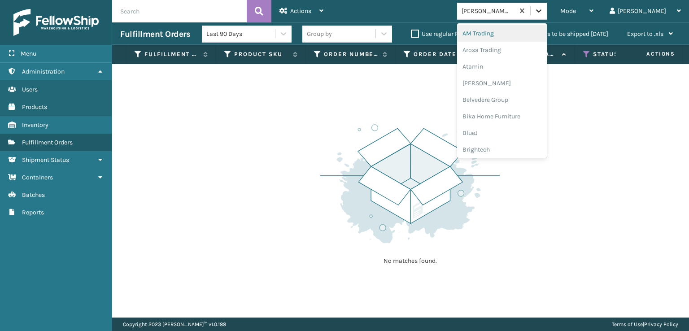
click at [543, 13] on icon at bounding box center [538, 10] width 9 height 9
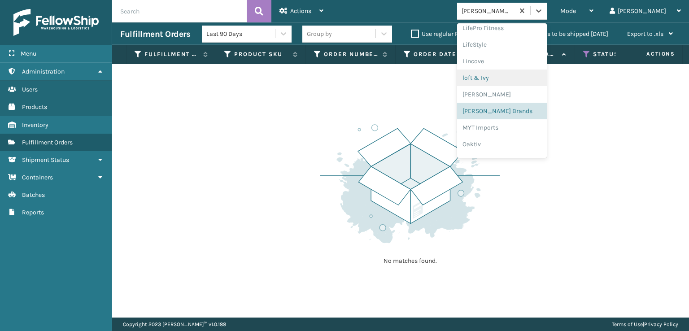
scroll to position [418, 0]
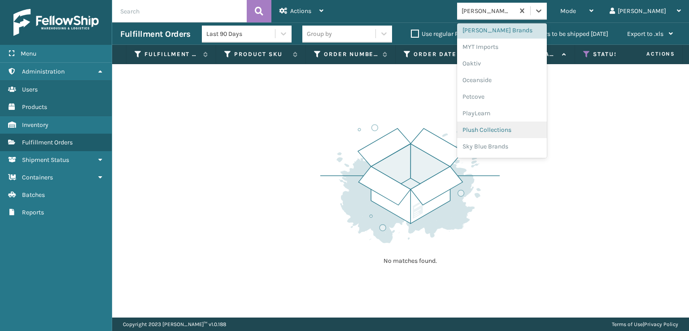
click at [522, 129] on div "Plush Collections" at bounding box center [502, 130] width 90 height 17
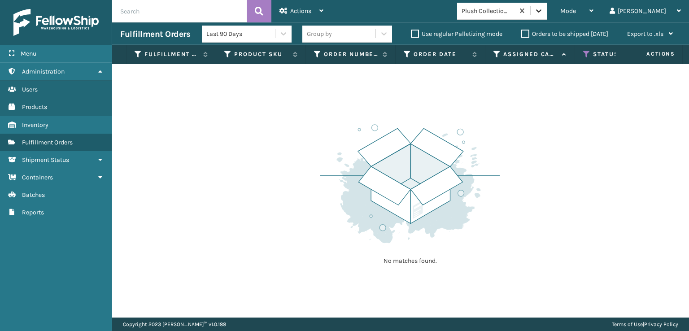
click at [543, 13] on icon at bounding box center [538, 10] width 9 height 9
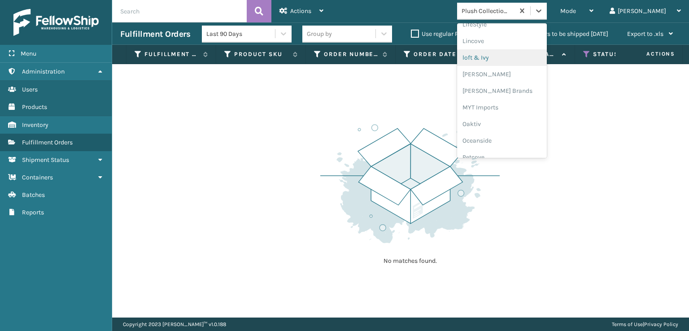
scroll to position [450, 0]
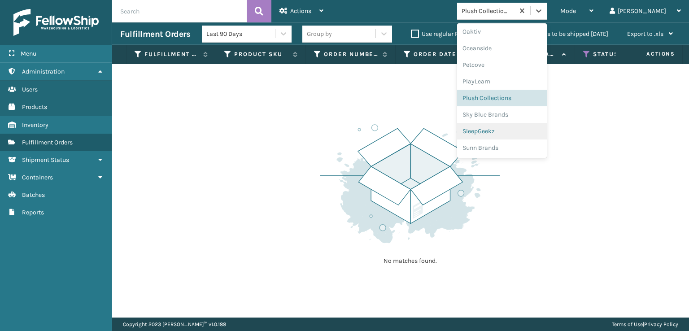
click at [516, 128] on div "SleepGeekz" at bounding box center [502, 131] width 90 height 17
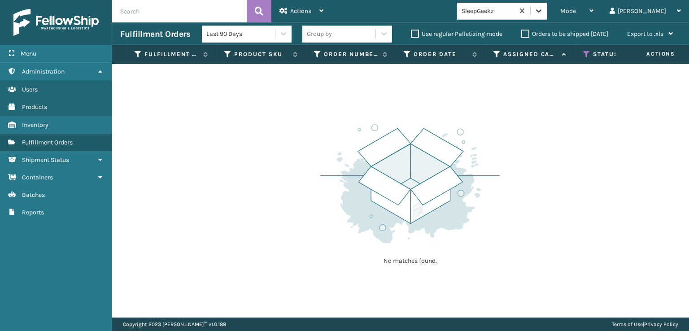
click at [543, 9] on icon at bounding box center [538, 10] width 9 height 9
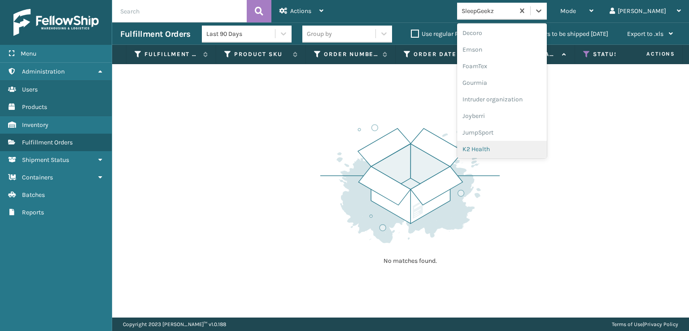
scroll to position [136, 0]
click at [512, 111] on div "FoamTex" at bounding box center [502, 113] width 90 height 17
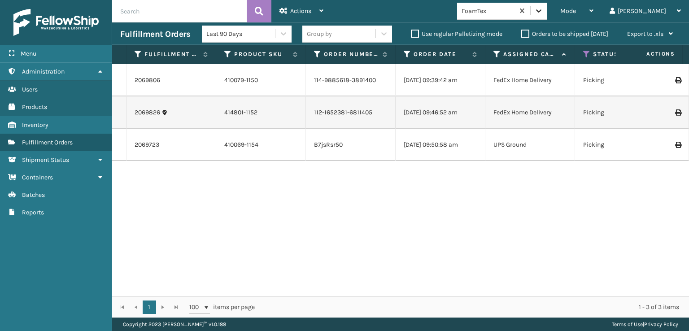
click at [543, 11] on icon at bounding box center [538, 10] width 9 height 9
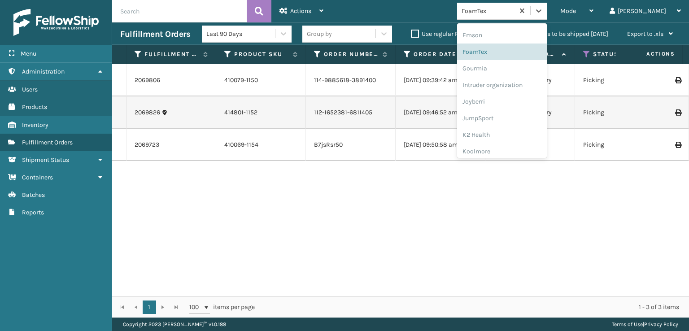
scroll to position [149, 0]
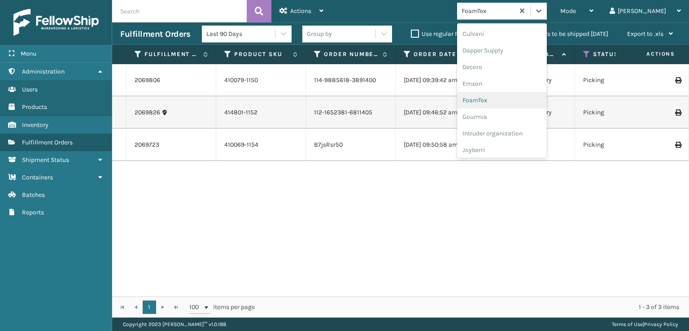
click at [510, 99] on div "FoamTex" at bounding box center [502, 100] width 90 height 17
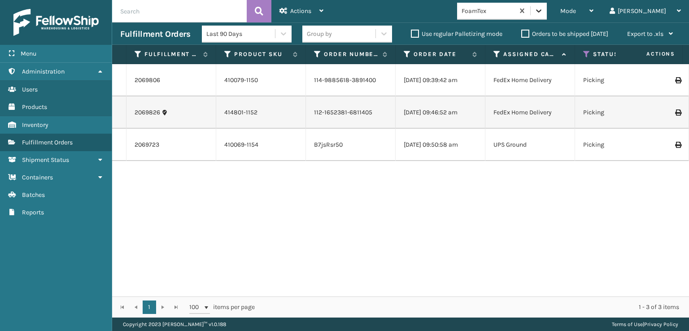
click at [543, 13] on icon at bounding box center [538, 10] width 9 height 9
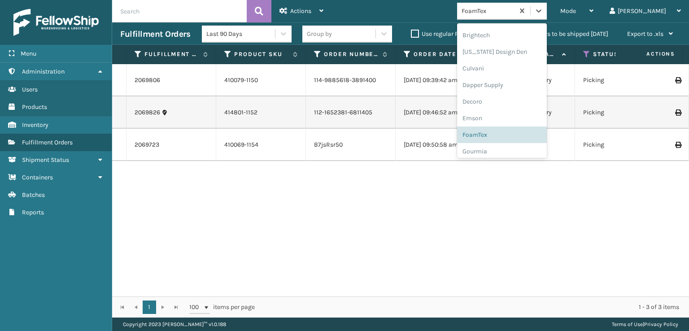
scroll to position [135, 0]
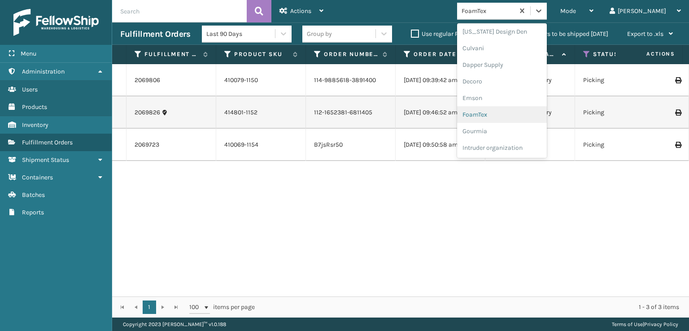
click at [513, 116] on div "FoamTex" at bounding box center [502, 114] width 90 height 17
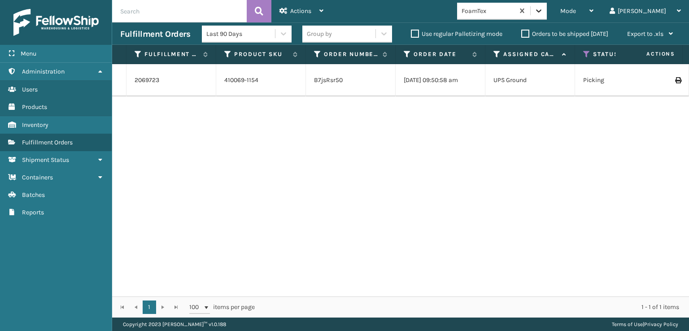
click at [543, 14] on icon at bounding box center [538, 10] width 9 height 9
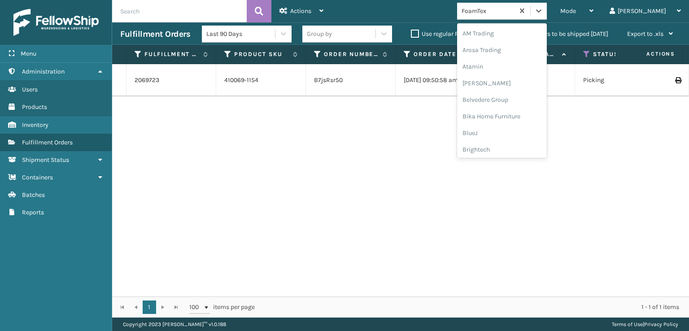
scroll to position [105, 0]
click at [510, 143] on div "FoamTex" at bounding box center [502, 144] width 90 height 17
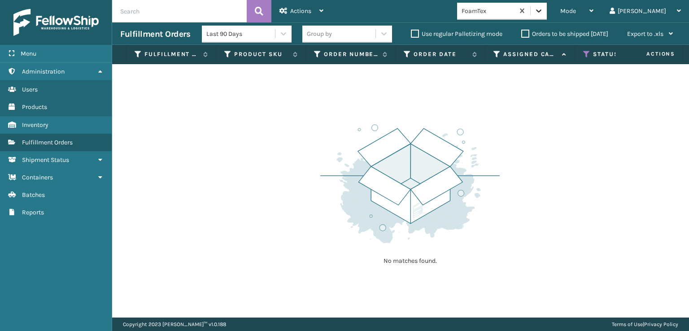
click at [542, 9] on icon at bounding box center [538, 10] width 5 height 3
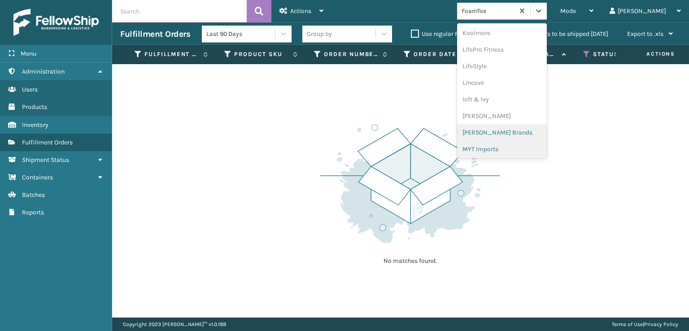
scroll to position [373, 0]
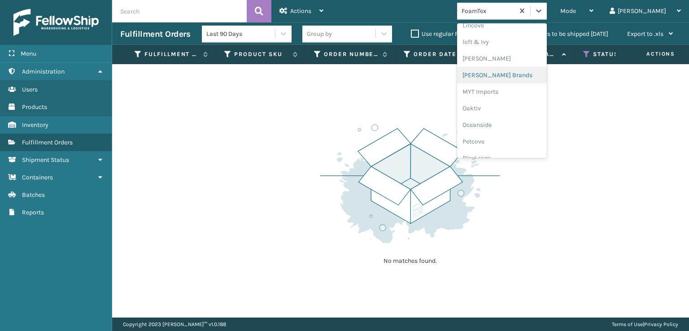
click at [522, 76] on div "[PERSON_NAME] Brands" at bounding box center [502, 75] width 90 height 17
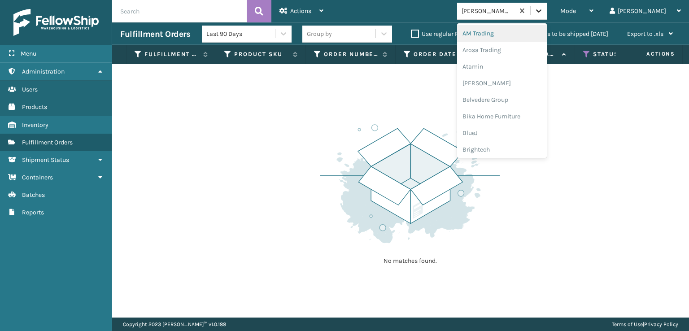
click at [543, 9] on icon at bounding box center [538, 10] width 9 height 9
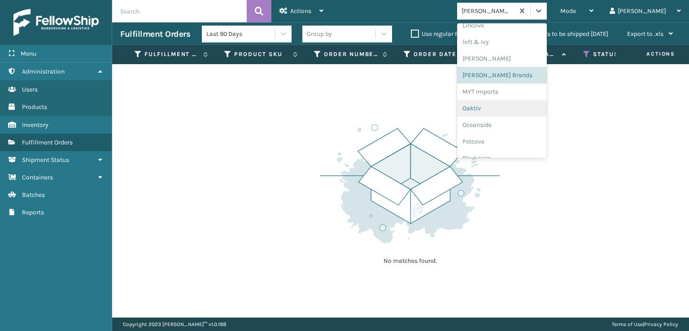
scroll to position [450, 0]
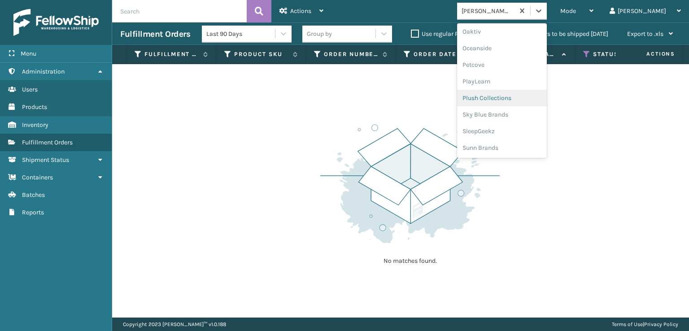
click at [521, 95] on div "Plush Collections" at bounding box center [502, 98] width 90 height 17
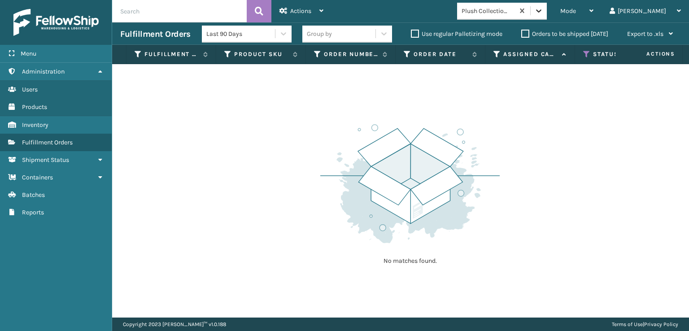
click at [543, 12] on icon at bounding box center [538, 10] width 9 height 9
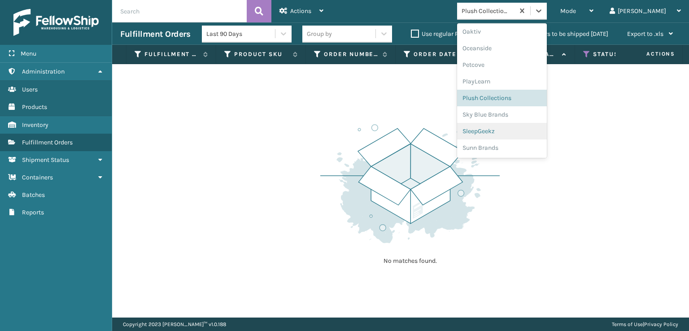
click at [518, 130] on div "SleepGeekz" at bounding box center [502, 131] width 90 height 17
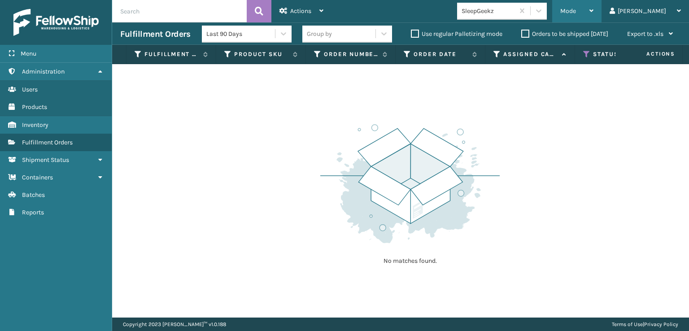
click at [576, 8] on span "Mode" at bounding box center [568, 11] width 16 height 8
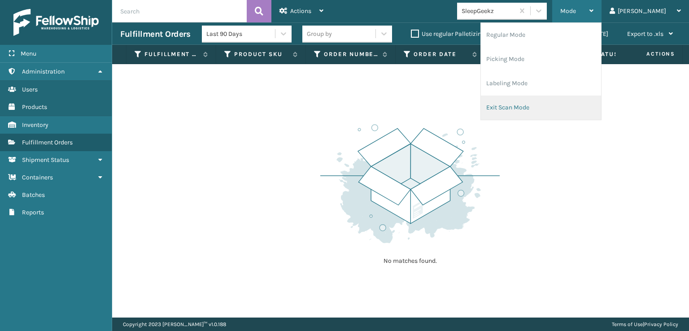
click at [545, 106] on li "Exit Scan Mode" at bounding box center [541, 108] width 120 height 24
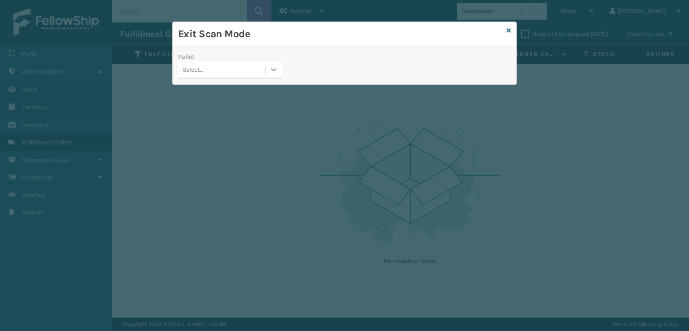
click at [275, 66] on icon at bounding box center [273, 69] width 9 height 9
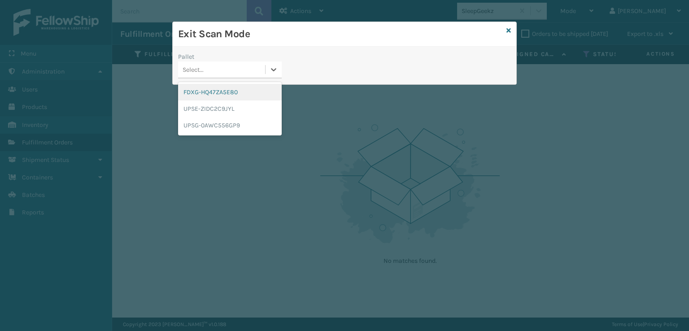
click at [235, 90] on div "FDXG-HQ47ZA5E80" at bounding box center [230, 92] width 104 height 17
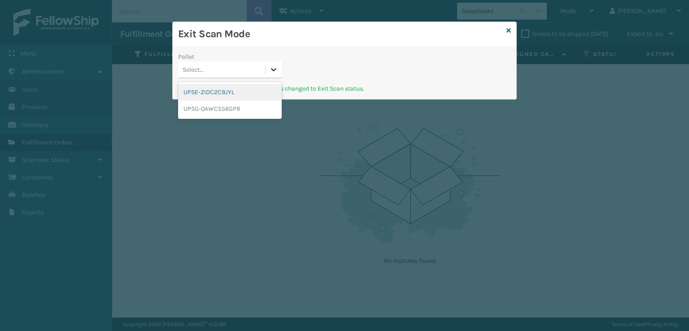
click at [274, 70] on icon at bounding box center [273, 69] width 5 height 3
click at [214, 96] on div "UPSE-ZIDC2C9JYL" at bounding box center [230, 92] width 104 height 17
click at [273, 71] on icon at bounding box center [273, 69] width 9 height 9
click at [219, 94] on div "UPSG-0AWC556GP9" at bounding box center [230, 92] width 104 height 17
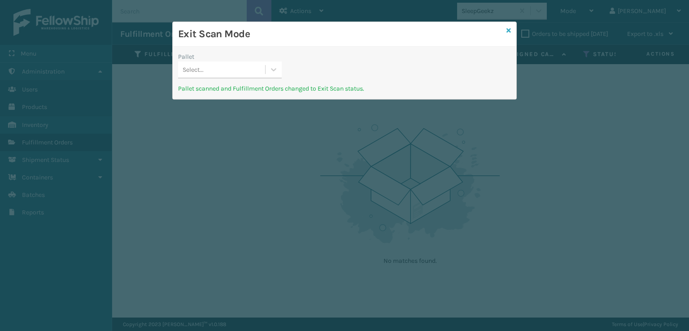
click at [509, 29] on icon at bounding box center [509, 30] width 4 height 6
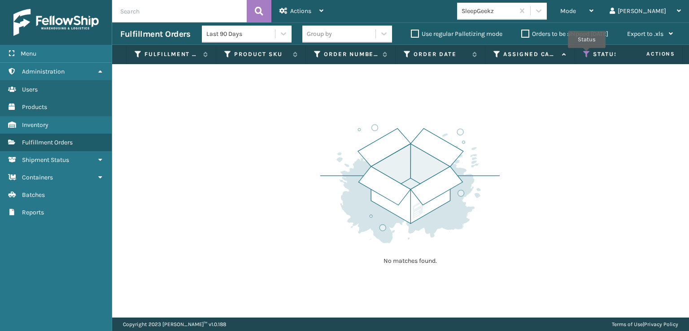
click at [587, 54] on icon at bounding box center [586, 54] width 7 height 8
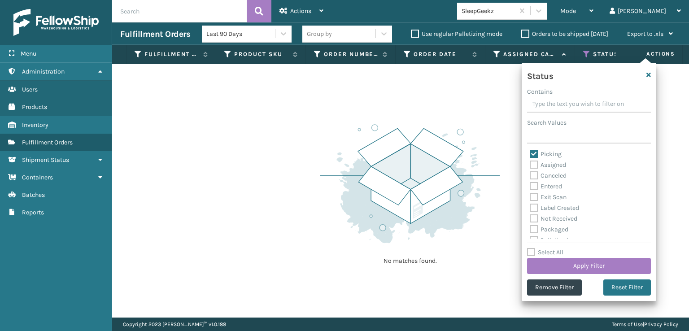
click at [532, 154] on label "Picking" at bounding box center [546, 154] width 32 height 8
click at [530, 154] on input "Picking" at bounding box center [530, 152] width 0 height 6
checkbox input "false"
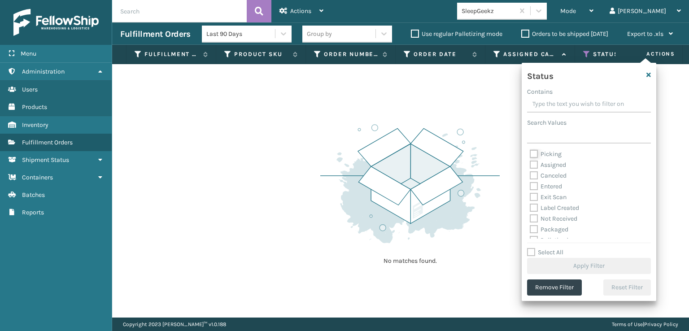
scroll to position [45, 0]
click at [534, 194] on label "Palletized" at bounding box center [549, 196] width 39 height 8
click at [530, 194] on input "Palletized" at bounding box center [530, 193] width 0 height 6
checkbox input "true"
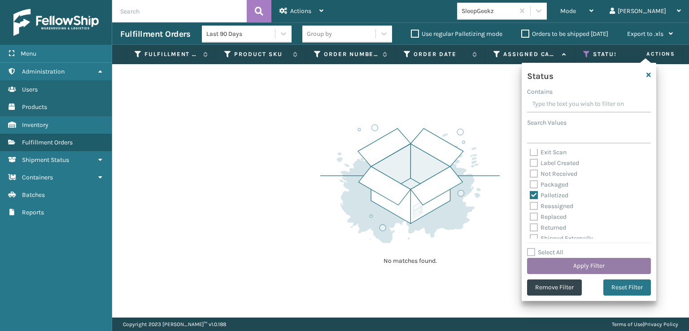
click at [582, 262] on button "Apply Filter" at bounding box center [589, 266] width 124 height 16
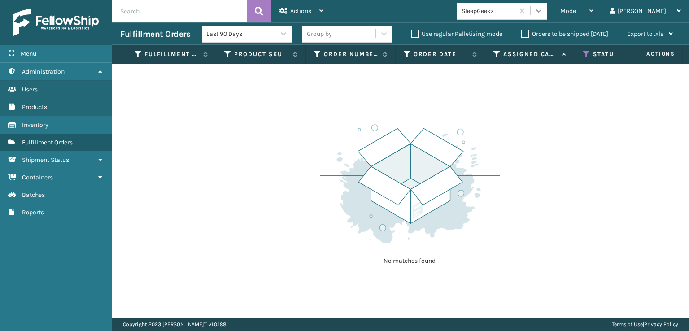
click at [543, 11] on icon at bounding box center [538, 10] width 9 height 9
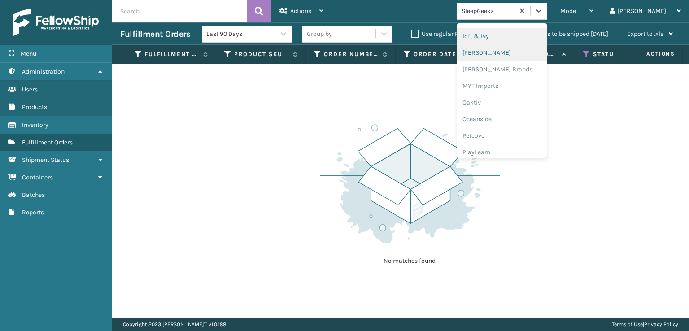
scroll to position [450, 0]
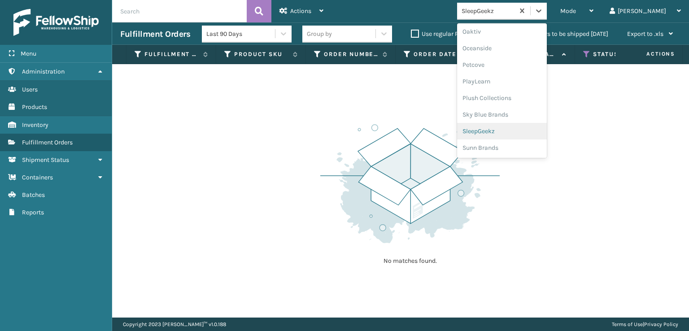
click at [529, 131] on div "SleepGeekz" at bounding box center [502, 131] width 90 height 17
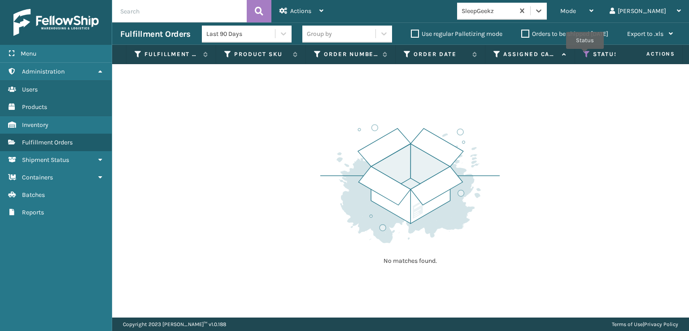
click at [585, 55] on icon at bounding box center [586, 54] width 7 height 8
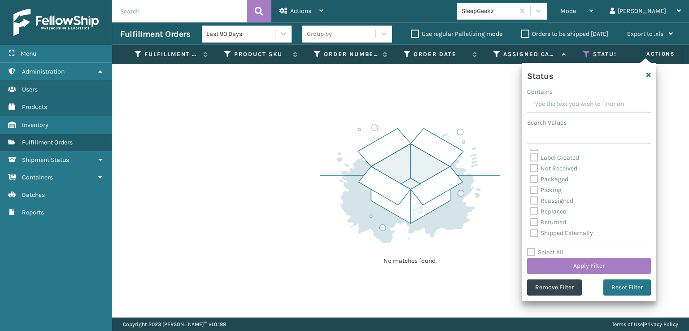
scroll to position [5, 0]
click at [534, 204] on label "Label Created" at bounding box center [554, 203] width 49 height 8
click at [530, 203] on input "Label Created" at bounding box center [530, 200] width 0 height 6
checkbox input "true"
click at [585, 267] on button "Apply Filter" at bounding box center [589, 266] width 124 height 16
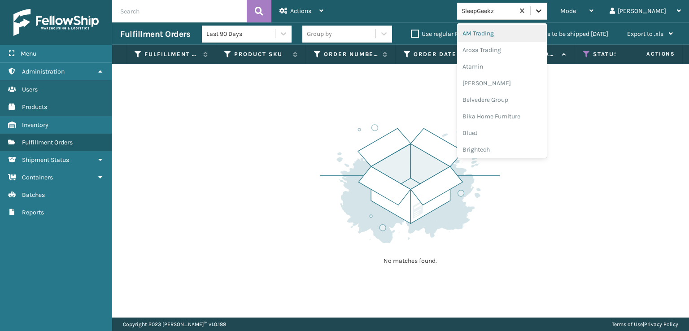
click at [543, 13] on icon at bounding box center [538, 10] width 9 height 9
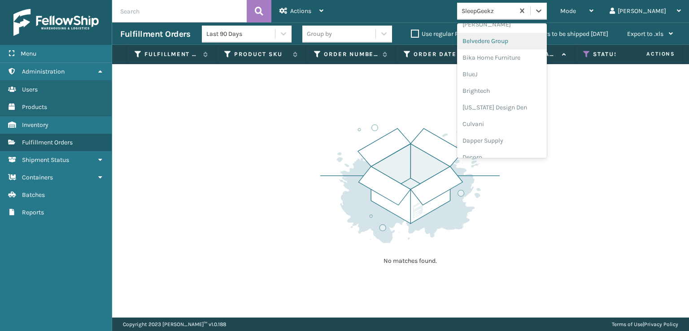
scroll to position [135, 0]
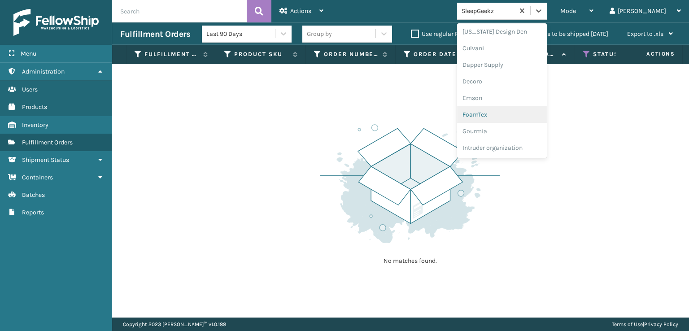
click at [515, 114] on div "FoamTex" at bounding box center [502, 114] width 90 height 17
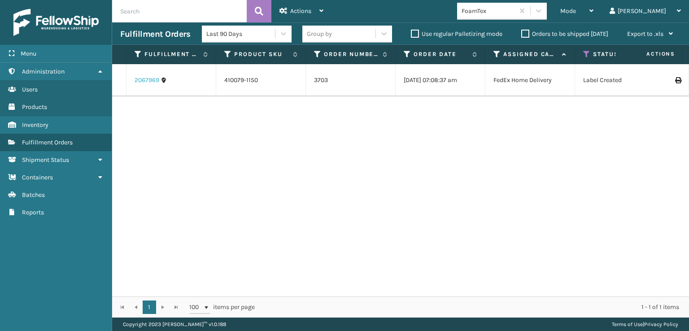
click at [147, 78] on link "2067969" at bounding box center [147, 80] width 25 height 9
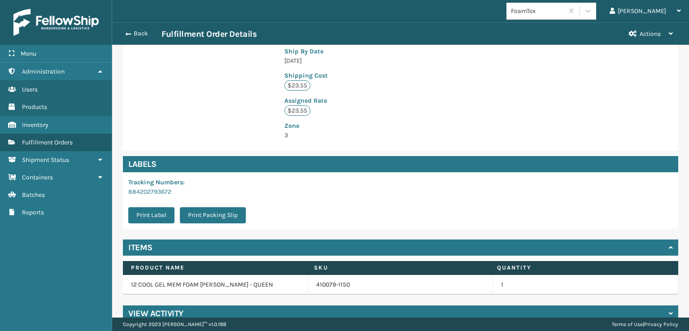
scroll to position [208, 0]
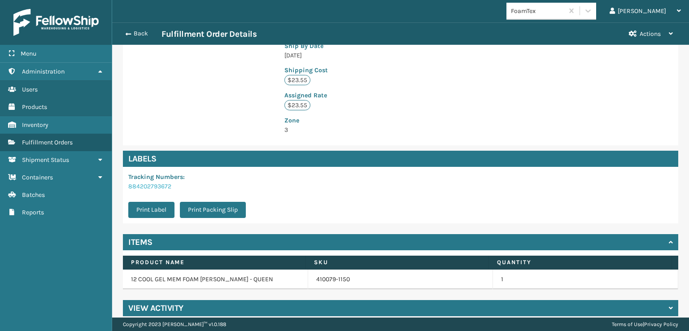
click at [142, 183] on link "884202793672" at bounding box center [149, 187] width 43 height 8
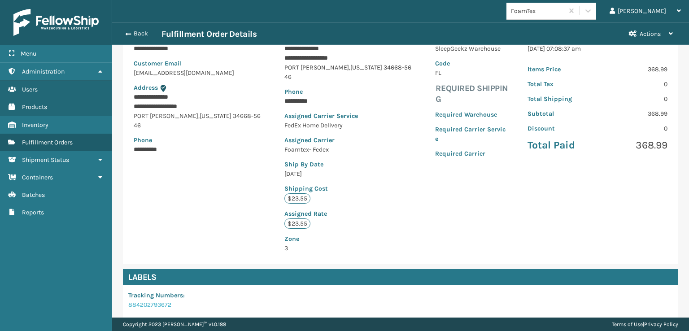
scroll to position [135, 0]
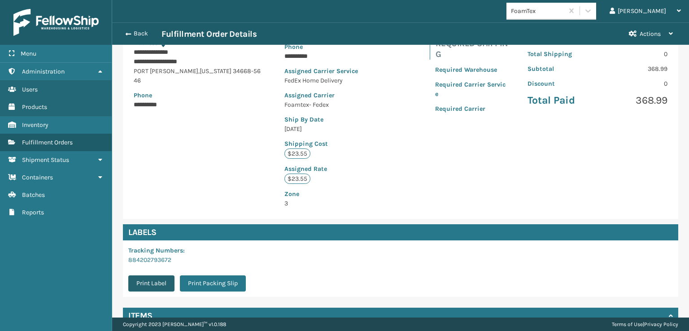
click at [142, 276] on button "Print Label" at bounding box center [151, 284] width 46 height 16
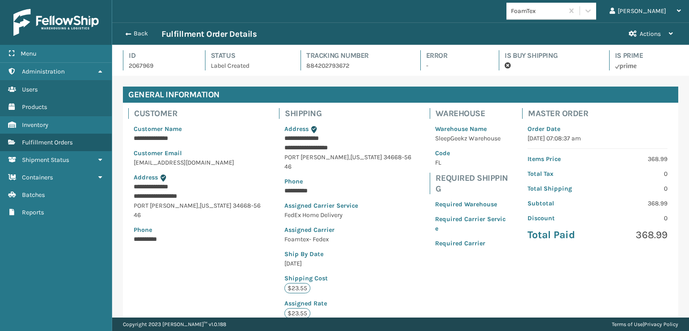
scroll to position [22, 577]
click at [129, 35] on span "button" at bounding box center [126, 34] width 5 height 6
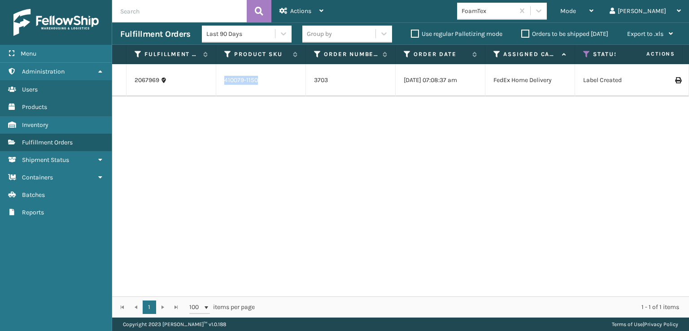
drag, startPoint x: 264, startPoint y: 77, endPoint x: 210, endPoint y: 82, distance: 54.5
copy tr "410079-1150"
click at [145, 79] on link "2067969" at bounding box center [147, 80] width 25 height 9
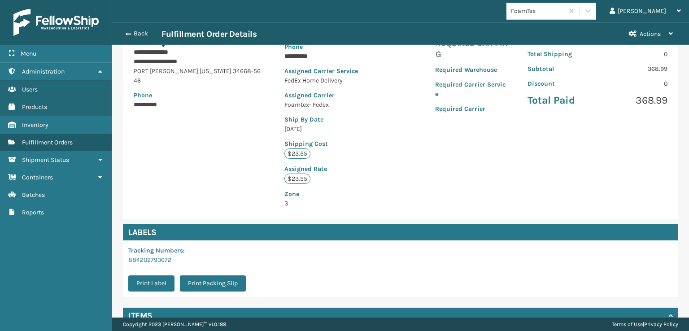
scroll to position [208, 0]
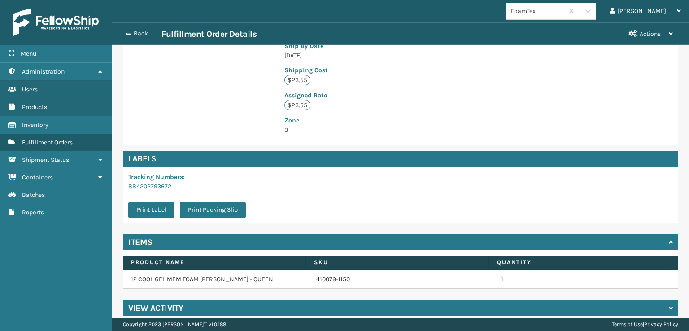
click at [171, 303] on h4 "View Activity" at bounding box center [155, 308] width 55 height 11
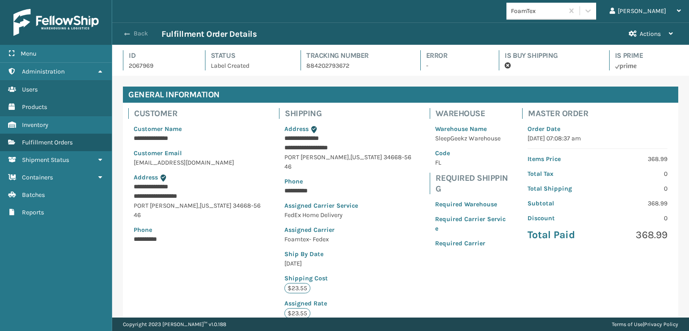
click at [129, 33] on span "button" at bounding box center [126, 34] width 5 height 6
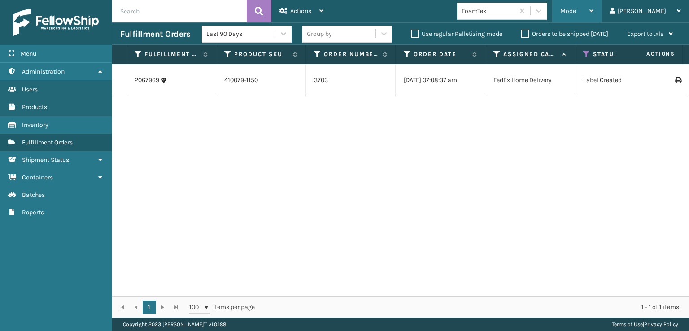
click at [576, 8] on span "Mode" at bounding box center [568, 11] width 16 height 8
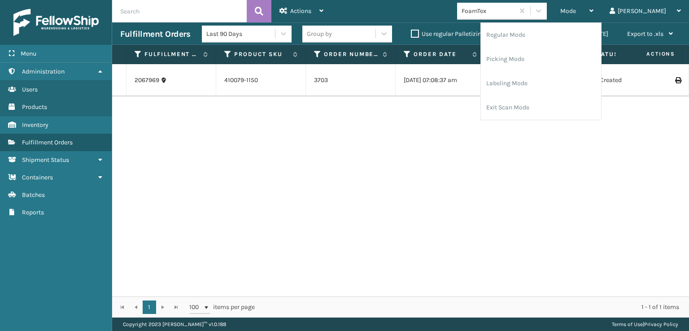
click at [416, 30] on label "Use regular Palletizing mode" at bounding box center [457, 34] width 92 height 8
click at [411, 30] on input "Use regular Palletizing mode" at bounding box center [411, 32] width 0 height 6
checkbox input "true"
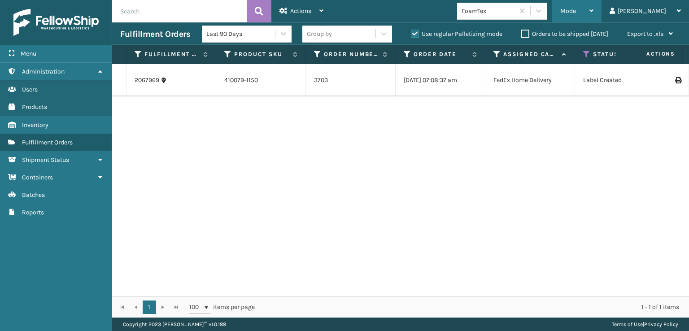
click at [576, 8] on span "Mode" at bounding box center [568, 11] width 16 height 8
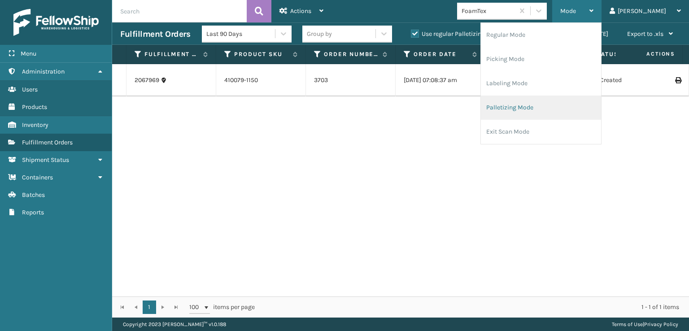
click at [533, 107] on li "Palletizing Mode" at bounding box center [541, 108] width 120 height 24
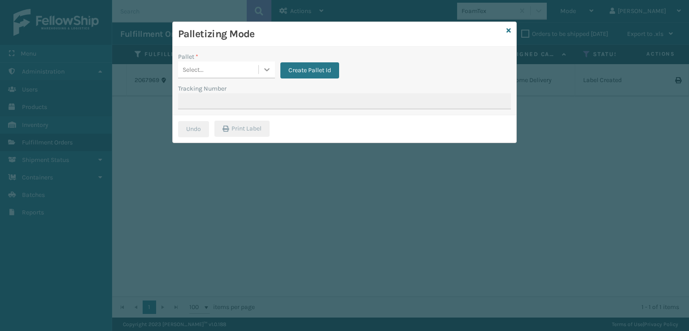
click at [263, 69] on icon at bounding box center [266, 69] width 9 height 9
click at [201, 72] on div "Select..." at bounding box center [193, 69] width 21 height 9
click at [267, 68] on icon at bounding box center [266, 69] width 9 height 9
click at [214, 71] on div "Select..." at bounding box center [218, 69] width 80 height 15
click at [300, 67] on button "Create Pallet Id" at bounding box center [309, 70] width 59 height 16
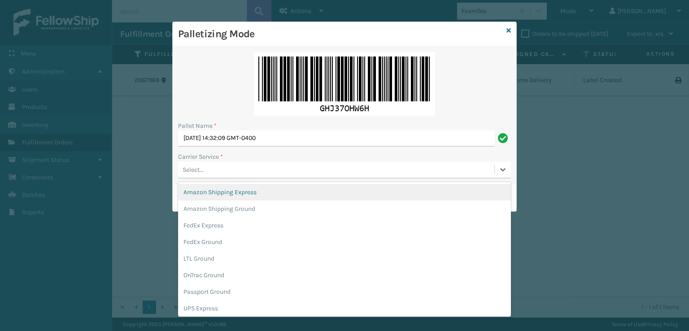
click at [192, 172] on div "Select..." at bounding box center [193, 169] width 21 height 9
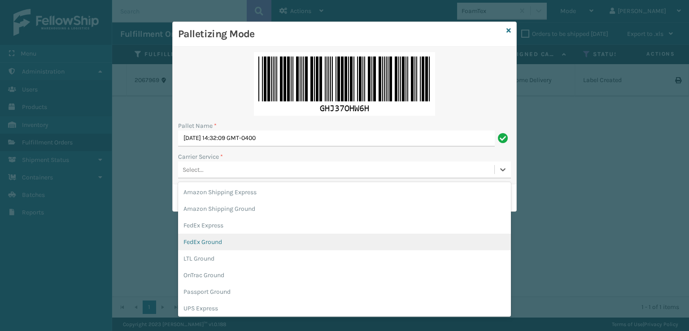
click at [210, 239] on div "FedEx Ground" at bounding box center [344, 242] width 333 height 17
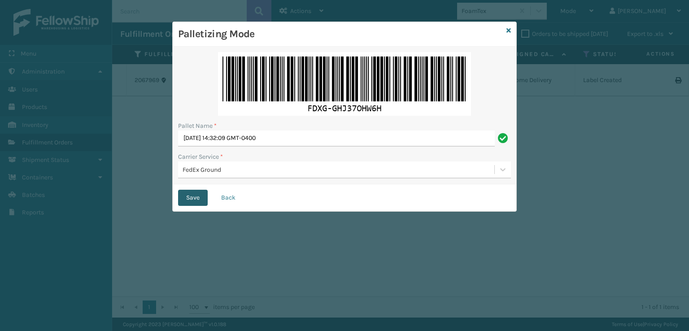
click at [196, 194] on button "Save" at bounding box center [193, 198] width 30 height 16
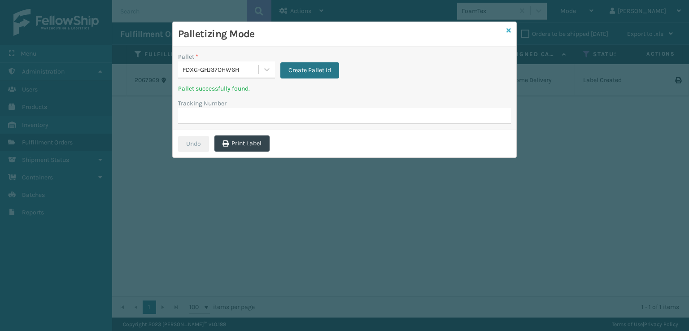
click at [508, 31] on icon at bounding box center [509, 30] width 4 height 6
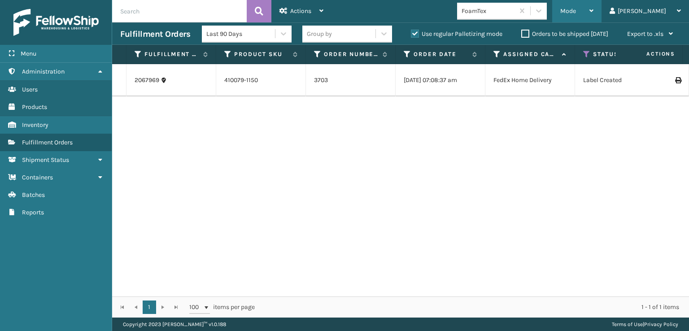
click at [576, 11] on span "Mode" at bounding box center [568, 11] width 16 height 8
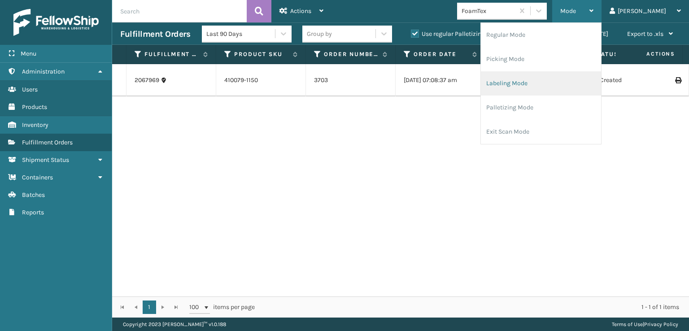
click at [528, 83] on li "Labeling Mode" at bounding box center [541, 83] width 120 height 24
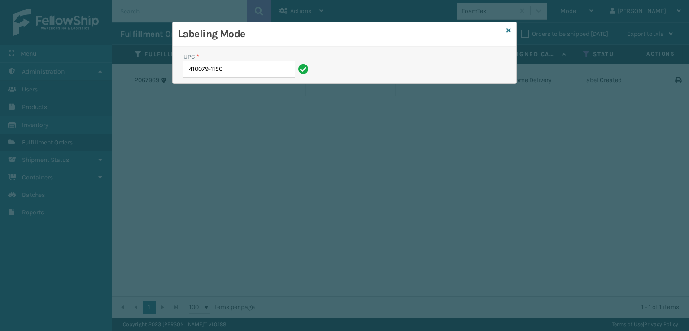
type input "410079-1150"
click at [507, 28] on icon at bounding box center [509, 30] width 4 height 6
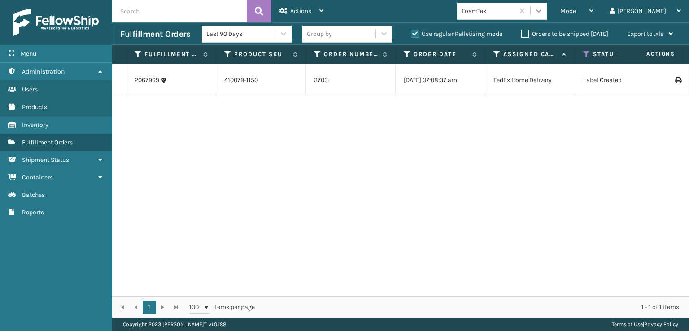
click at [543, 13] on icon at bounding box center [538, 10] width 9 height 9
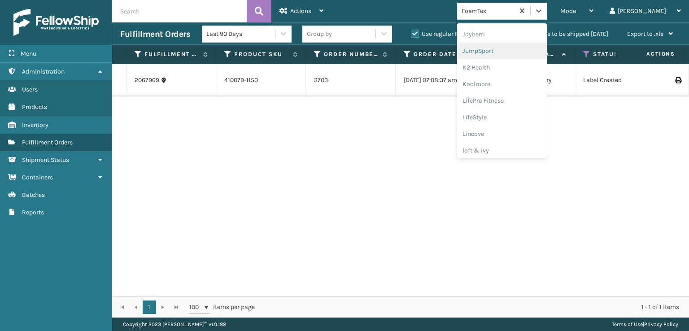
scroll to position [181, 0]
click at [512, 67] on div "FoamTex" at bounding box center [502, 68] width 90 height 17
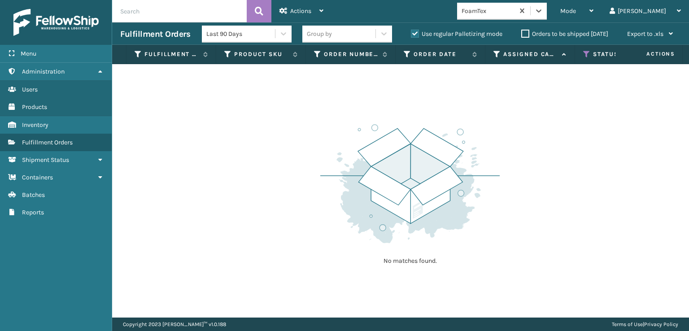
click at [411, 35] on label "Use regular Palletizing mode" at bounding box center [457, 34] width 92 height 8
click at [411, 35] on input "Use regular Palletizing mode" at bounding box center [411, 32] width 0 height 6
checkbox input "false"
click at [576, 10] on span "Mode" at bounding box center [568, 11] width 16 height 8
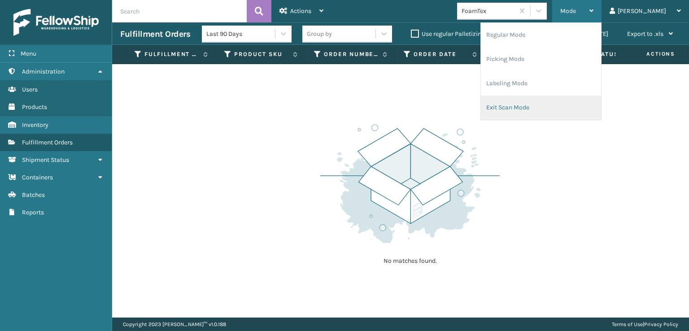
click at [541, 106] on li "Exit Scan Mode" at bounding box center [541, 108] width 120 height 24
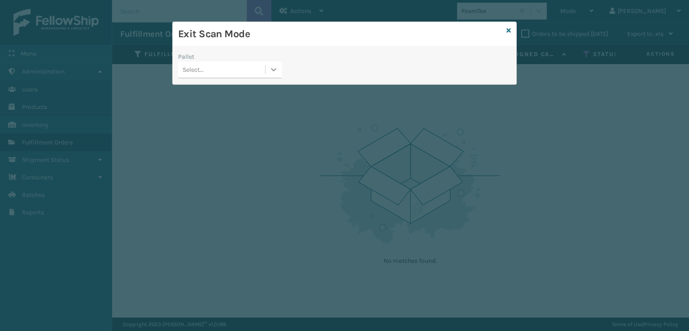
click at [276, 69] on icon at bounding box center [273, 69] width 5 height 3
click at [232, 94] on div "FDXG-GHJ37OHW6H" at bounding box center [230, 92] width 104 height 17
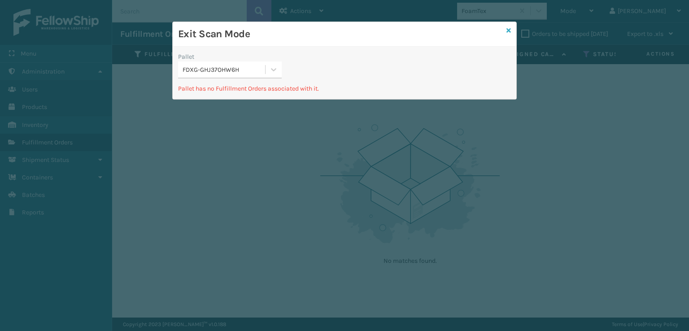
click at [510, 28] on icon at bounding box center [509, 30] width 4 height 6
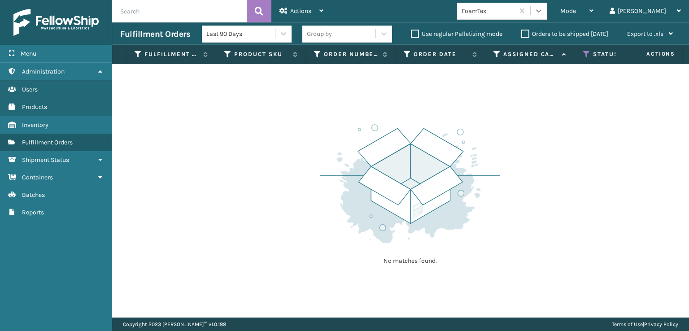
click at [543, 8] on icon at bounding box center [538, 10] width 9 height 9
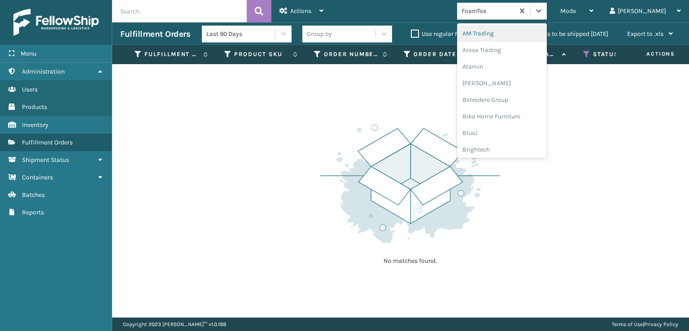
click at [415, 34] on label "Use regular Palletizing mode" at bounding box center [457, 34] width 92 height 8
click at [411, 34] on input "Use regular Palletizing mode" at bounding box center [411, 32] width 0 height 6
checkbox input "true"
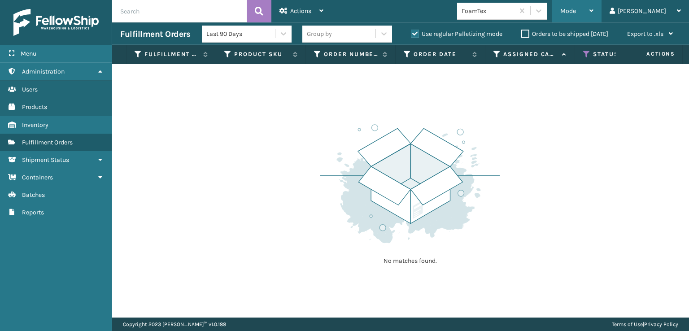
click at [576, 13] on span "Mode" at bounding box center [568, 11] width 16 height 8
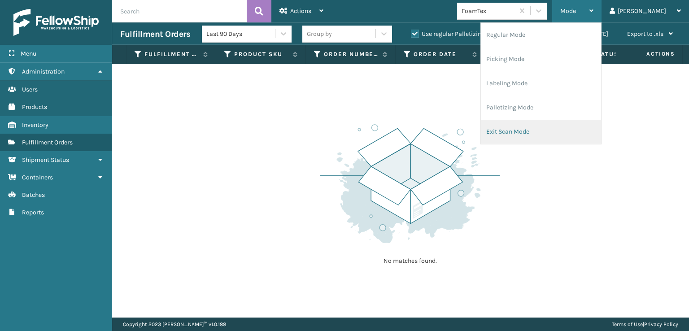
click at [537, 129] on li "Exit Scan Mode" at bounding box center [541, 132] width 120 height 24
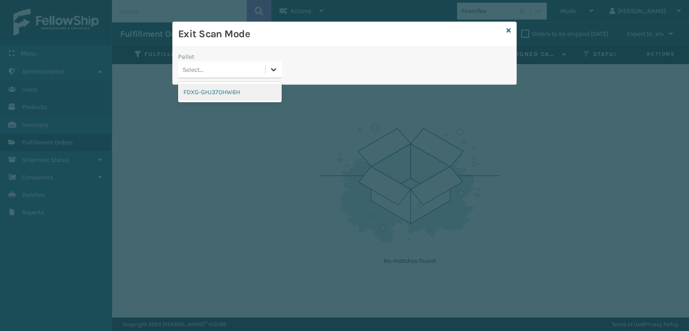
click at [268, 72] on div at bounding box center [274, 69] width 16 height 16
click at [207, 92] on div "FDXG-GHJ37OHW6H" at bounding box center [230, 92] width 104 height 17
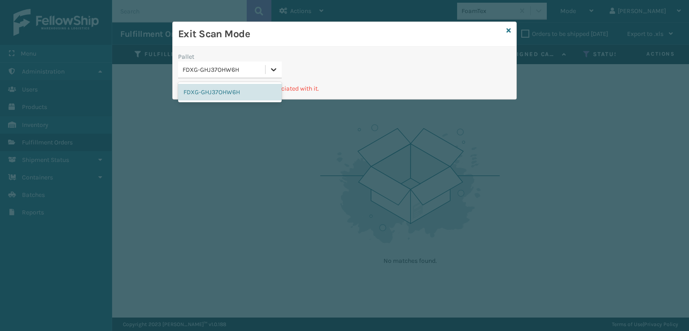
click at [274, 71] on icon at bounding box center [273, 69] width 9 height 9
click at [510, 31] on icon at bounding box center [509, 30] width 4 height 6
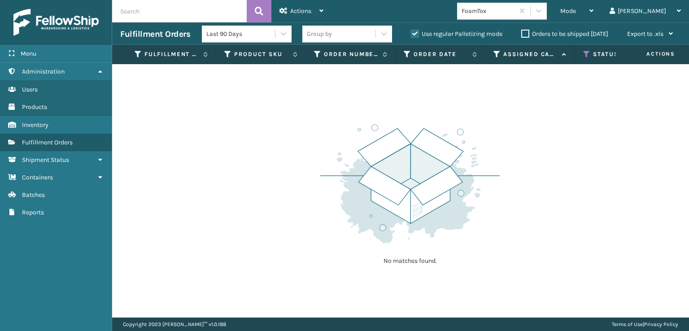
click at [415, 35] on label "Use regular Palletizing mode" at bounding box center [457, 34] width 92 height 8
click at [411, 35] on input "Use regular Palletizing mode" at bounding box center [411, 32] width 0 height 6
checkbox input "false"
click at [585, 56] on icon at bounding box center [586, 54] width 7 height 8
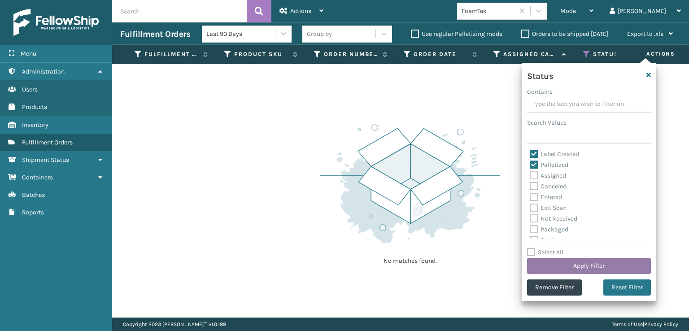
click at [575, 259] on button "Apply Filter" at bounding box center [589, 266] width 124 height 16
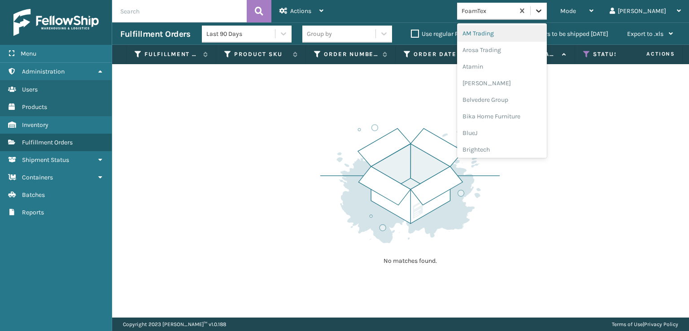
click at [543, 10] on icon at bounding box center [538, 10] width 9 height 9
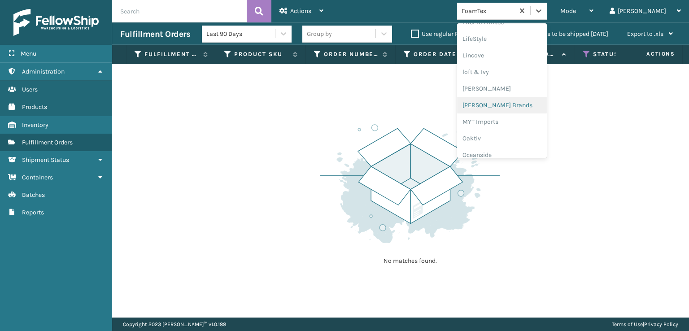
click at [529, 105] on div "[PERSON_NAME] Brands" at bounding box center [502, 105] width 90 height 17
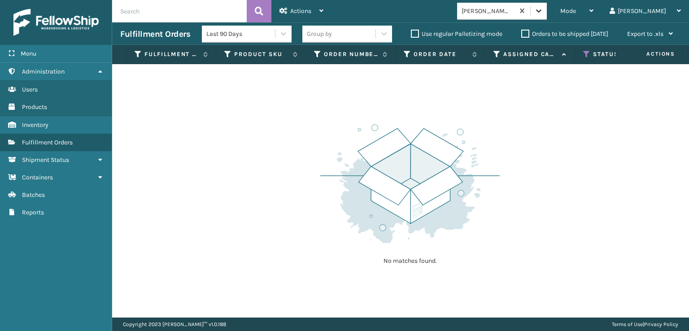
click at [543, 13] on icon at bounding box center [538, 10] width 9 height 9
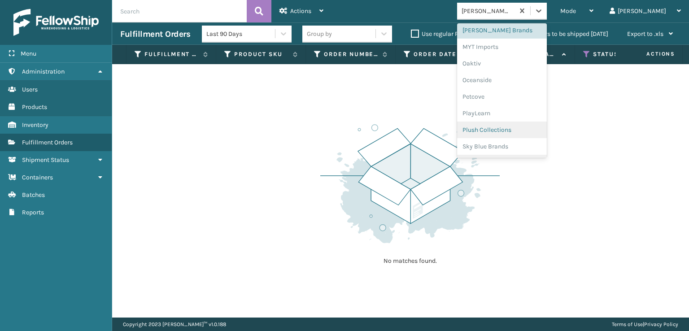
scroll to position [450, 0]
click at [521, 128] on div "SleepGeekz" at bounding box center [502, 131] width 90 height 17
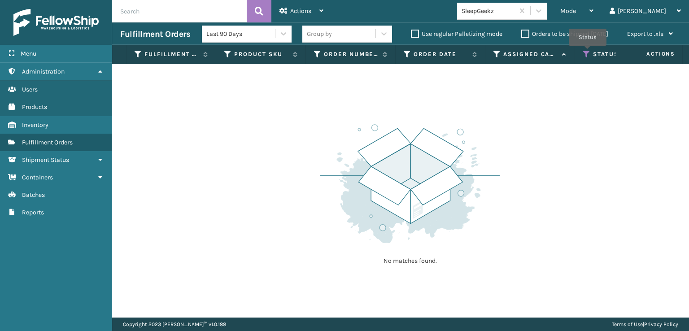
click at [588, 52] on icon at bounding box center [586, 54] width 7 height 8
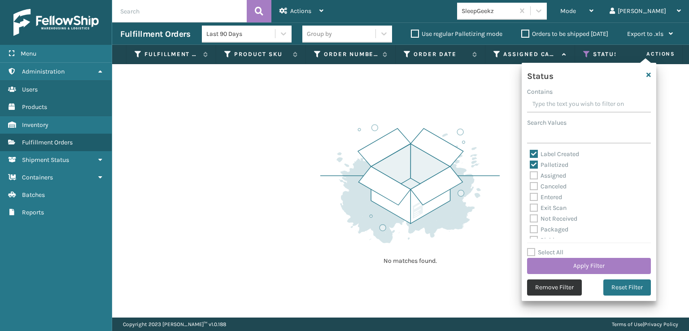
click at [547, 288] on button "Remove Filter" at bounding box center [554, 288] width 55 height 16
